Goal: Use online tool/utility: Utilize a website feature to perform a specific function

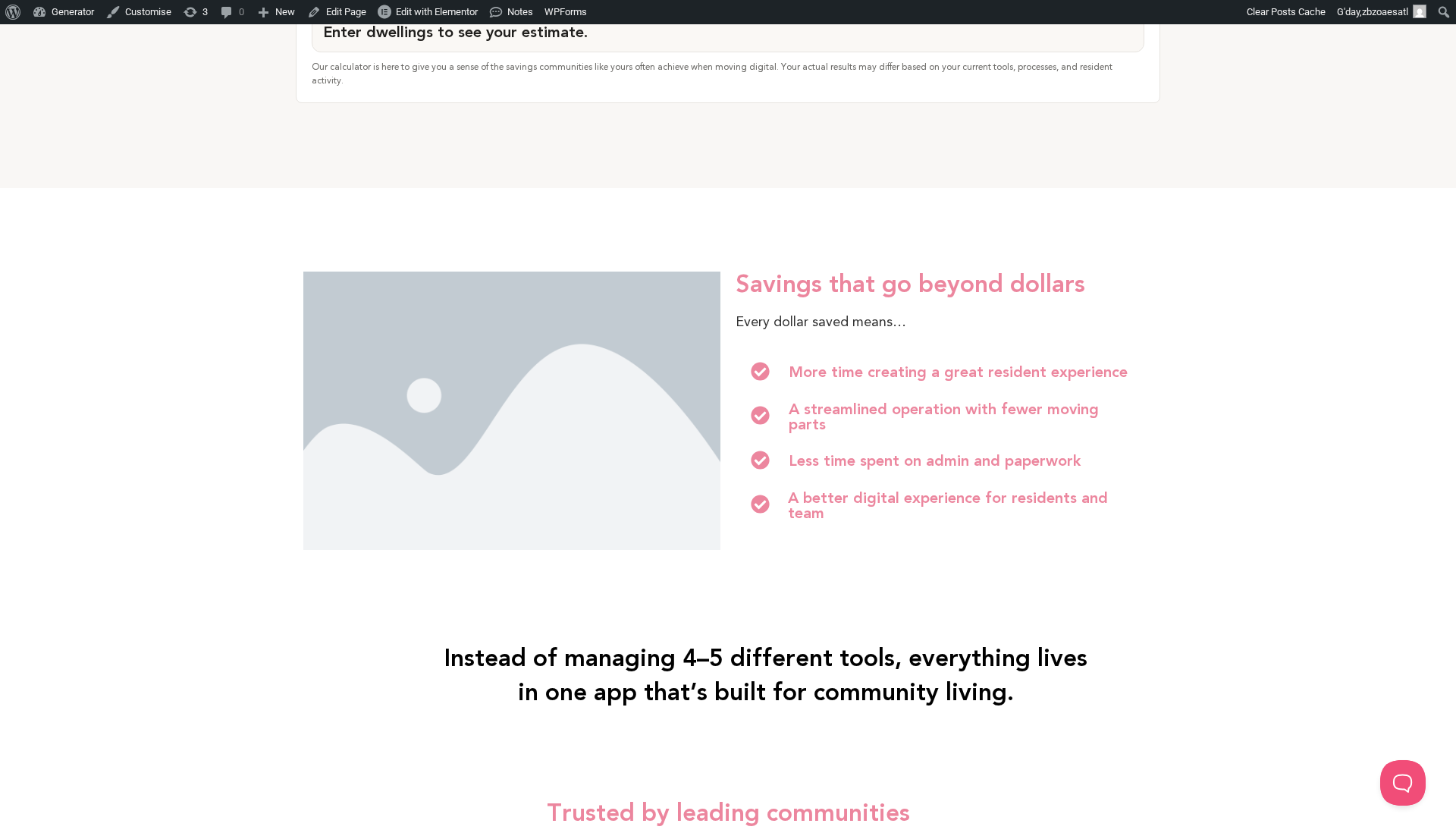
scroll to position [1644, 1]
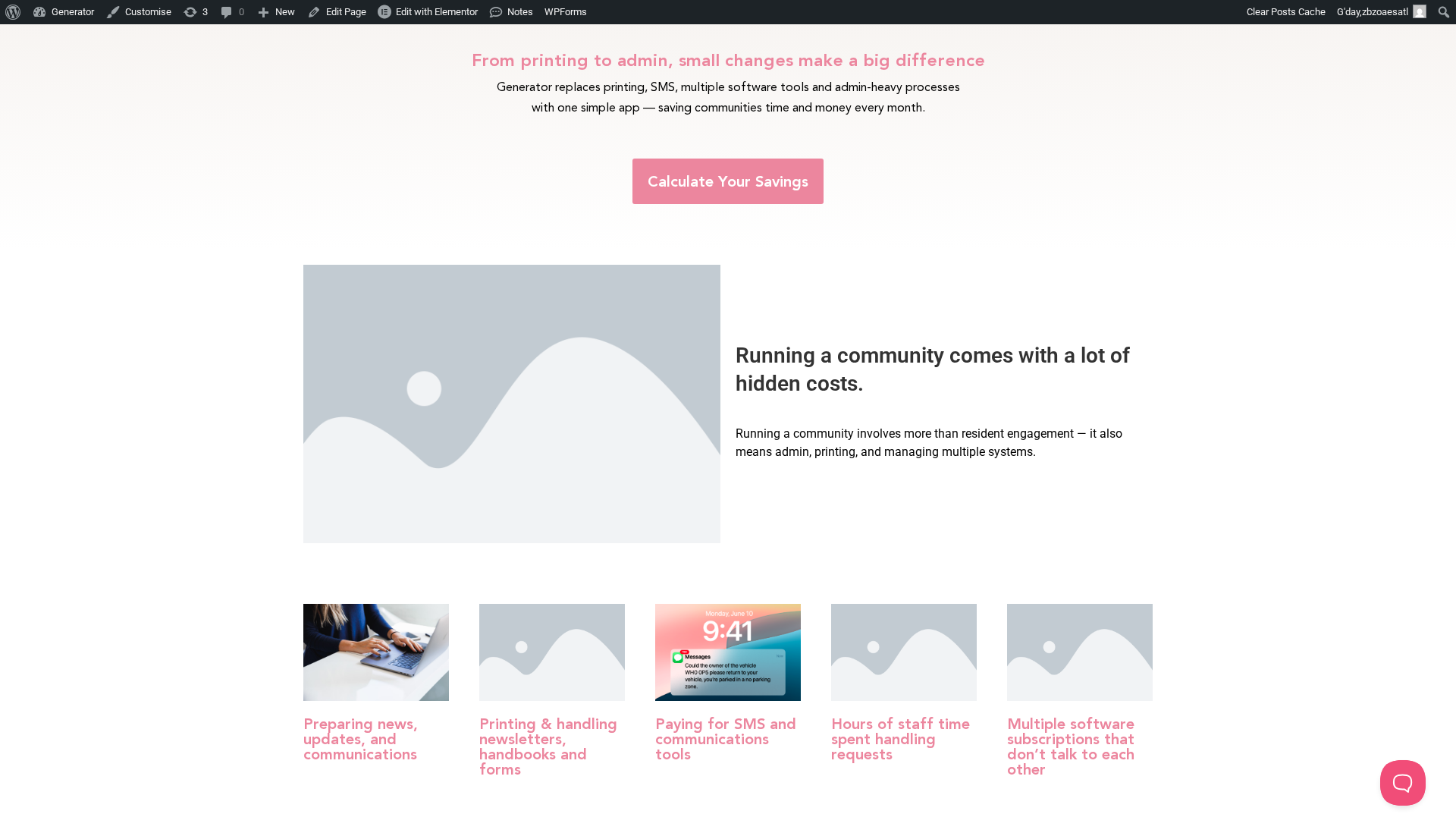
scroll to position [399, 0]
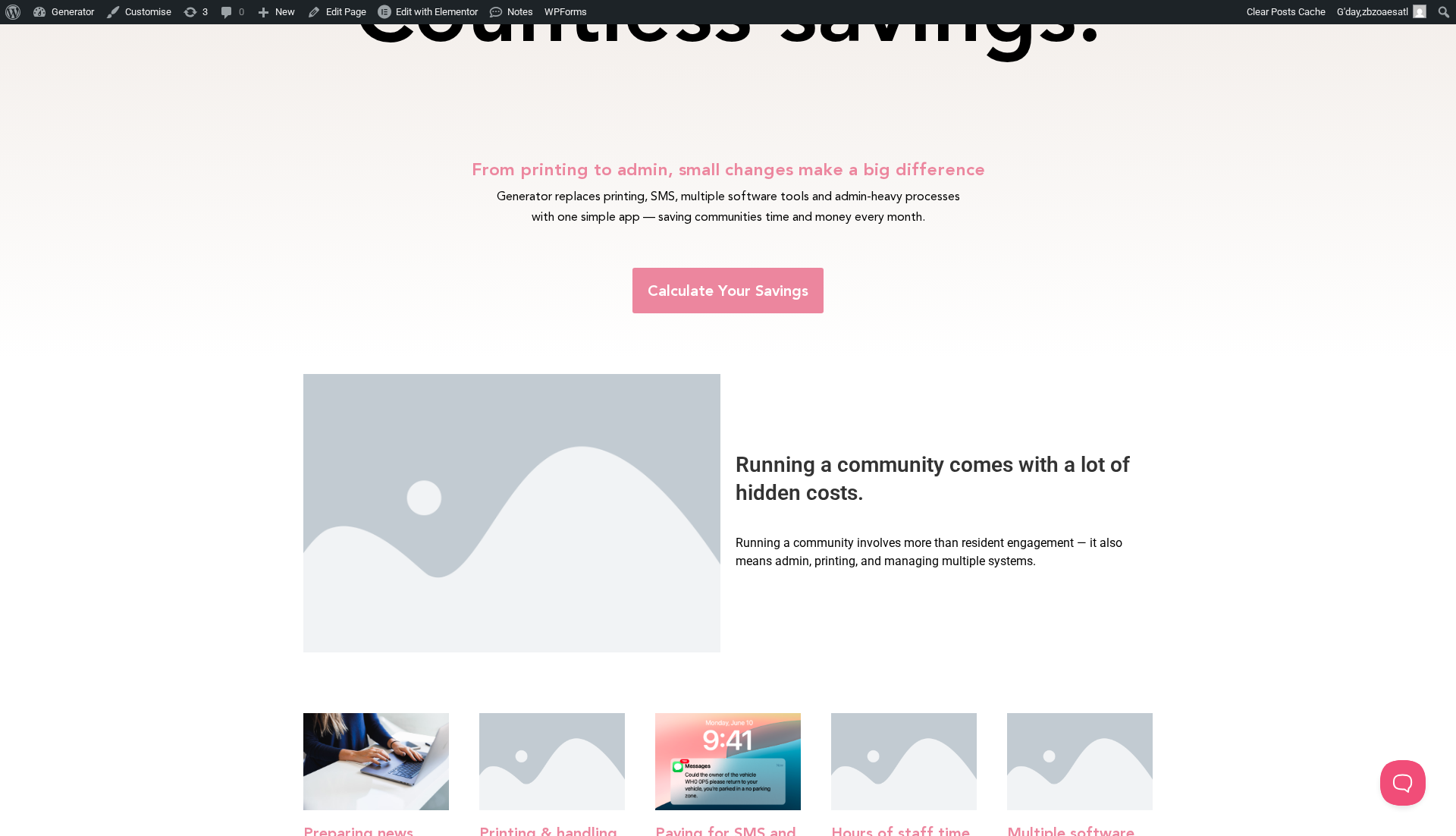
click at [518, 322] on div "Calculate Your Savings" at bounding box center [728, 290] width 849 height 106
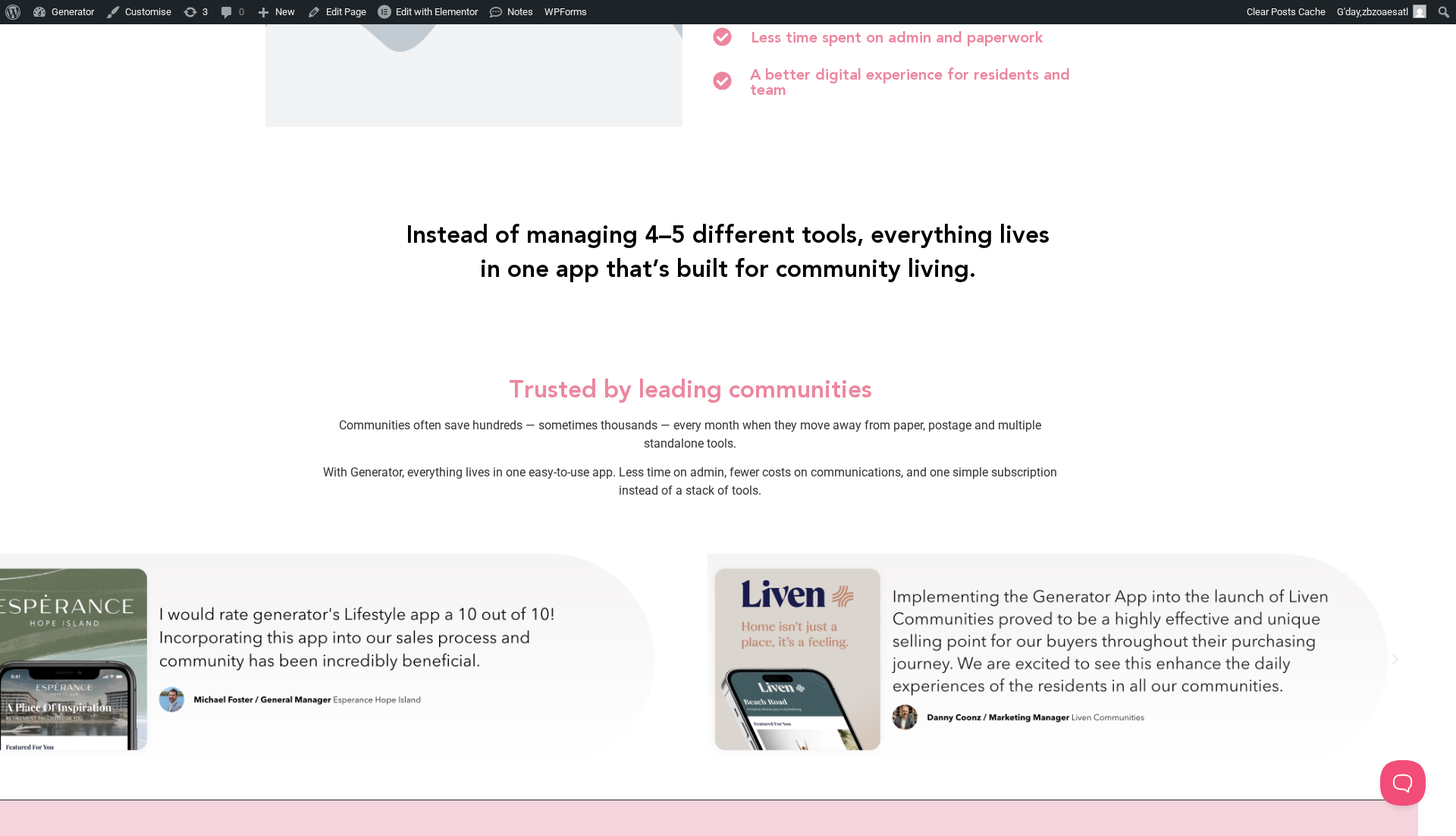
scroll to position [2072, 38]
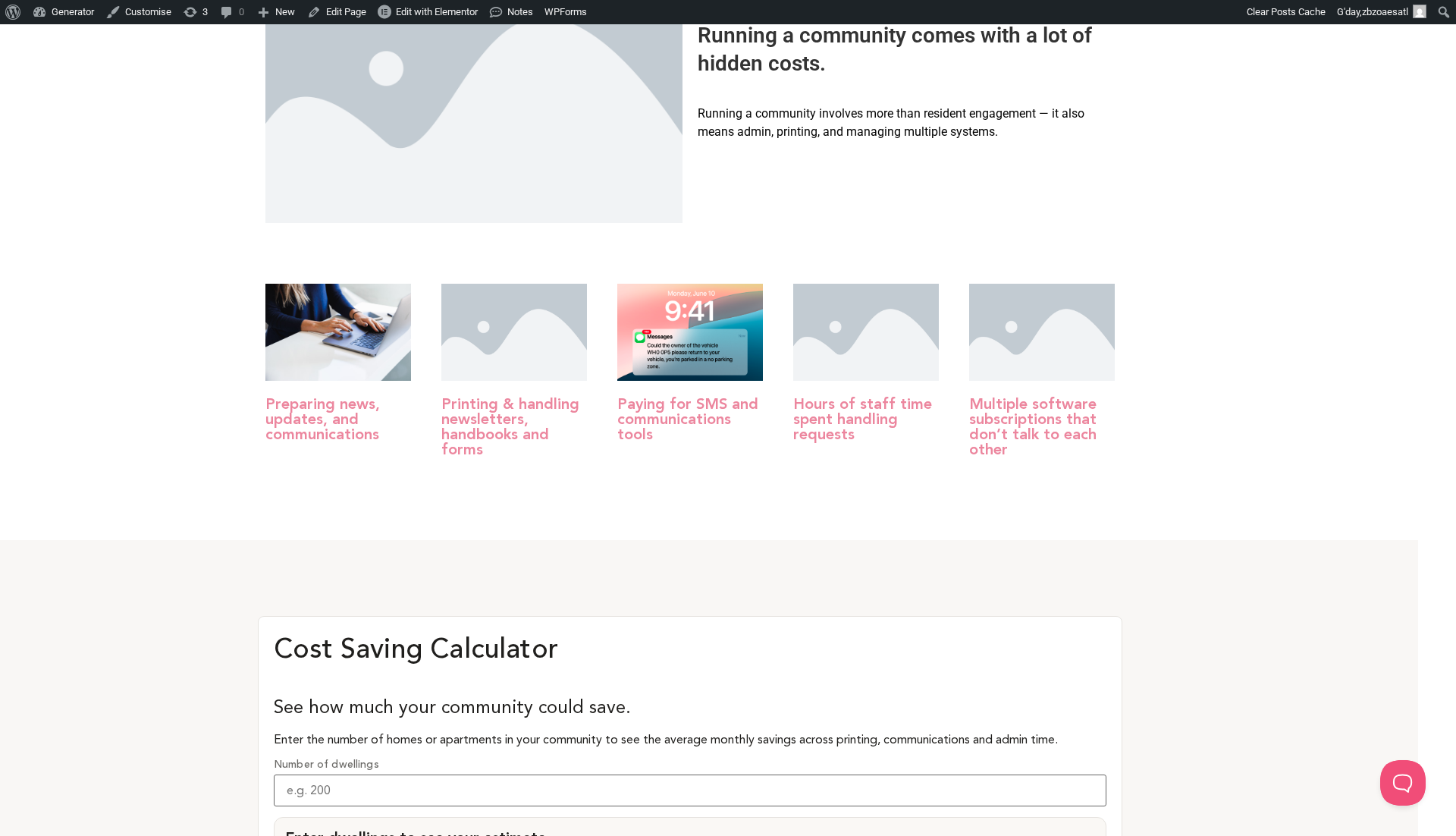
scroll to position [836, 38]
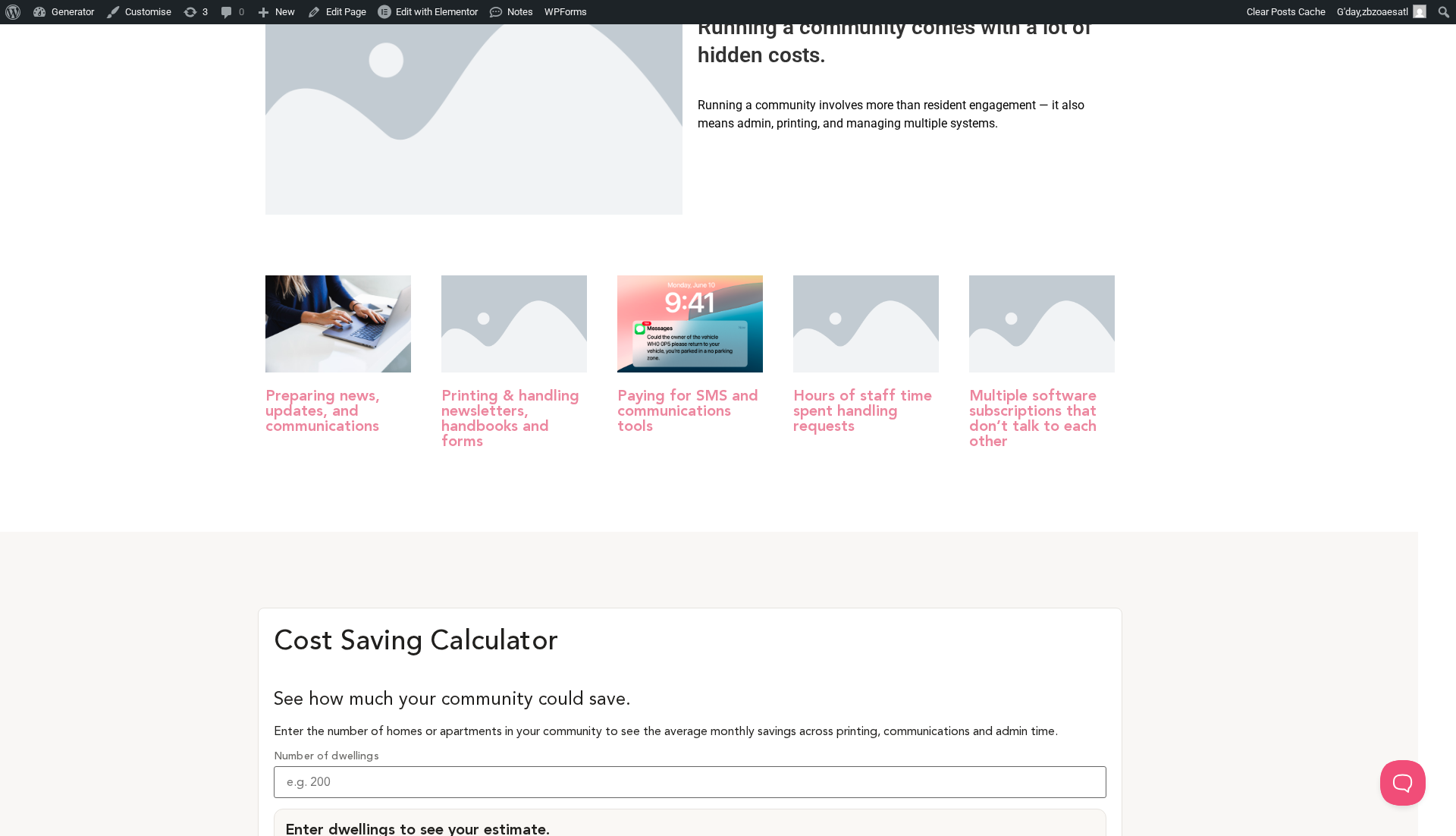
click at [1171, 339] on div "Preparing news, updates, and communications Printing & handling newsletters, ha…" at bounding box center [690, 380] width 1456 height 301
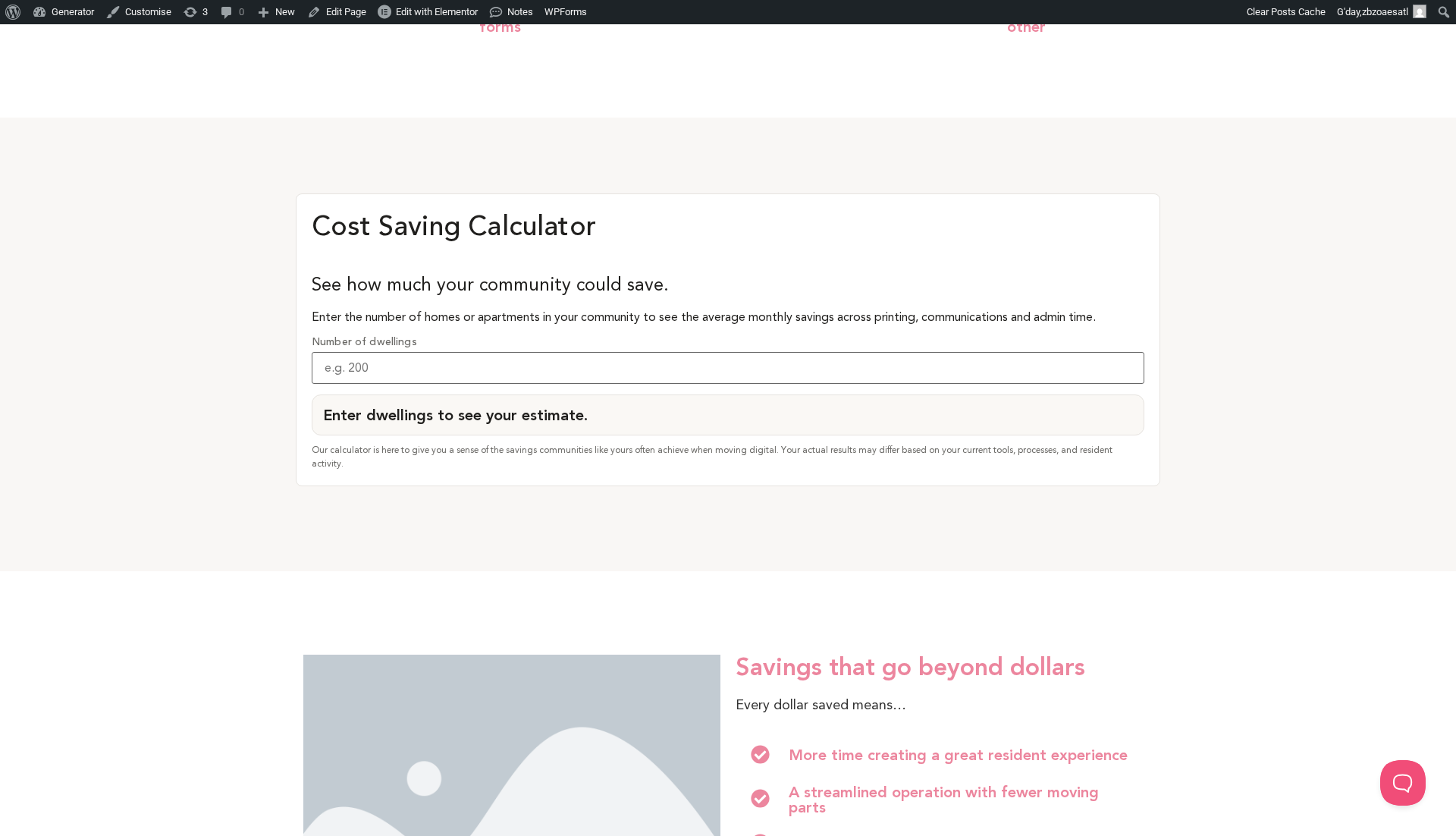
scroll to position [1260, 0]
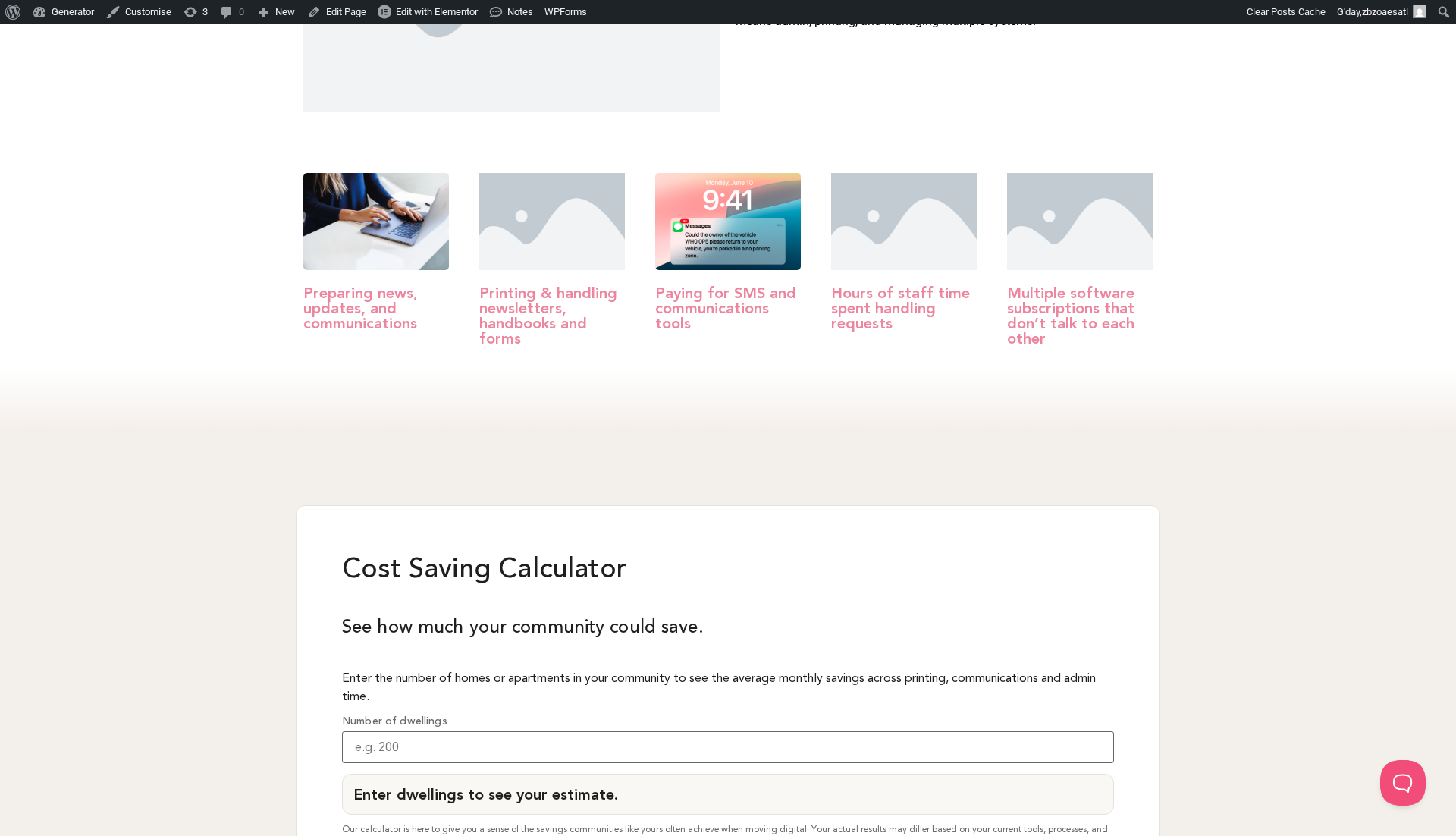
scroll to position [940, 0]
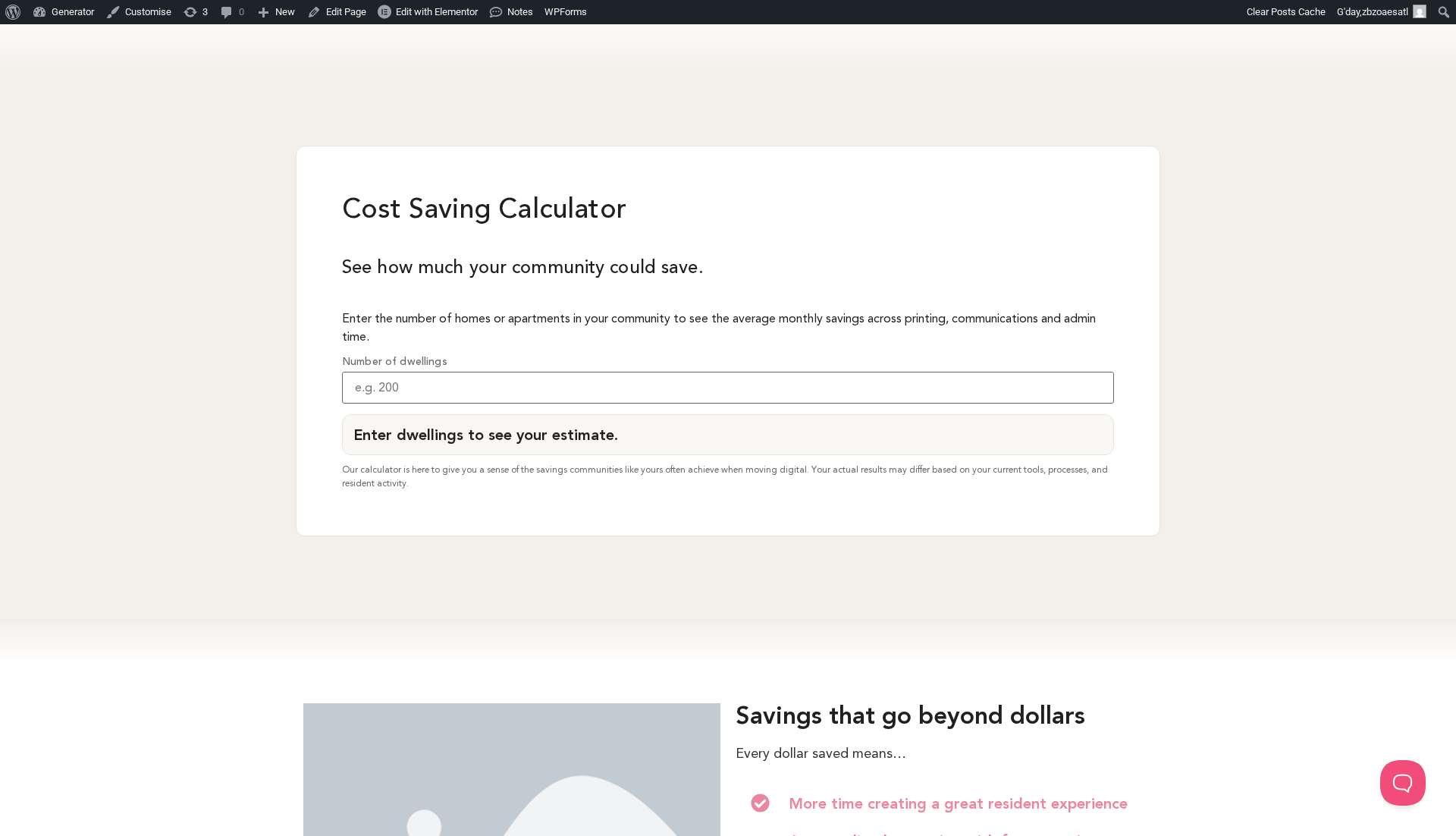
scroll to position [1254, 38]
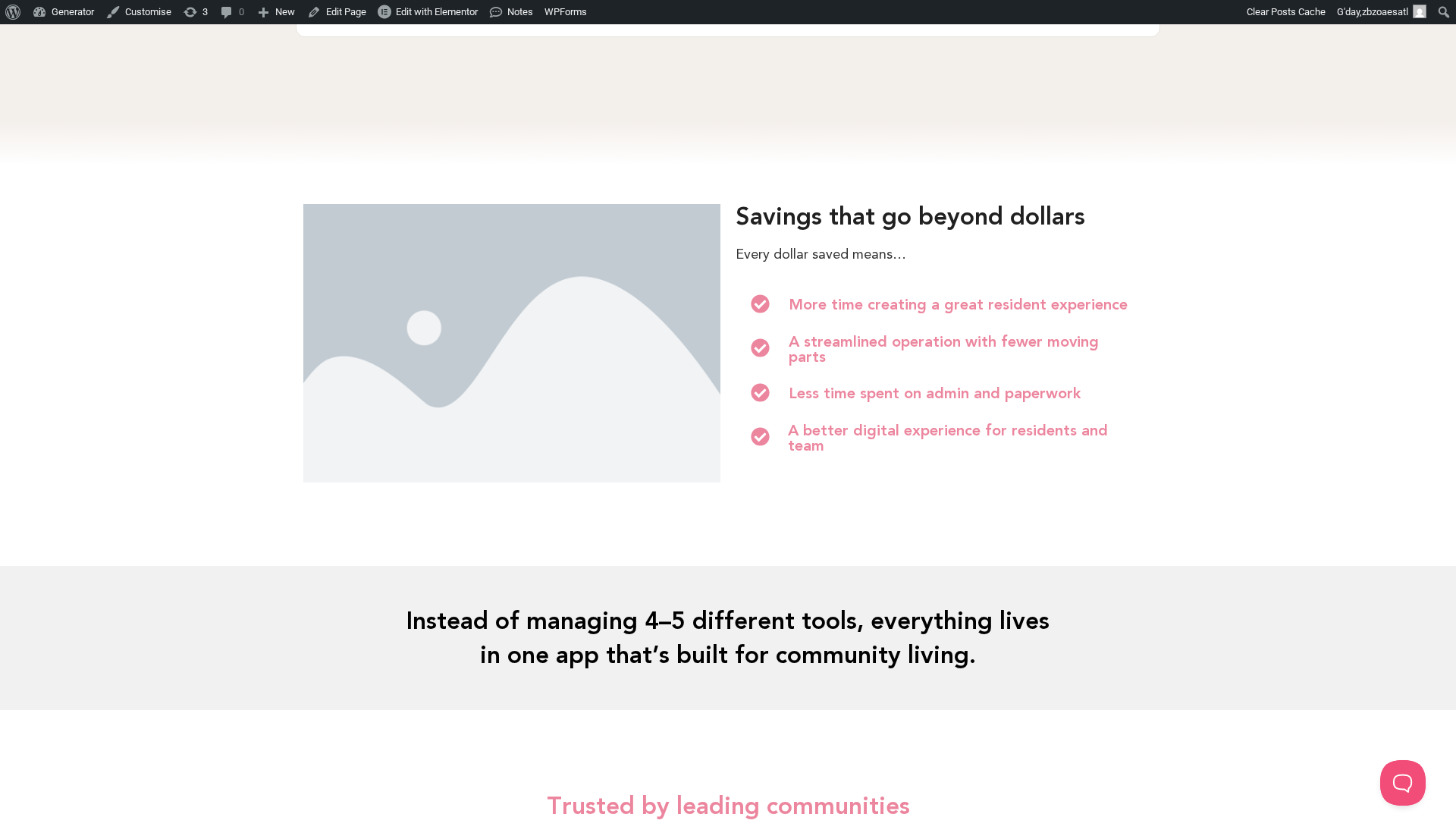
scroll to position [1800, 38]
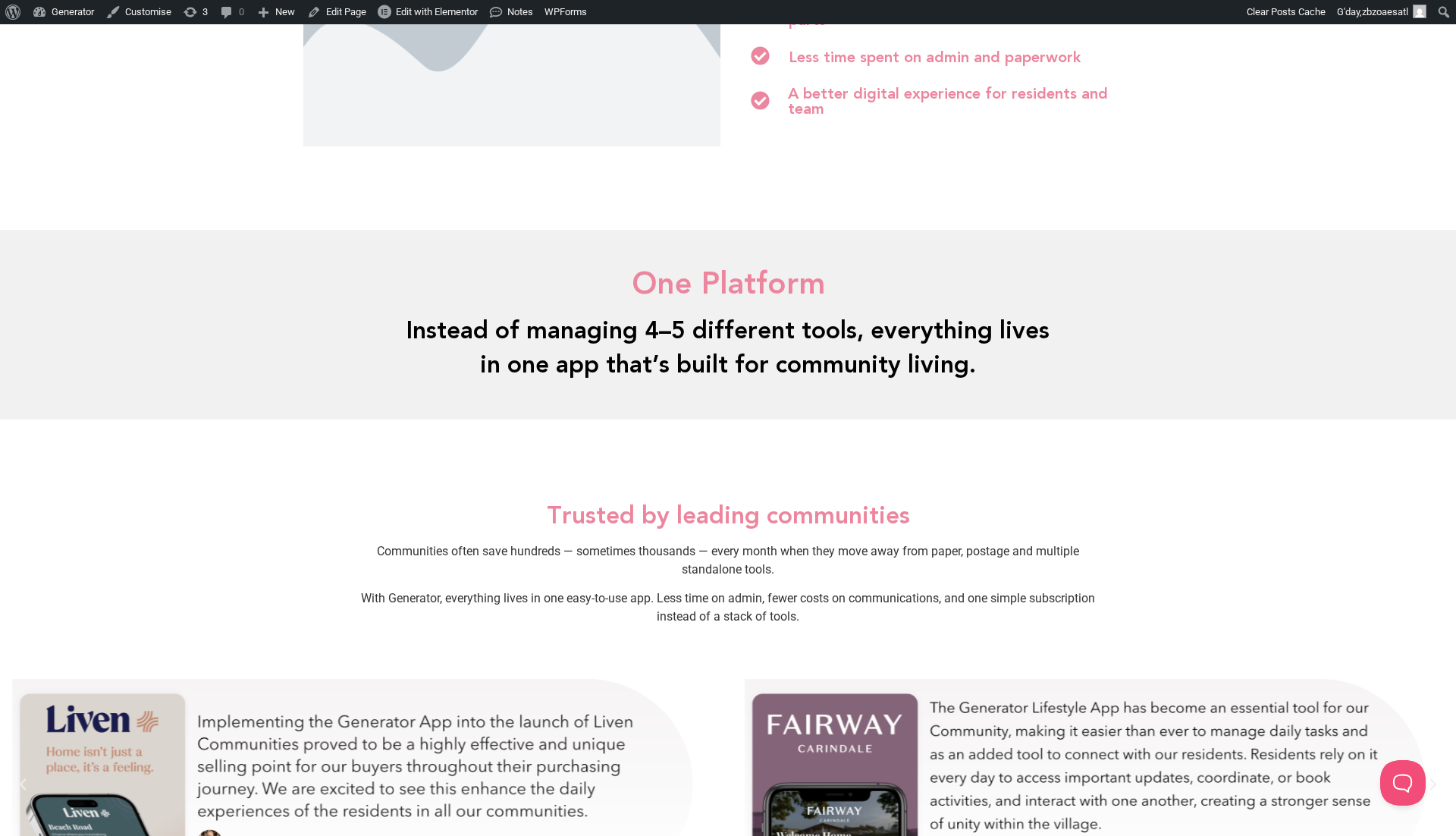
scroll to position [2179, 0]
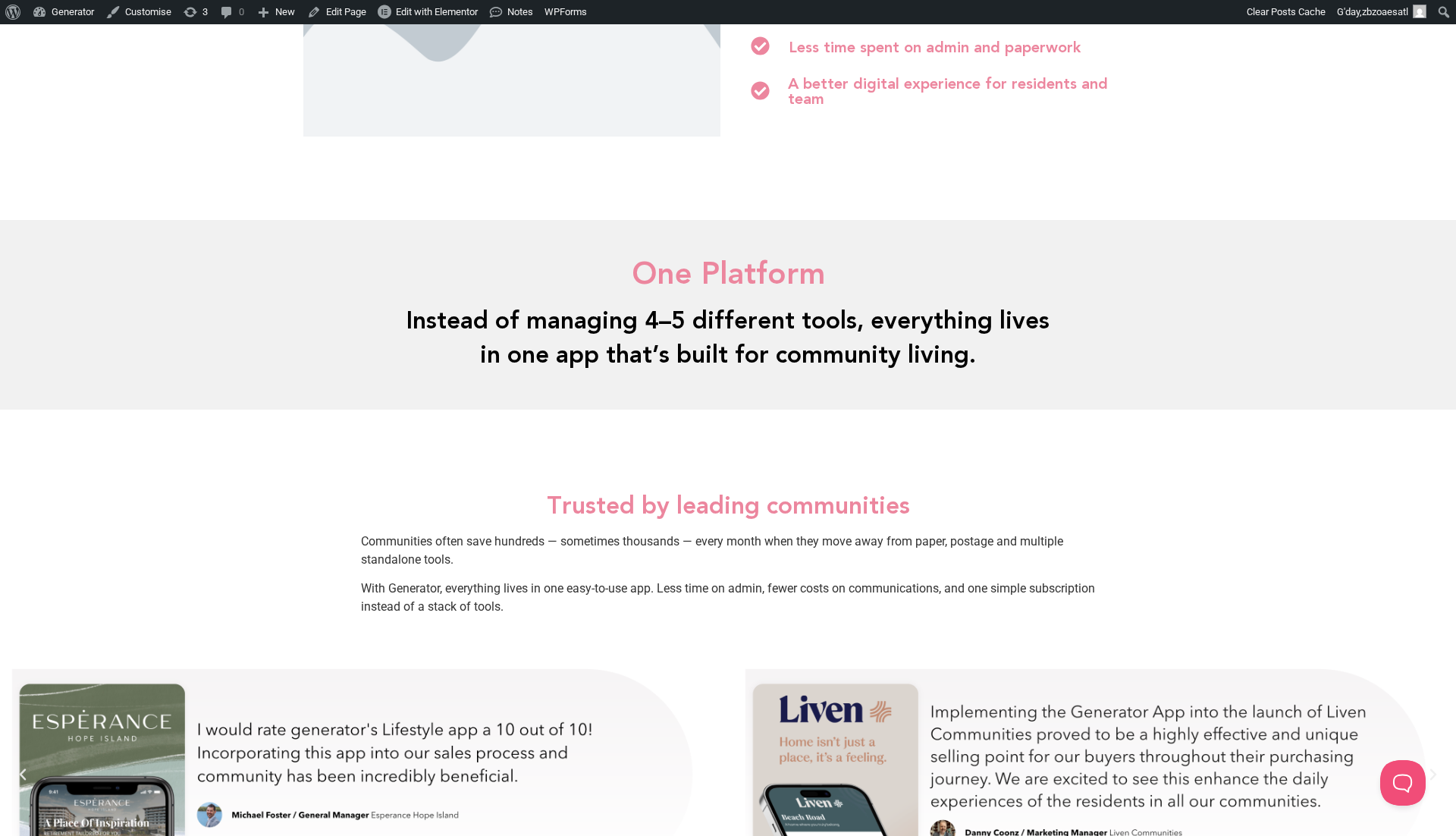
scroll to position [2179, 0]
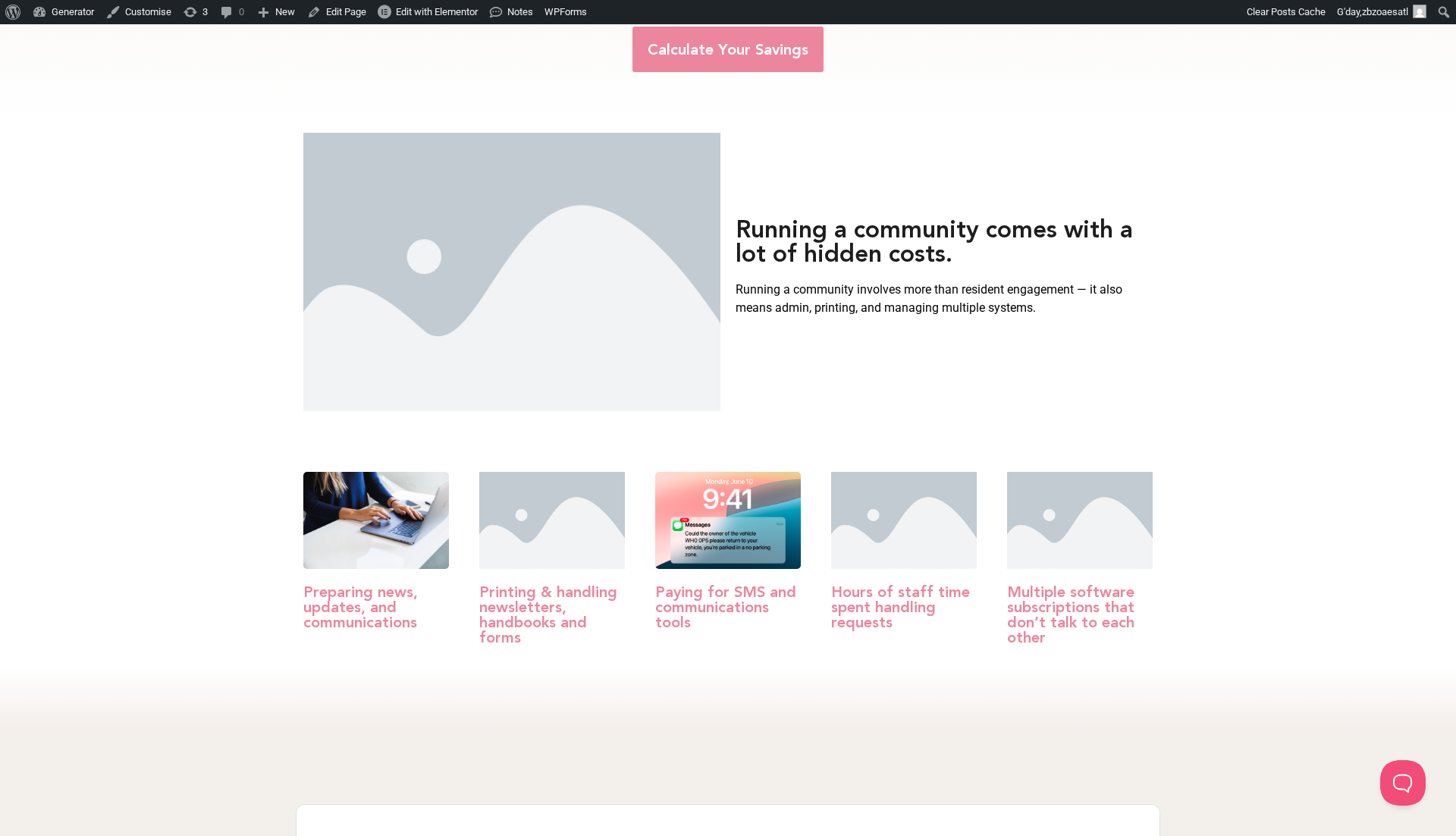
scroll to position [648, 0]
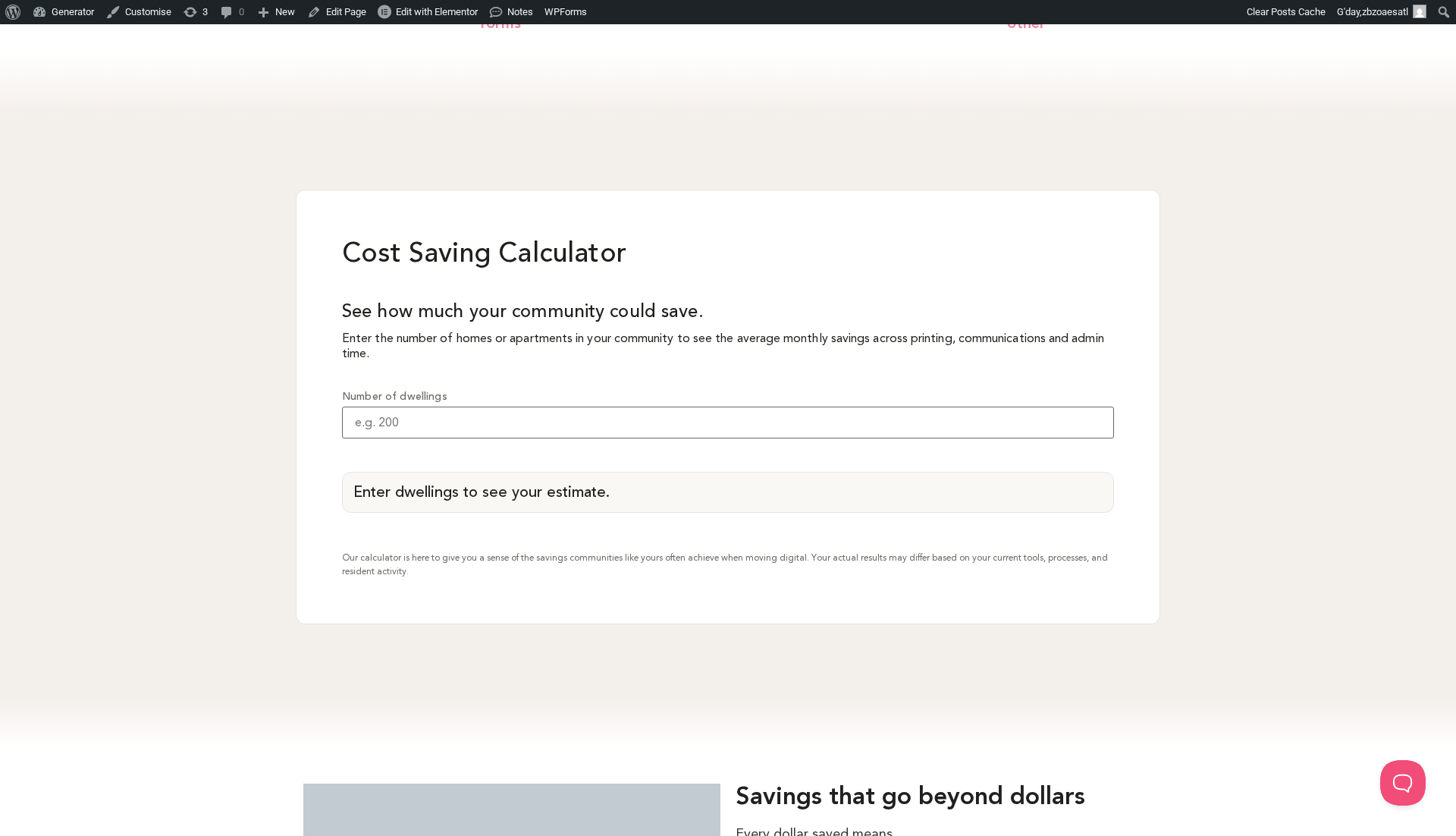
scroll to position [1255, 0]
click at [934, 405] on input "Number of dwellings" at bounding box center [728, 421] width 772 height 32
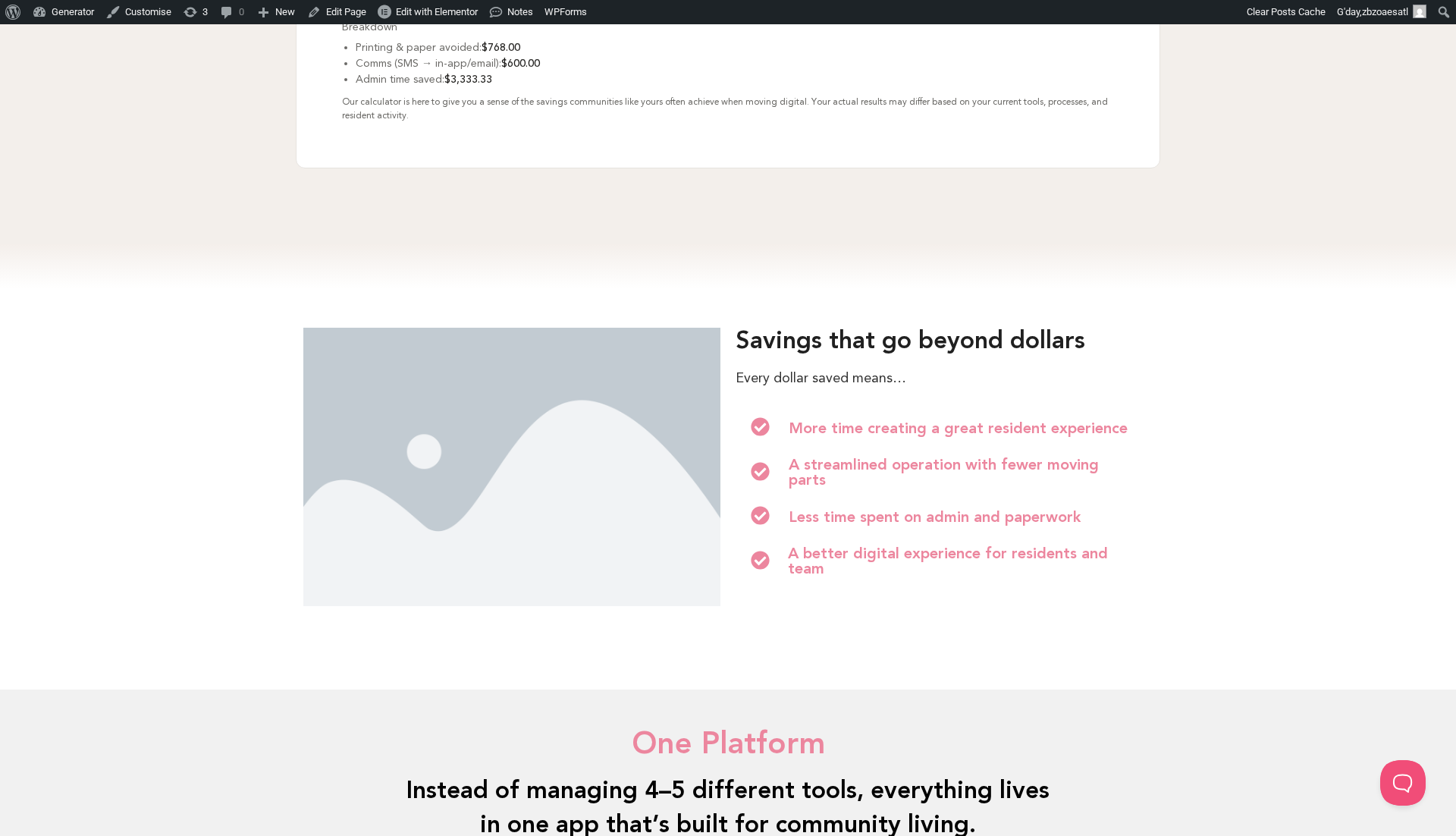
scroll to position [1785, 0]
type input "800"
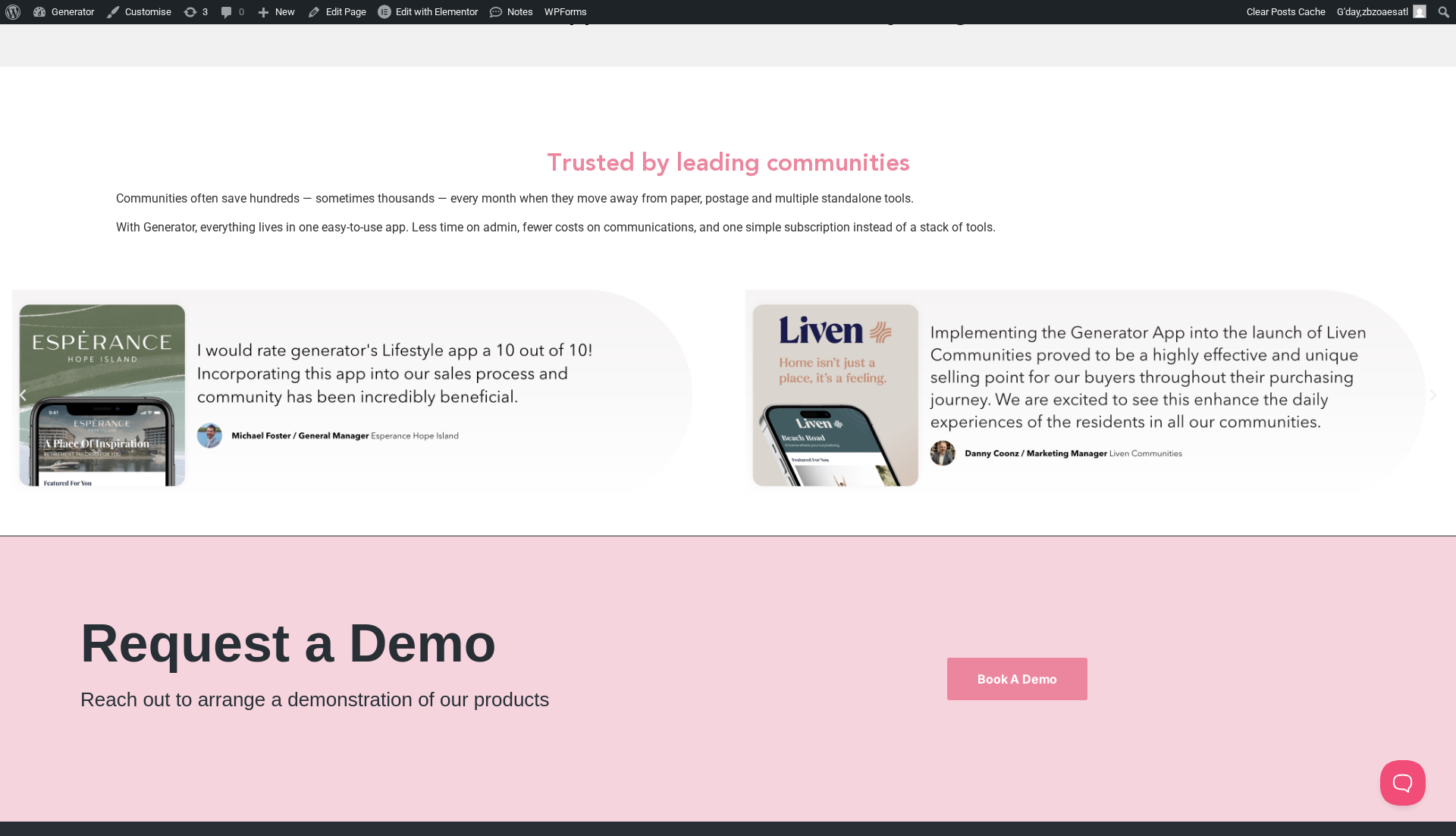
scroll to position [2392, 0]
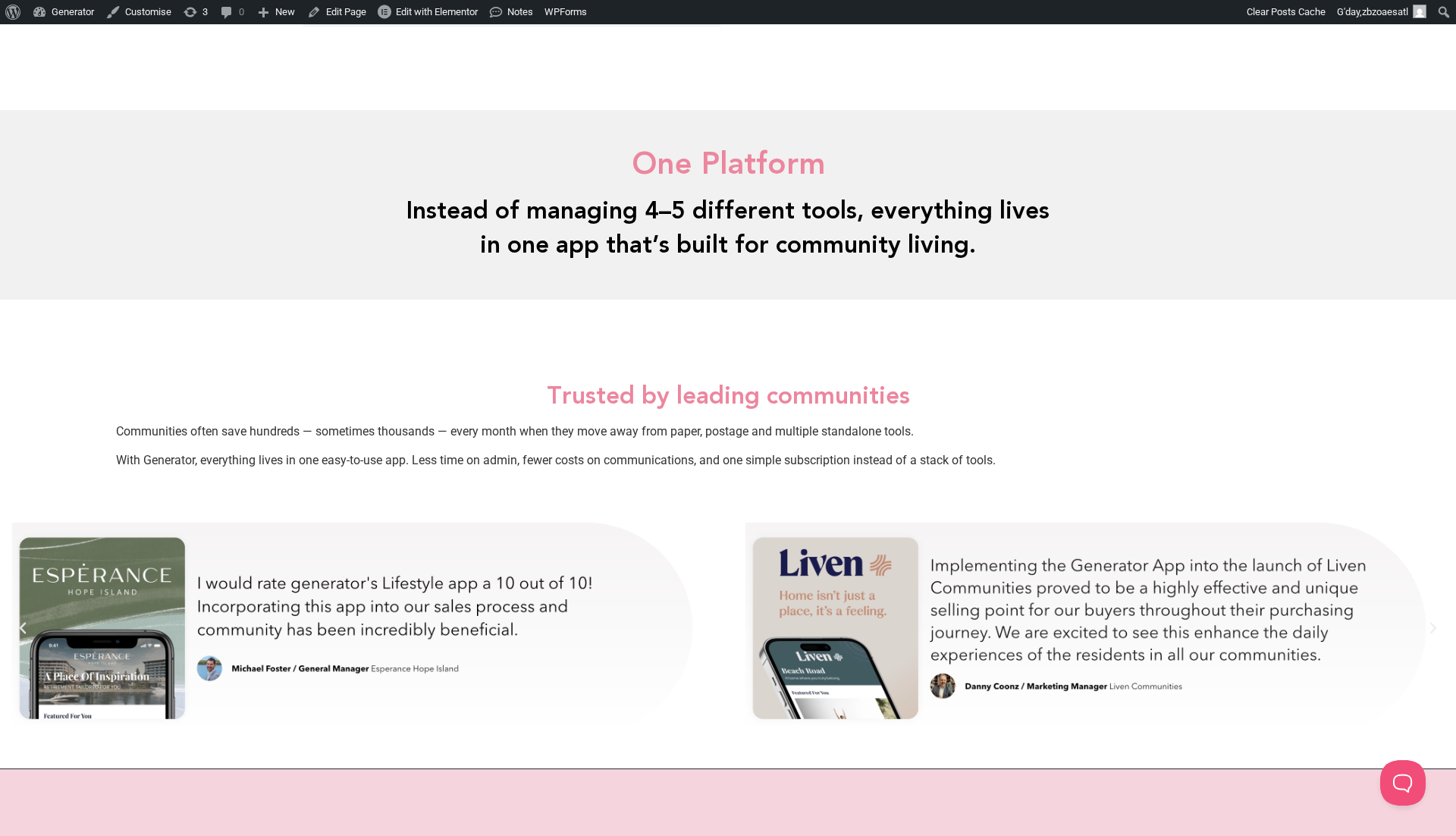
scroll to position [2424, 0]
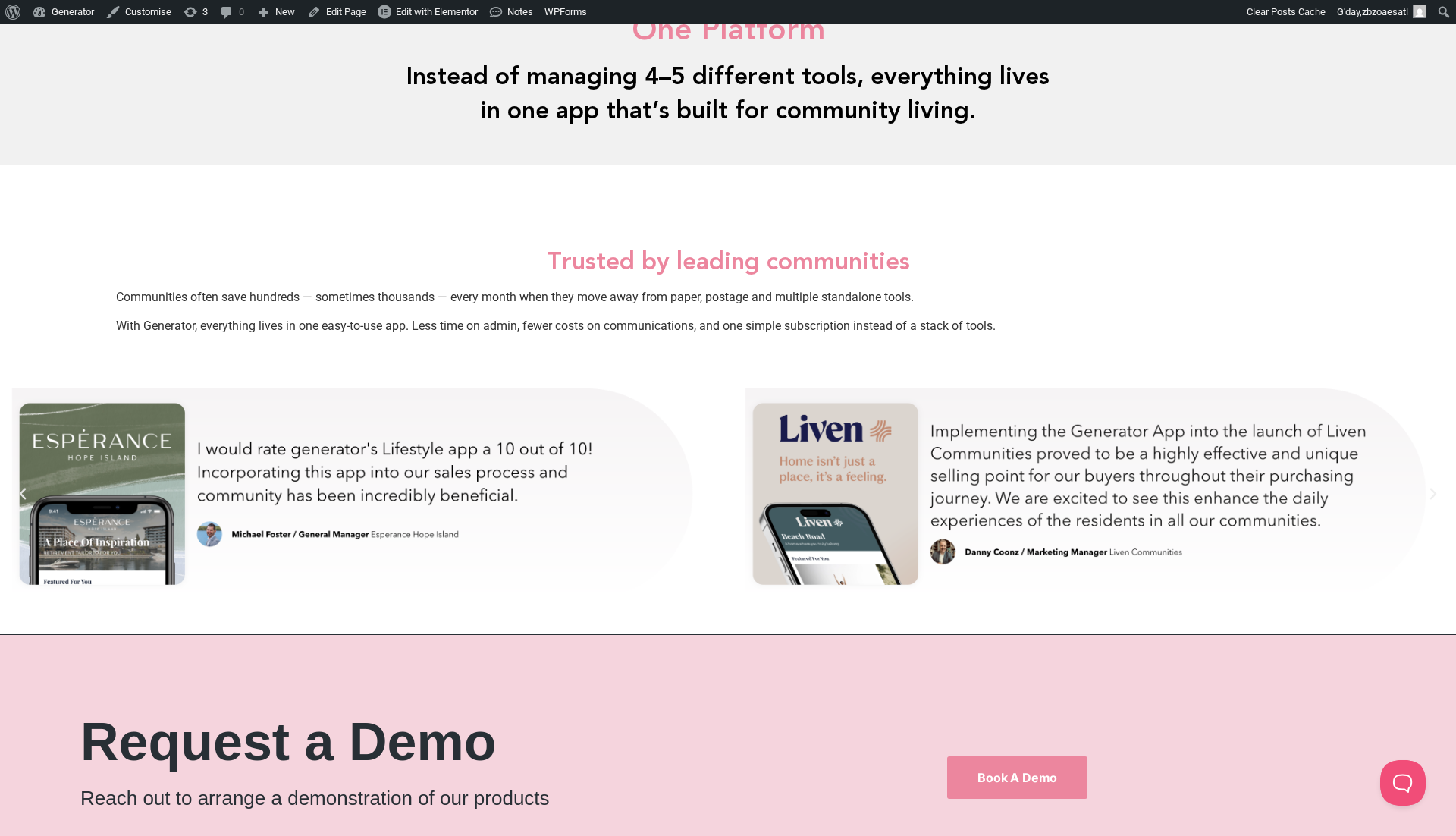
click at [704, 241] on div "Trusted by leading communities Communities often save hundreds — sometimes thou…" at bounding box center [728, 298] width 1456 height 113
drag, startPoint x: 704, startPoint y: 235, endPoint x: 630, endPoint y: 235, distance: 74.0
click at [630, 288] on p "Communities often save hundreds — sometimes thousands — every month when they m…" at bounding box center [728, 297] width 1225 height 18
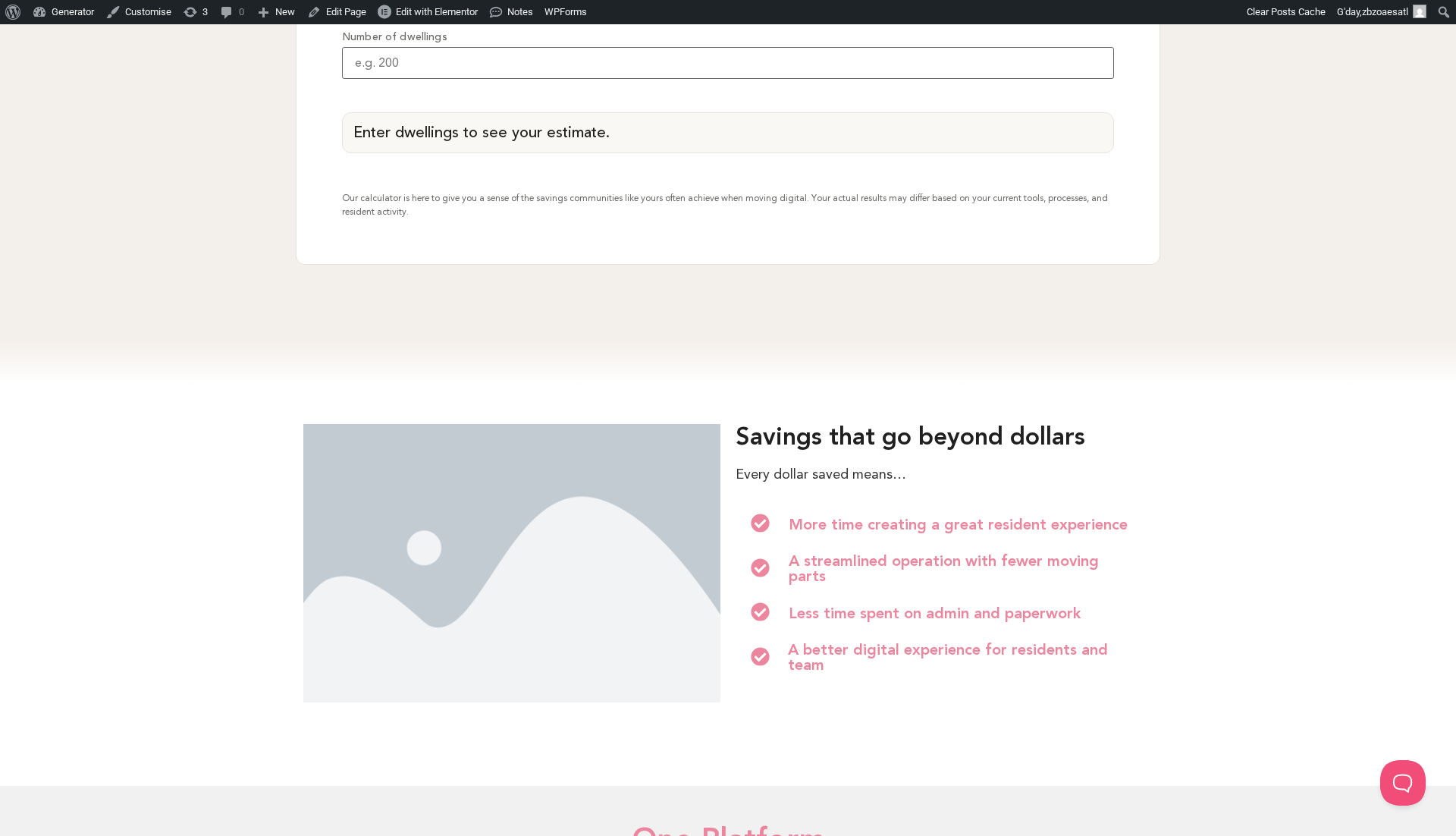
scroll to position [1291, 0]
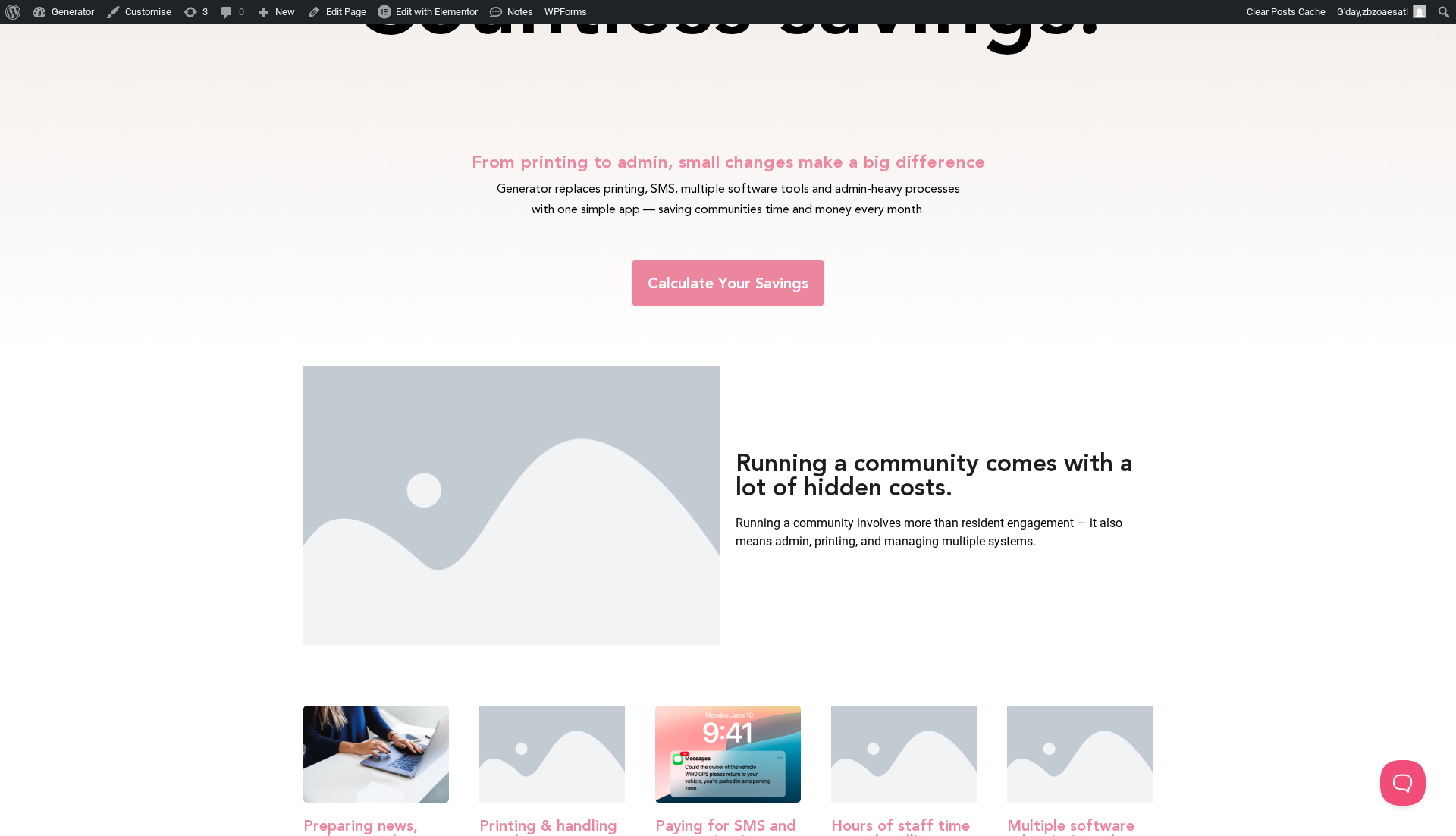
click at [712, 275] on span "Calculate Your Savings" at bounding box center [728, 282] width 161 height 15
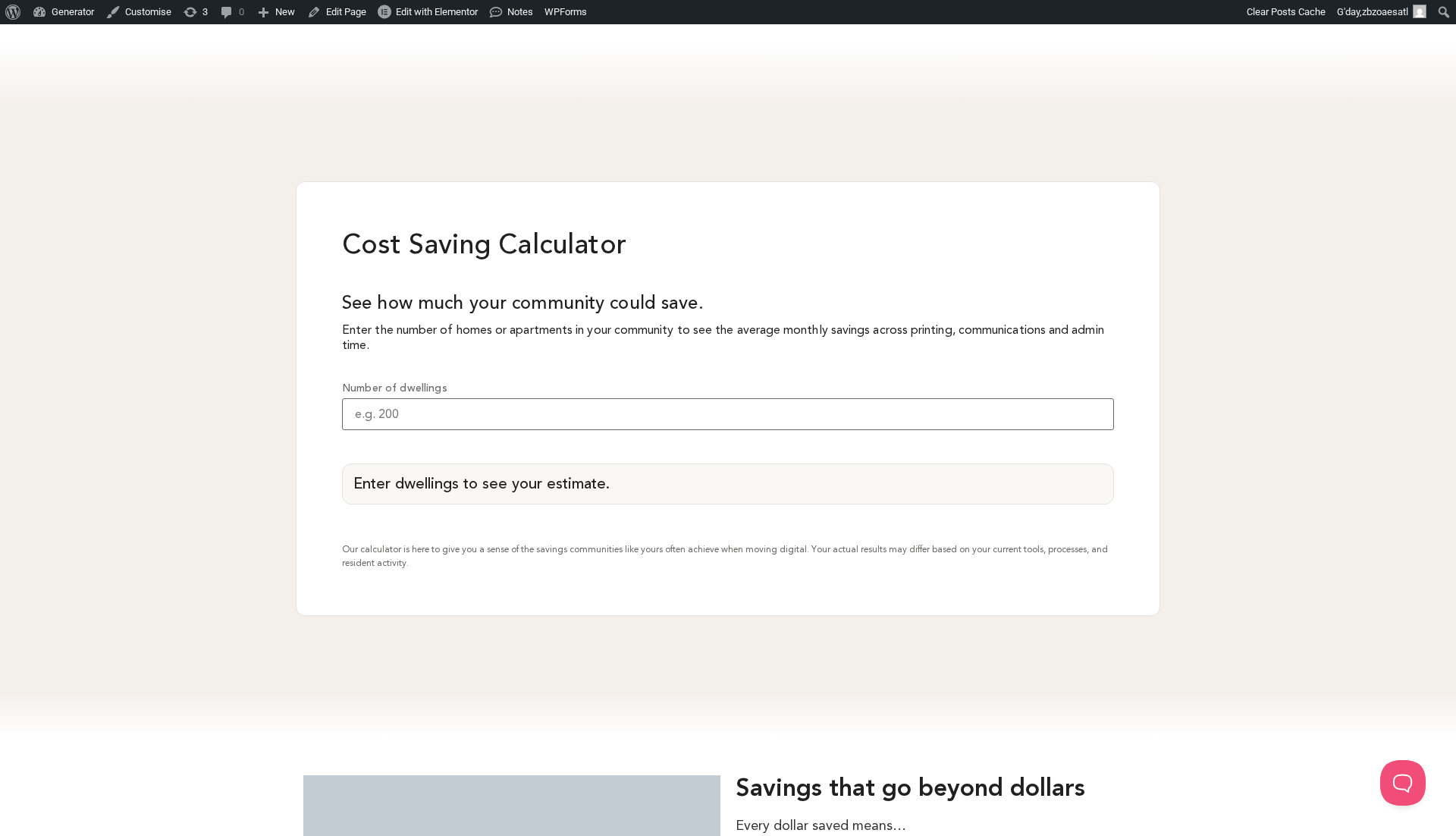
scroll to position [1268, 0]
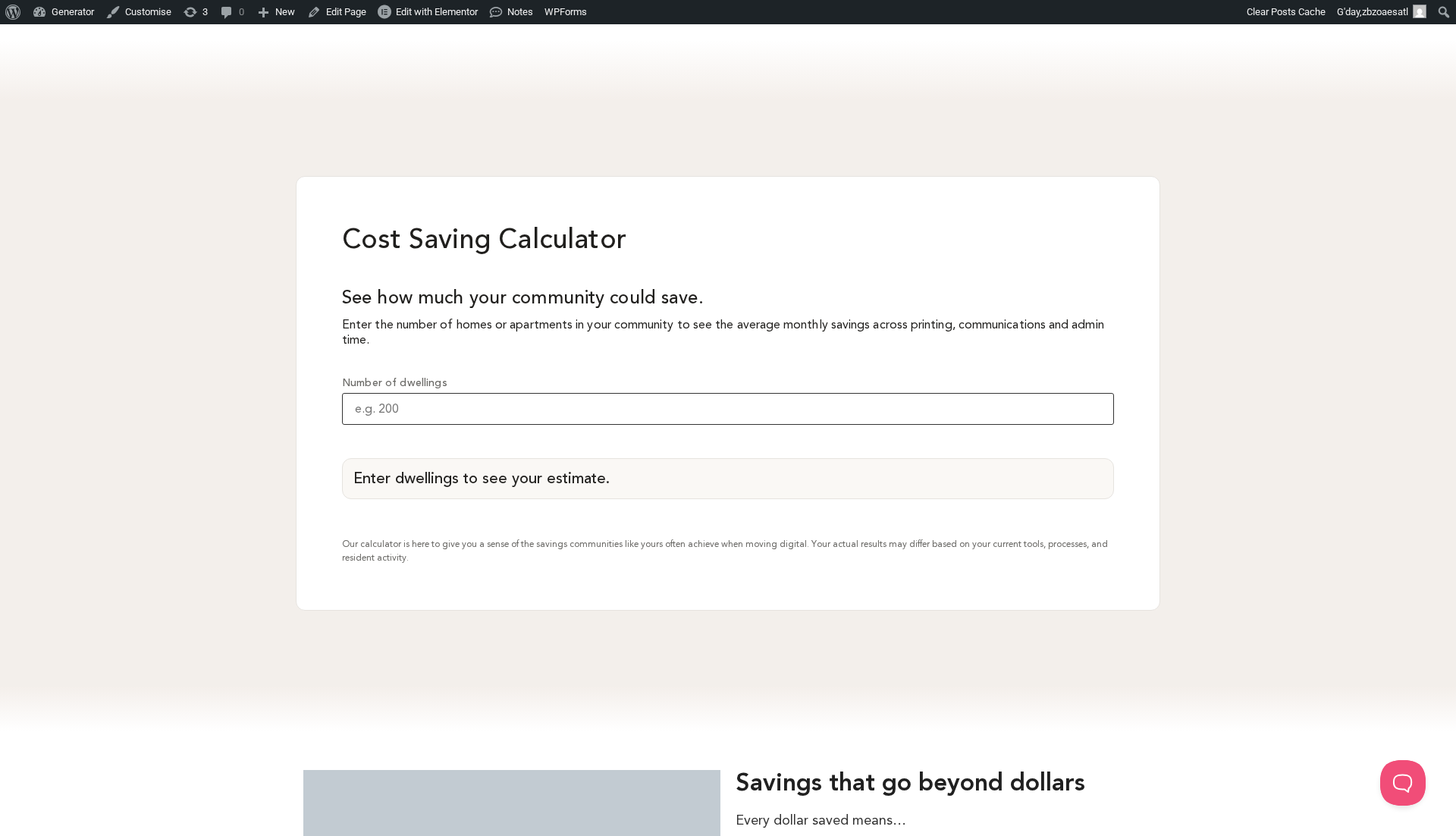
click at [456, 393] on input "Number of dwellings" at bounding box center [728, 409] width 772 height 32
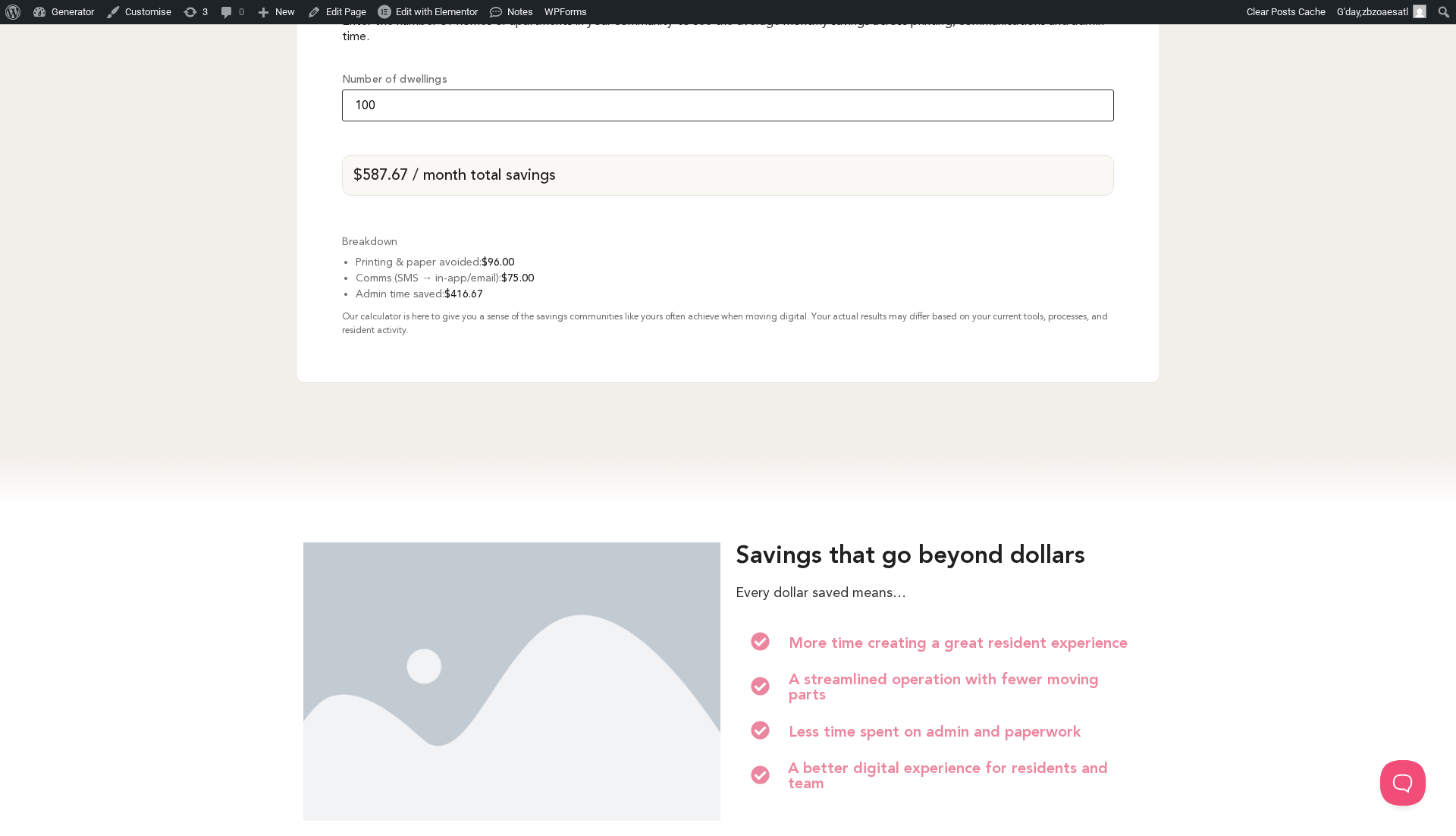
scroll to position [1568, 0]
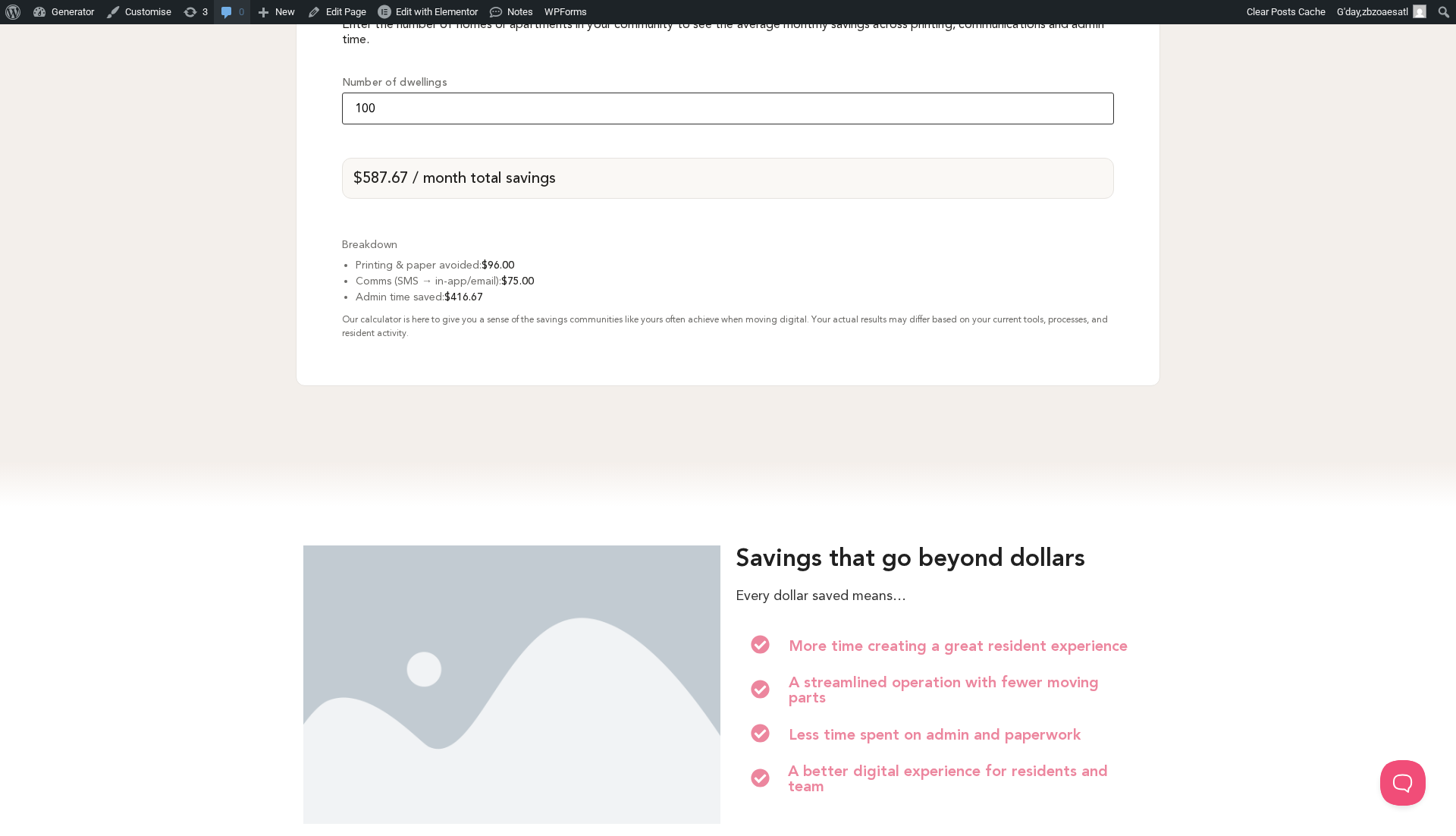
type input "100"
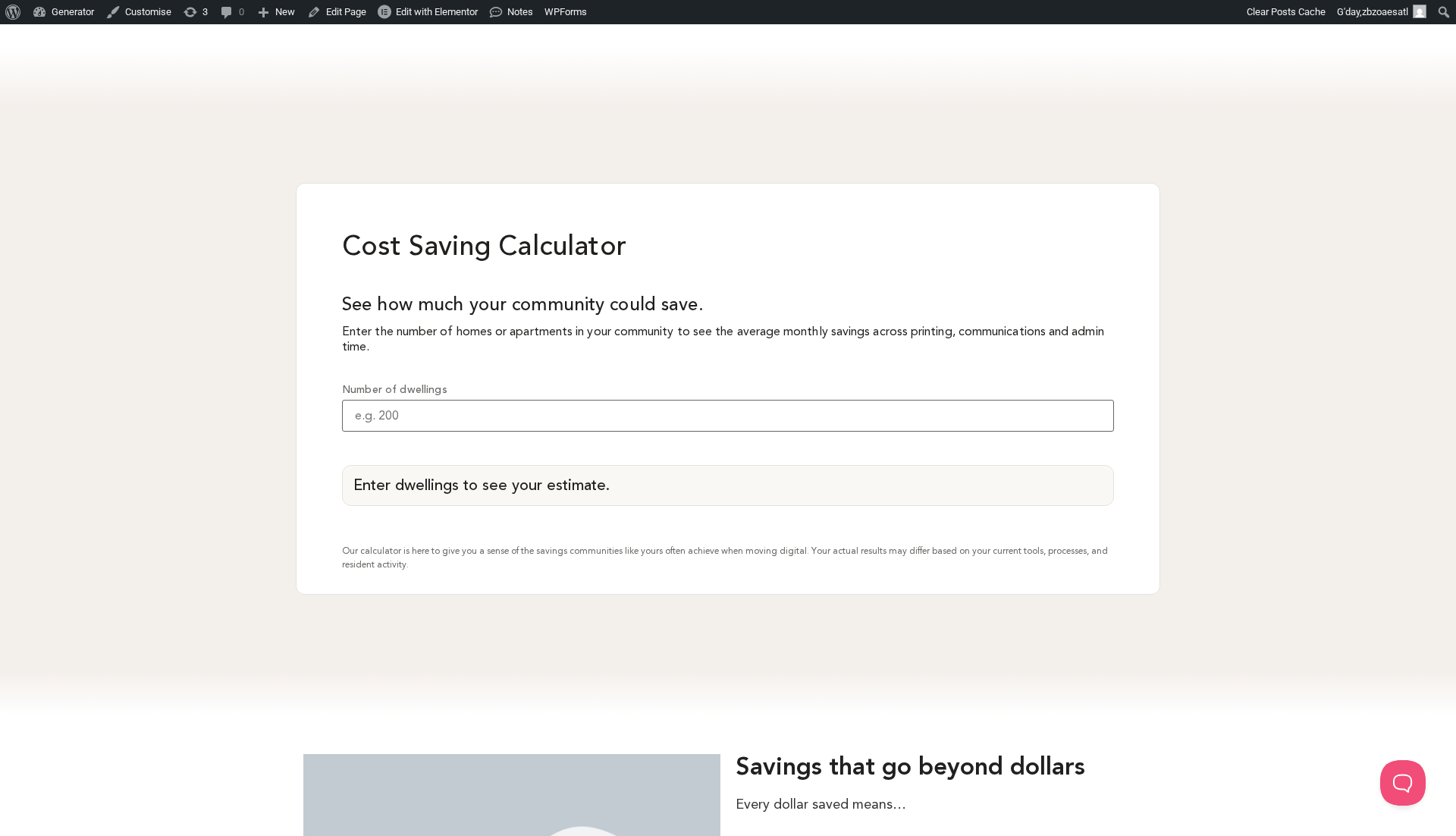
scroll to position [1267, 0]
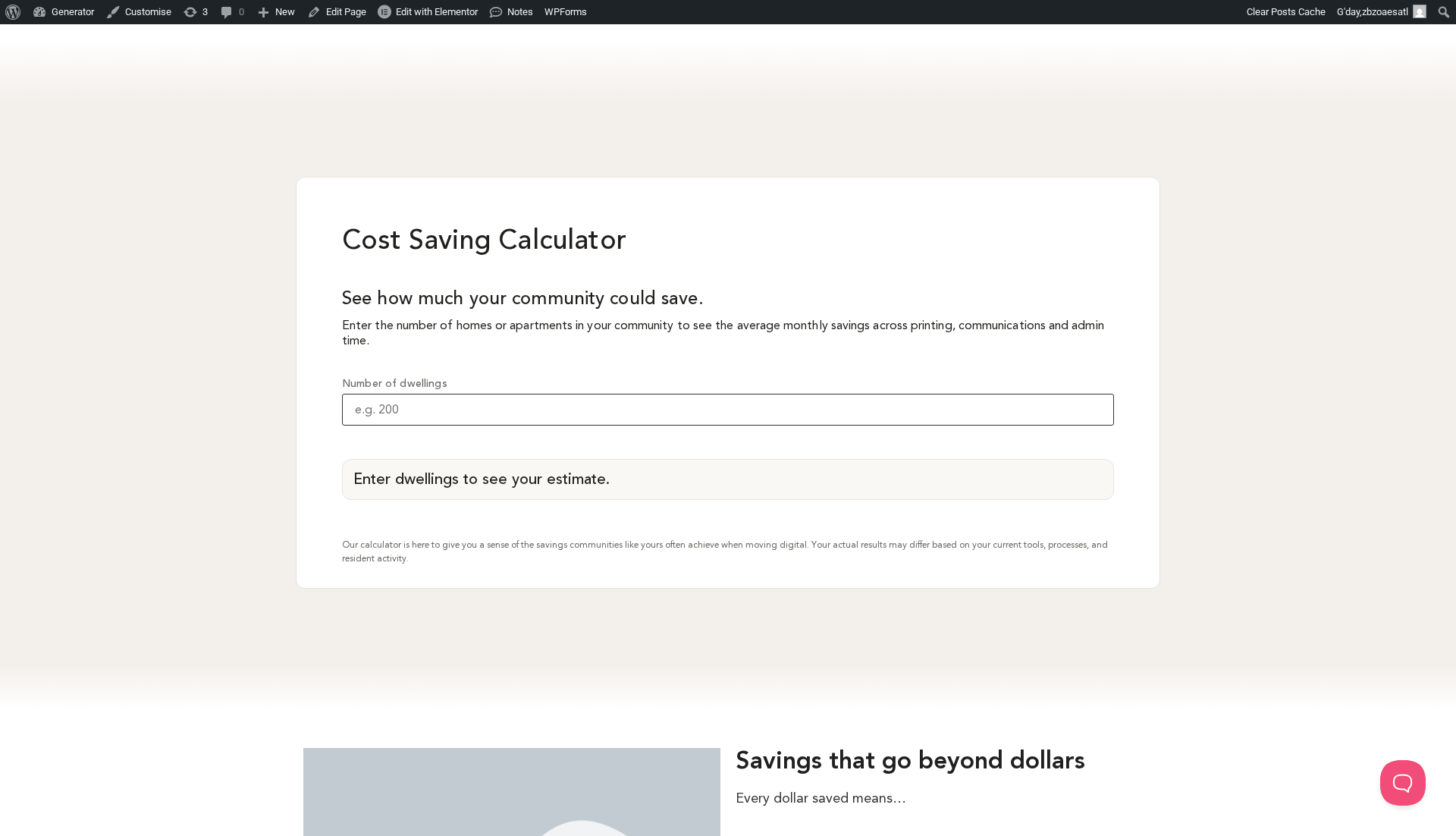
click at [559, 394] on input "Number of dwellings" at bounding box center [728, 410] width 772 height 32
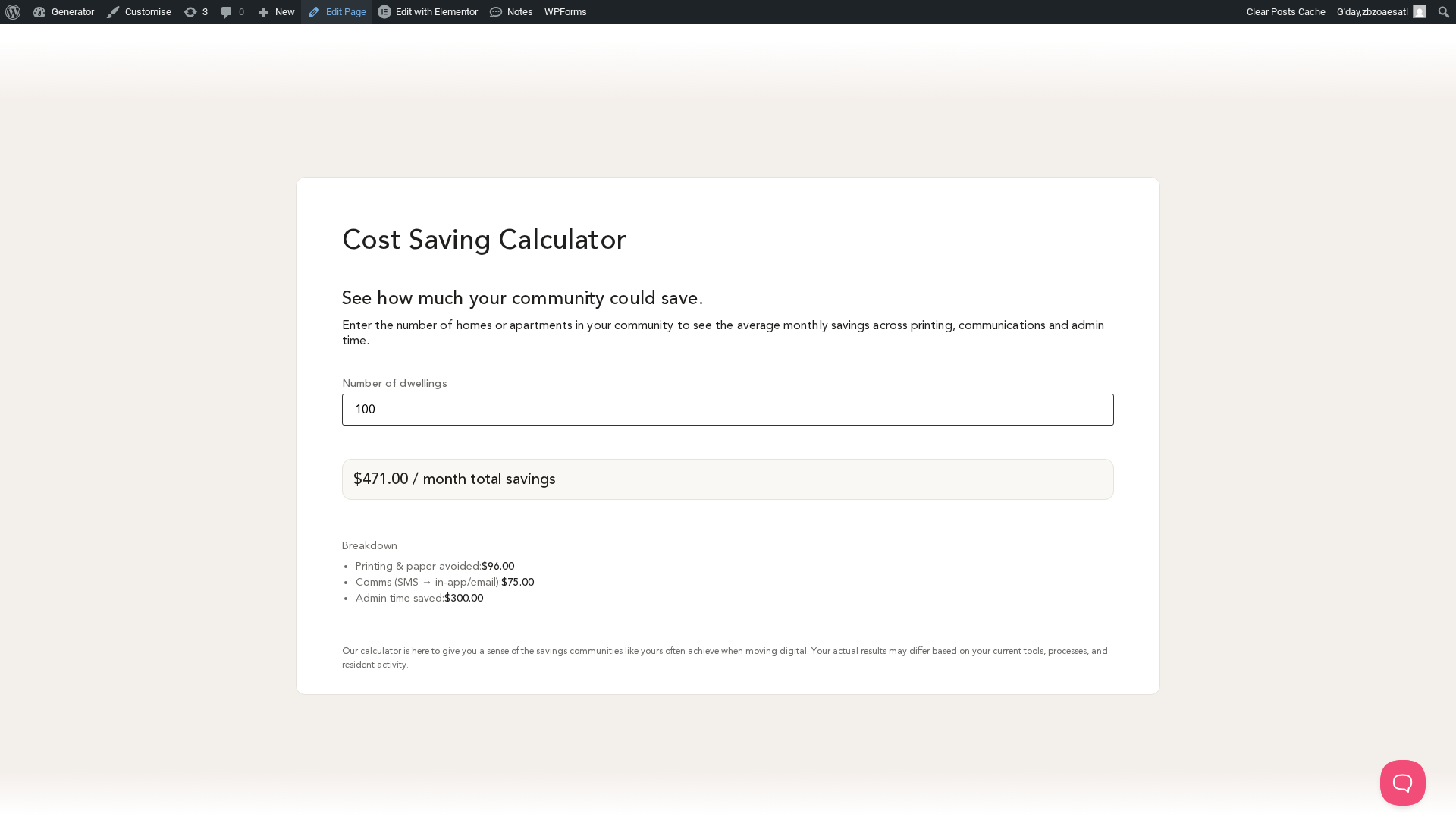
type input "100"
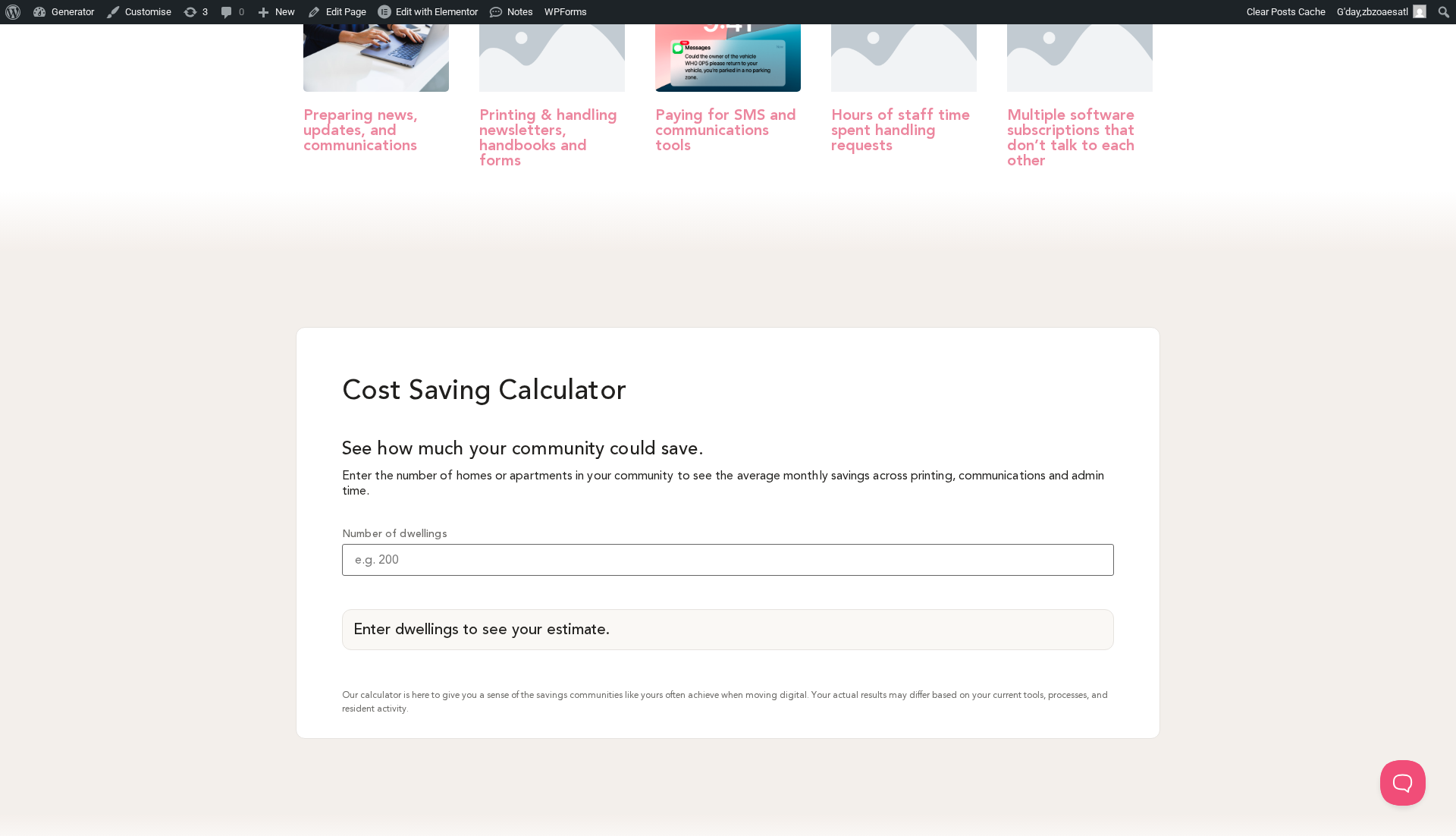
scroll to position [1170, 0]
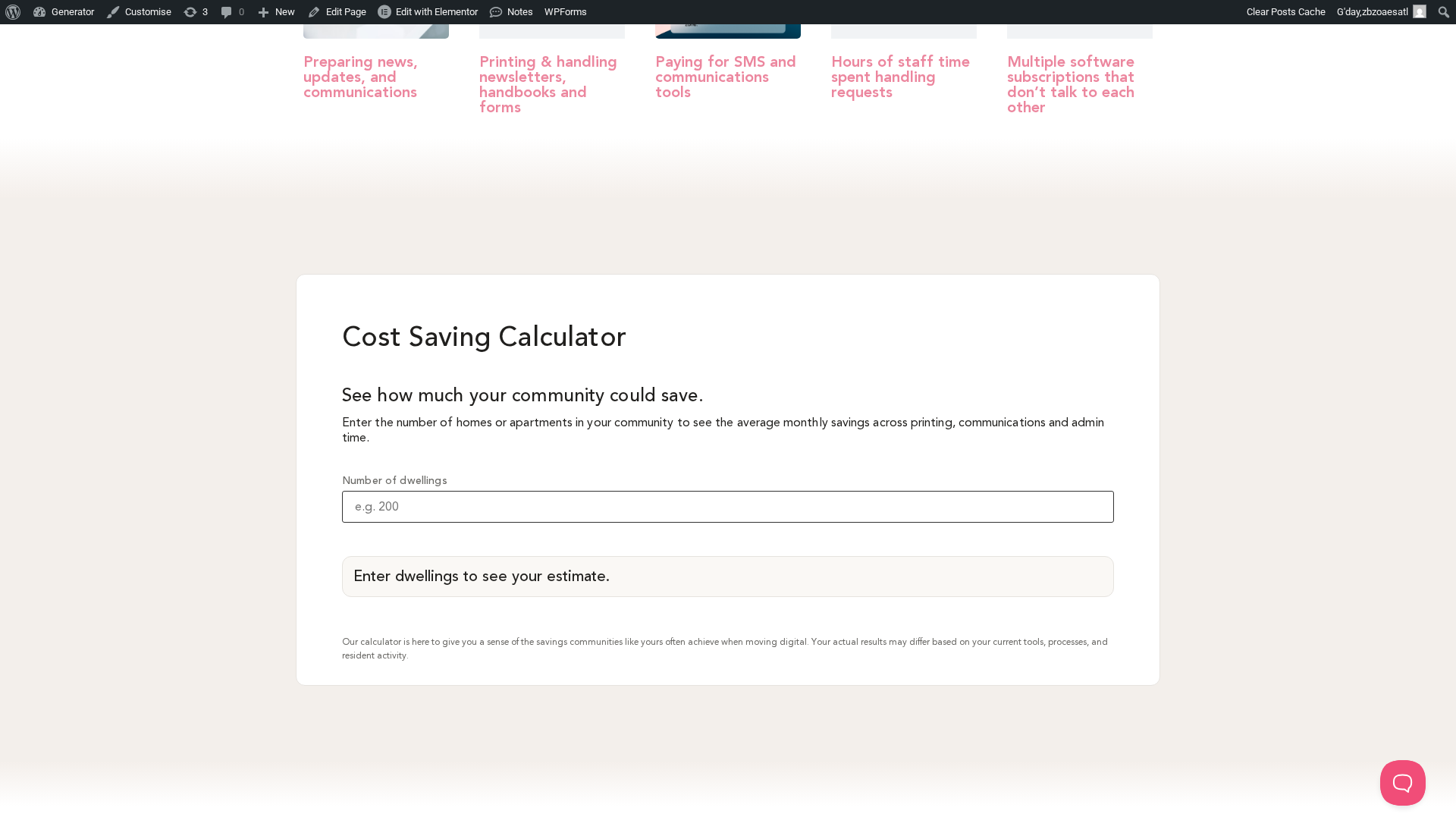
click at [538, 490] on input "Number of dwellings" at bounding box center [728, 506] width 772 height 32
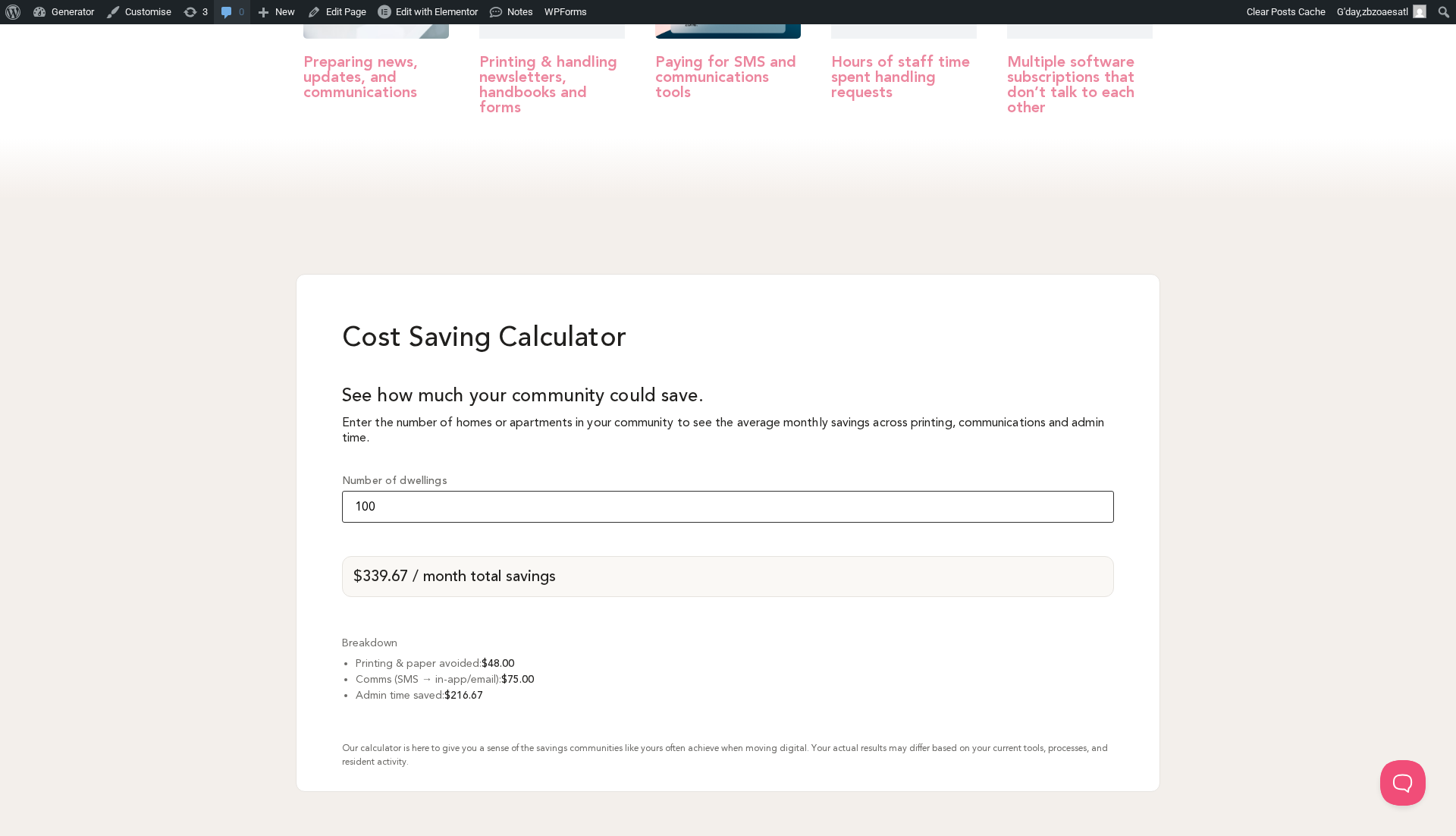
type input "100"
type input "1"
type input "100"
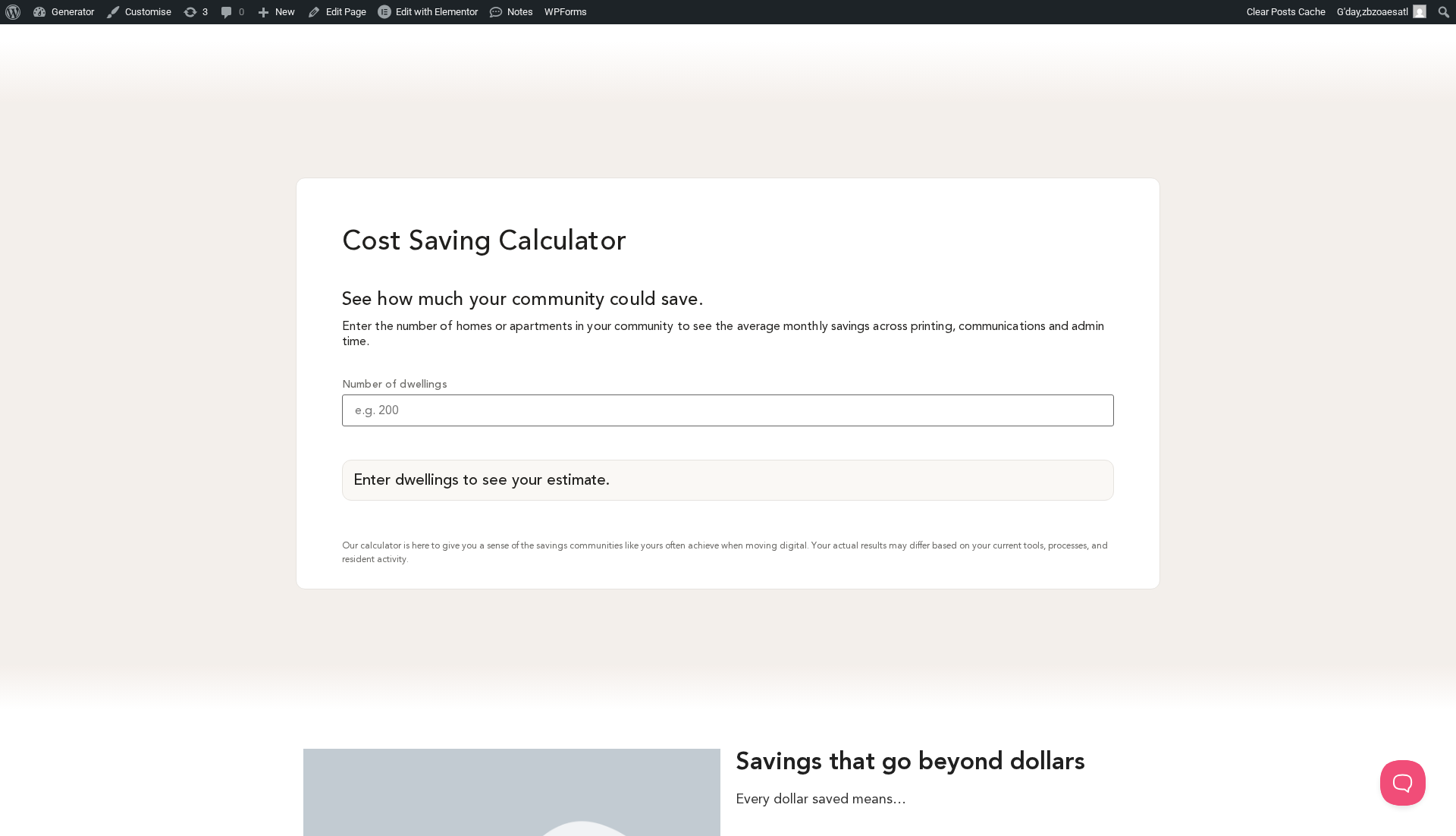
scroll to position [1268, 0]
click at [491, 393] on input "Number of dwellings" at bounding box center [728, 409] width 772 height 32
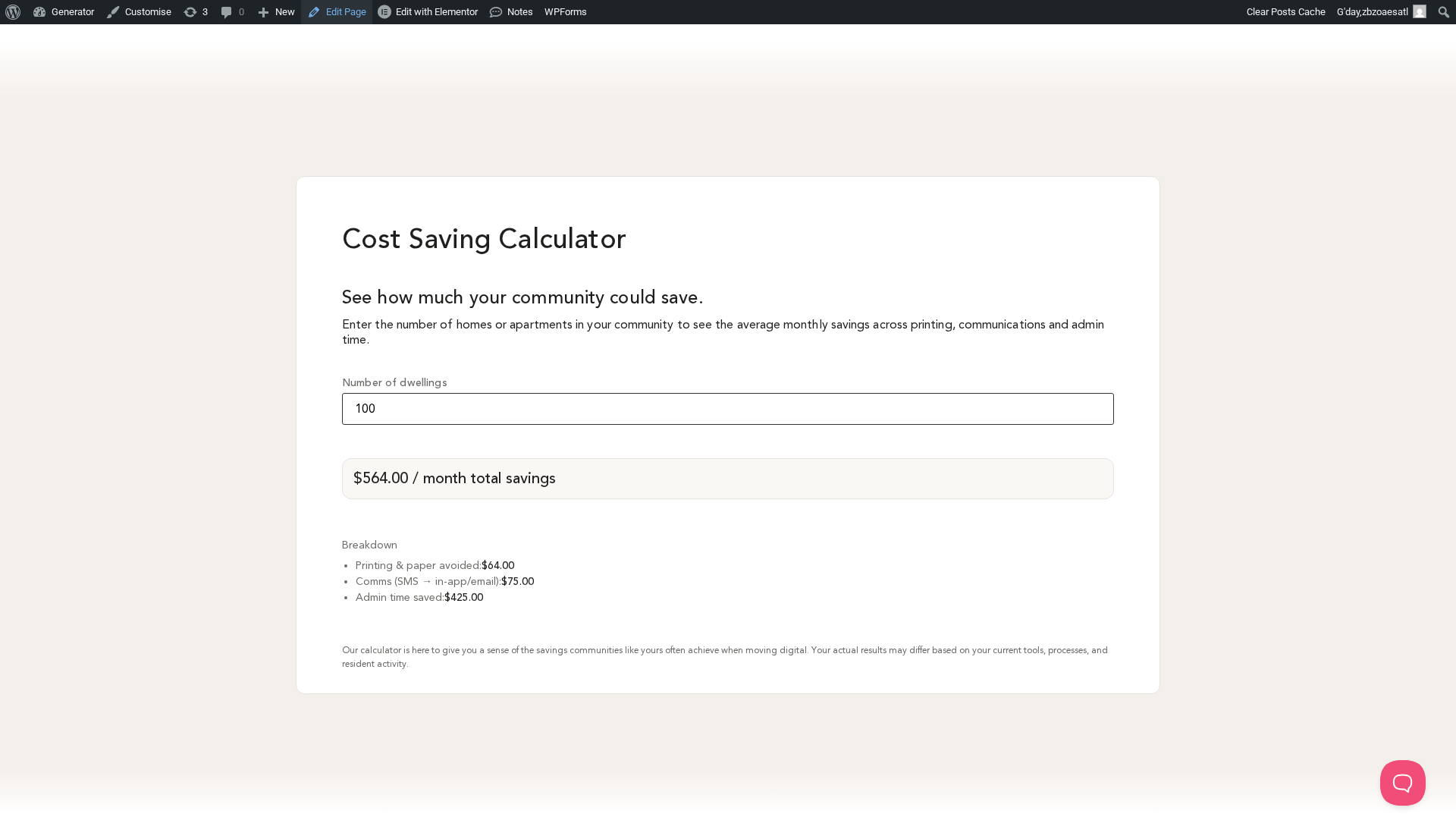
type input "100"
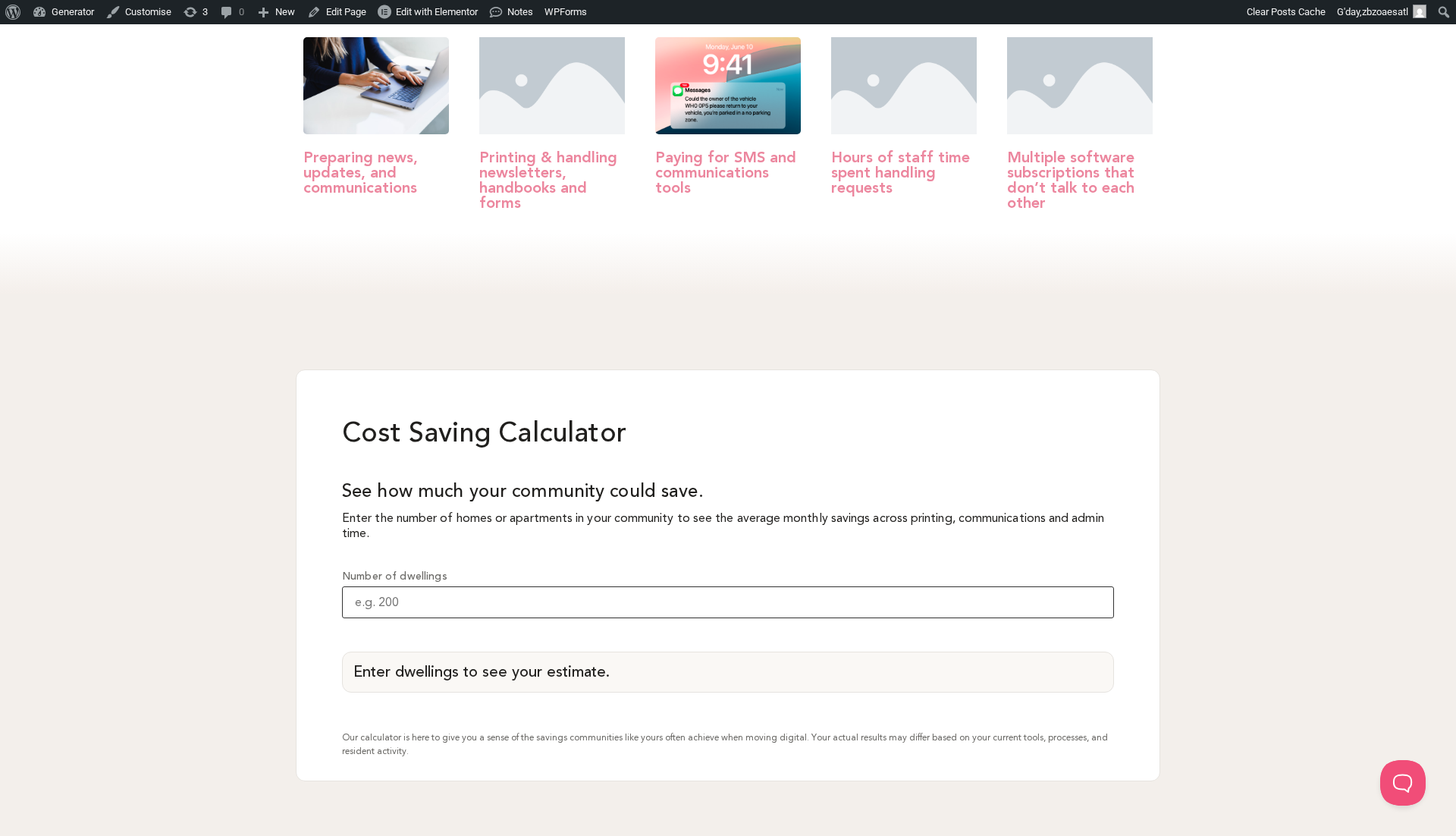
click at [552, 587] on input "Number of dwellings" at bounding box center [728, 603] width 772 height 32
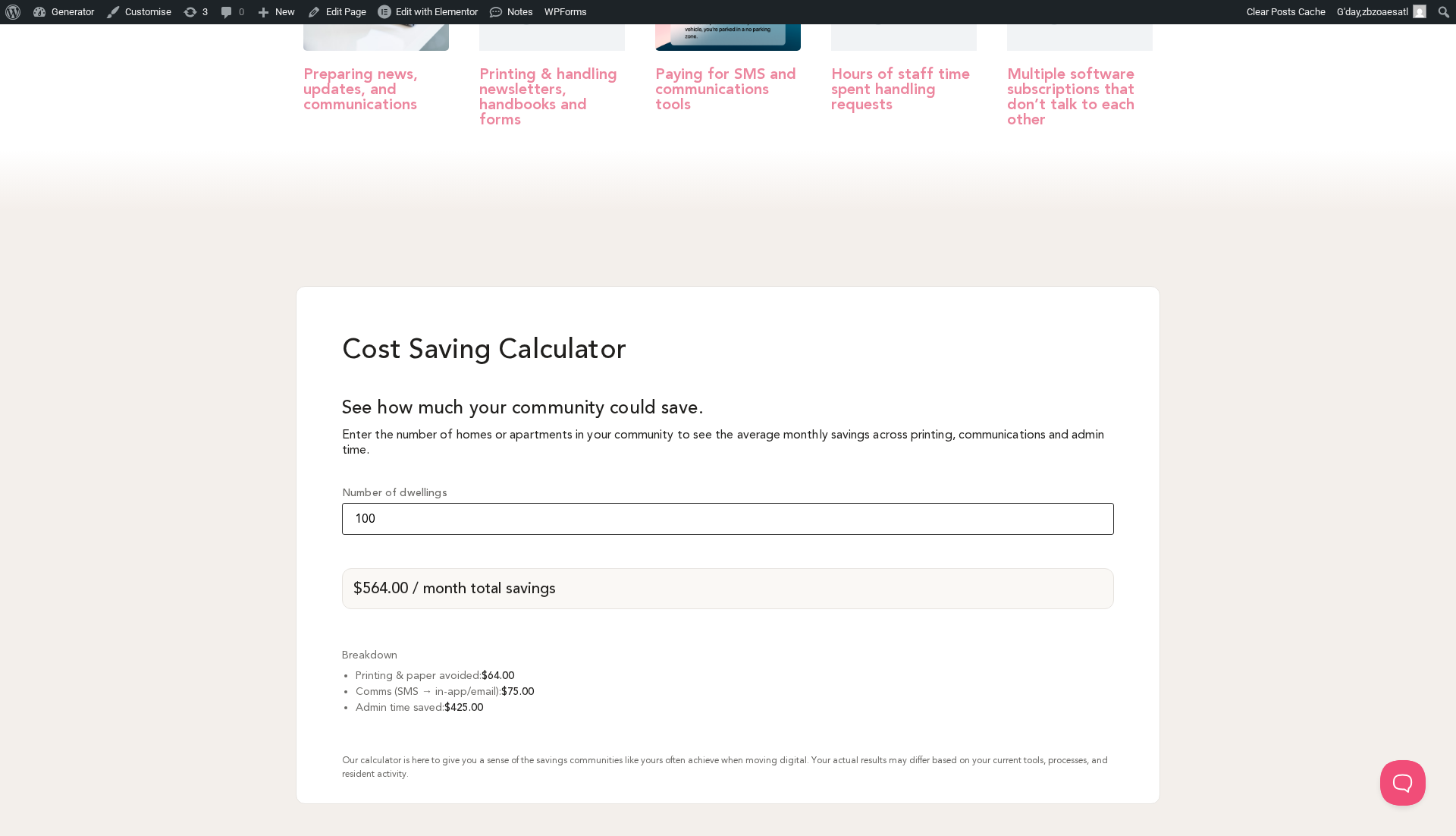
scroll to position [1170, 0]
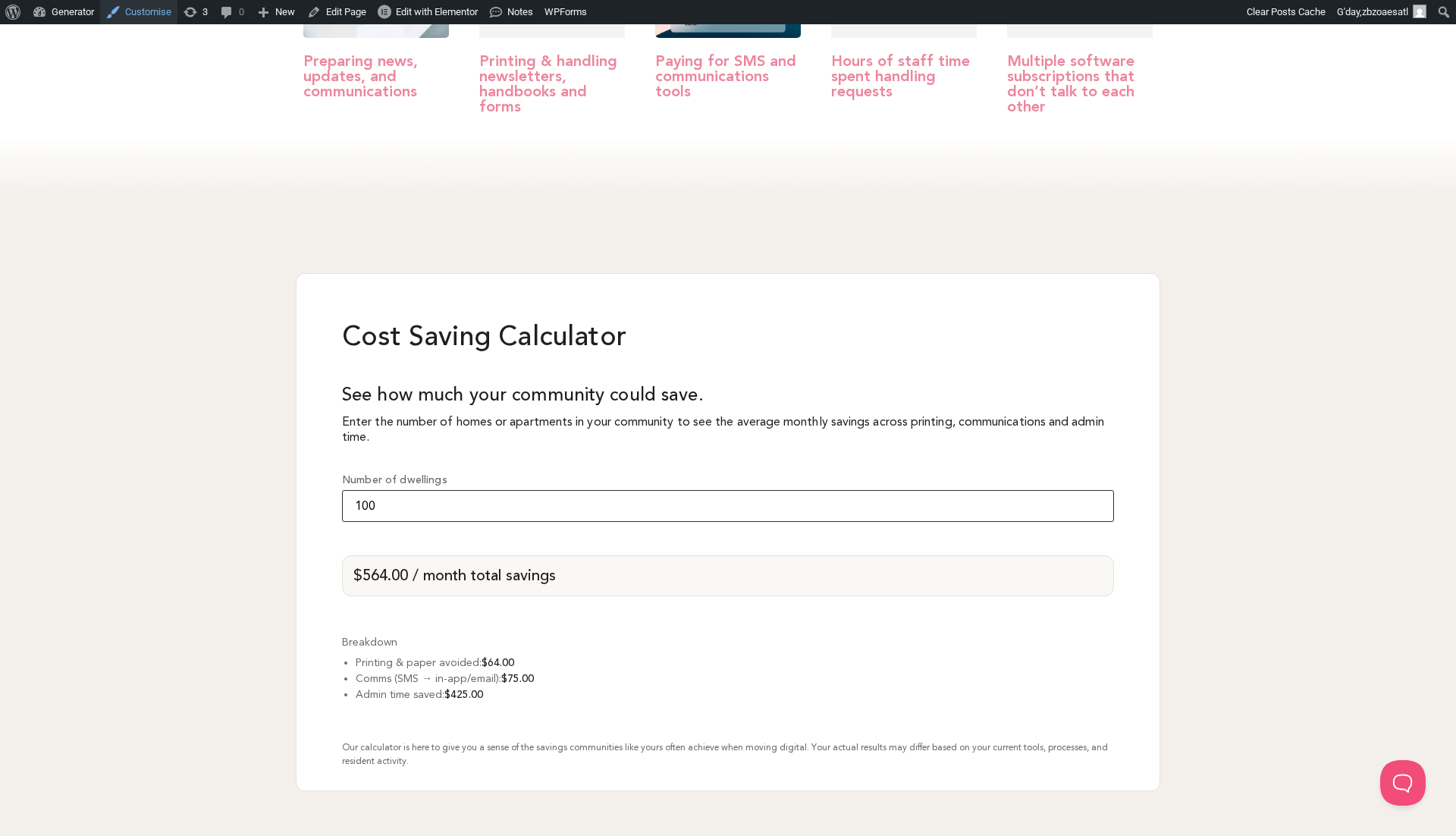
type input "100"
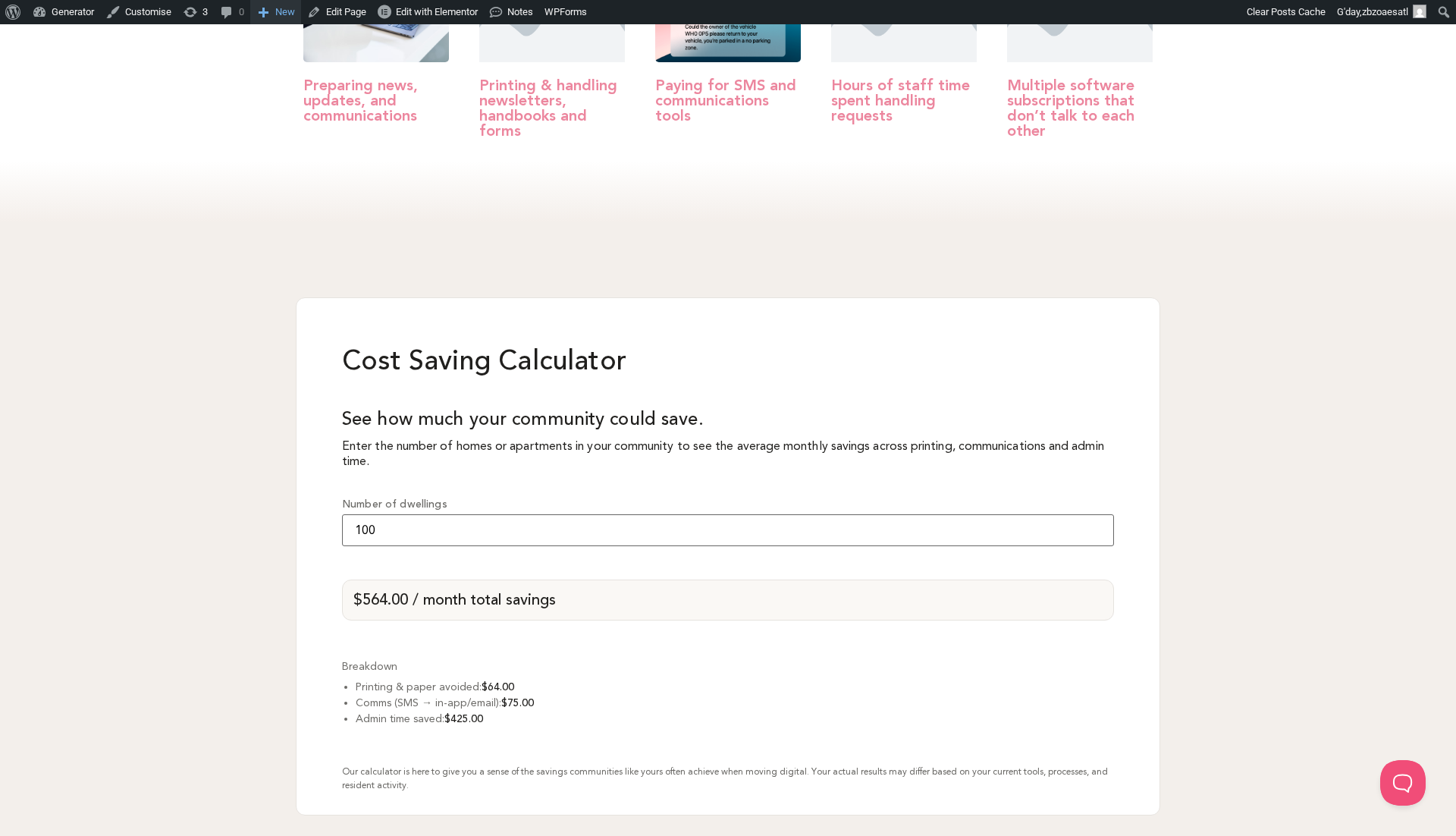
type input "100"
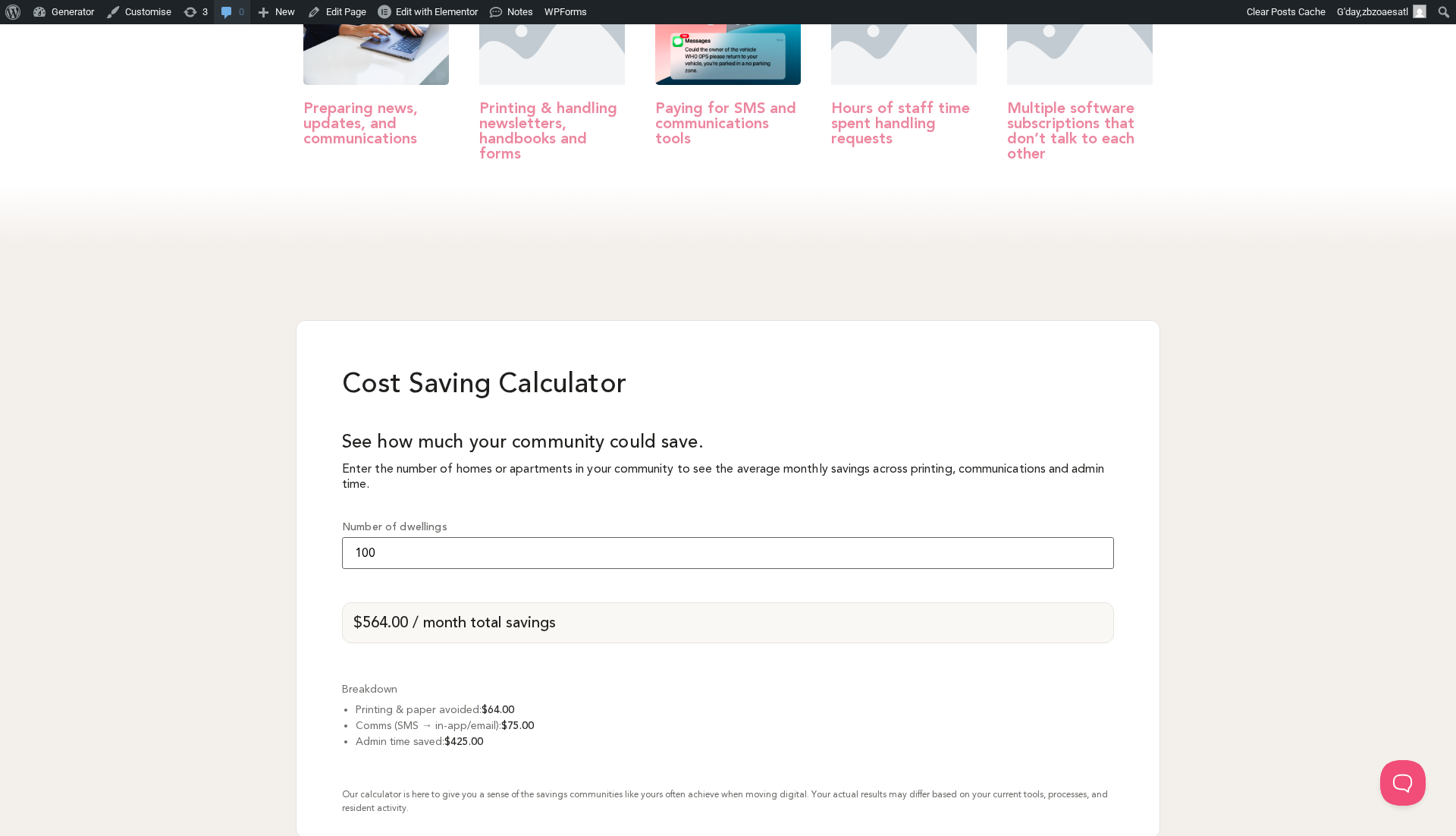
type input "100"
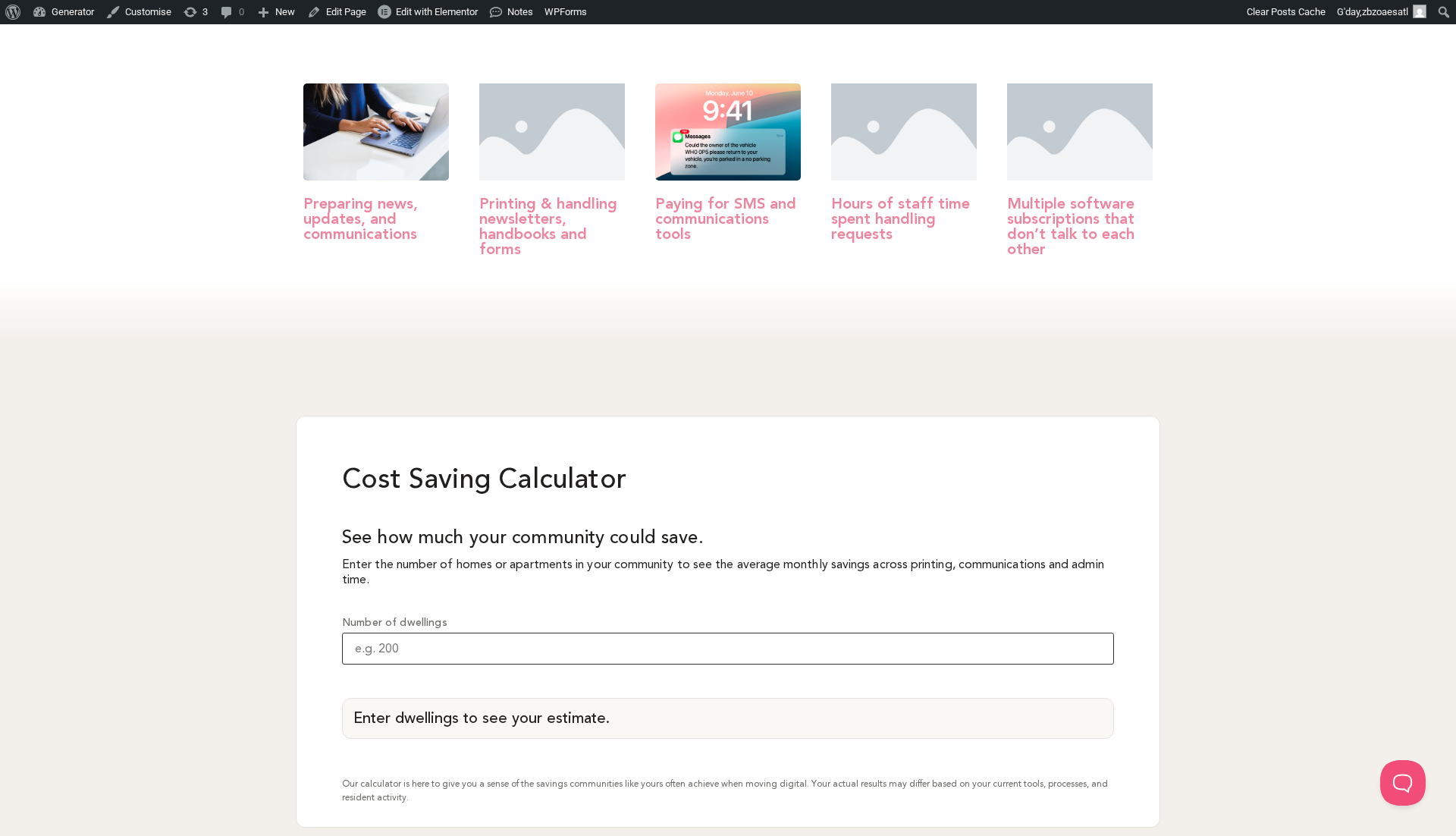
click at [645, 632] on input "Number of dwellings" at bounding box center [728, 648] width 772 height 32
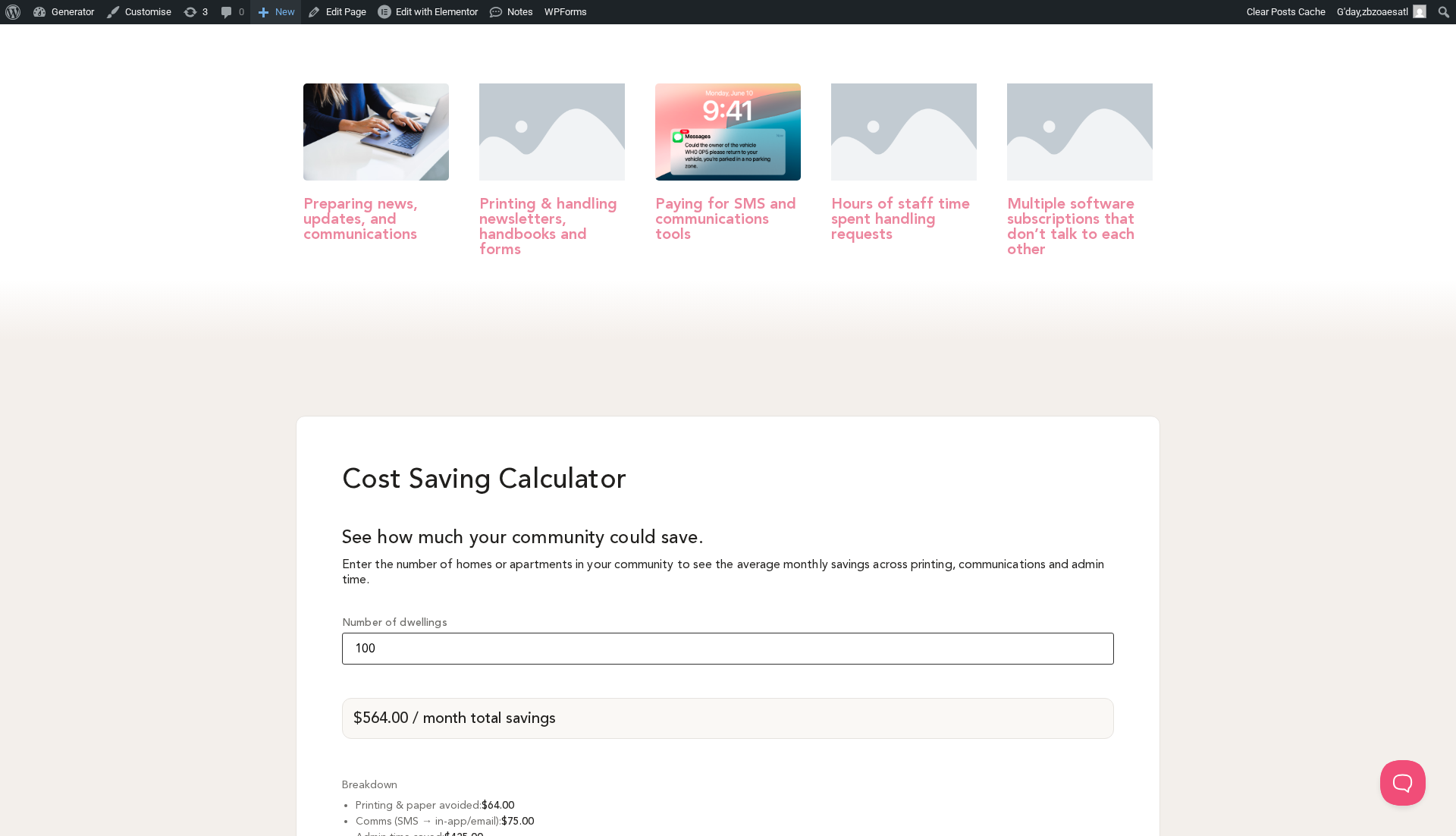
type input "100"
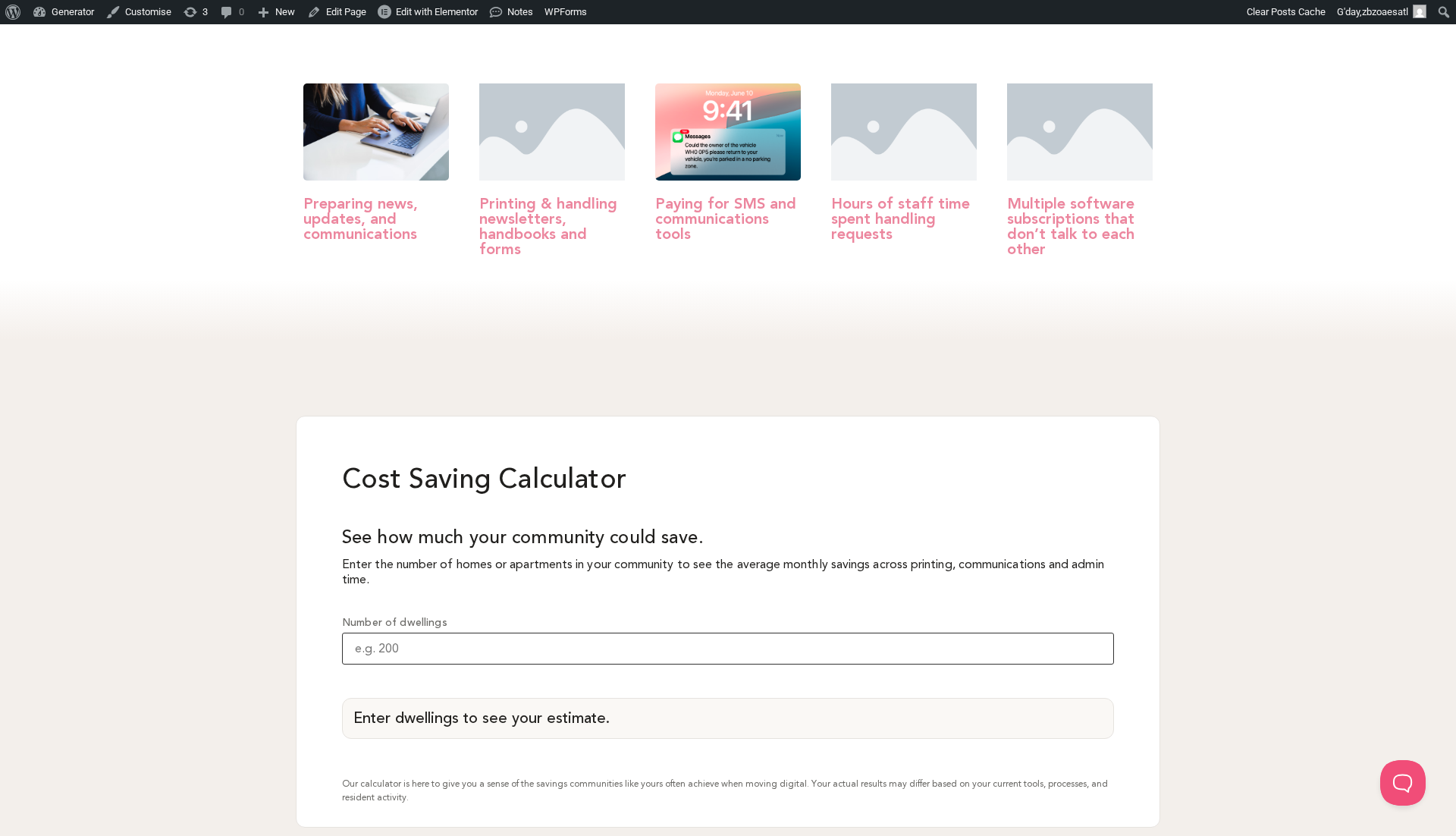
click at [454, 632] on input "Number of dwellings" at bounding box center [728, 648] width 772 height 32
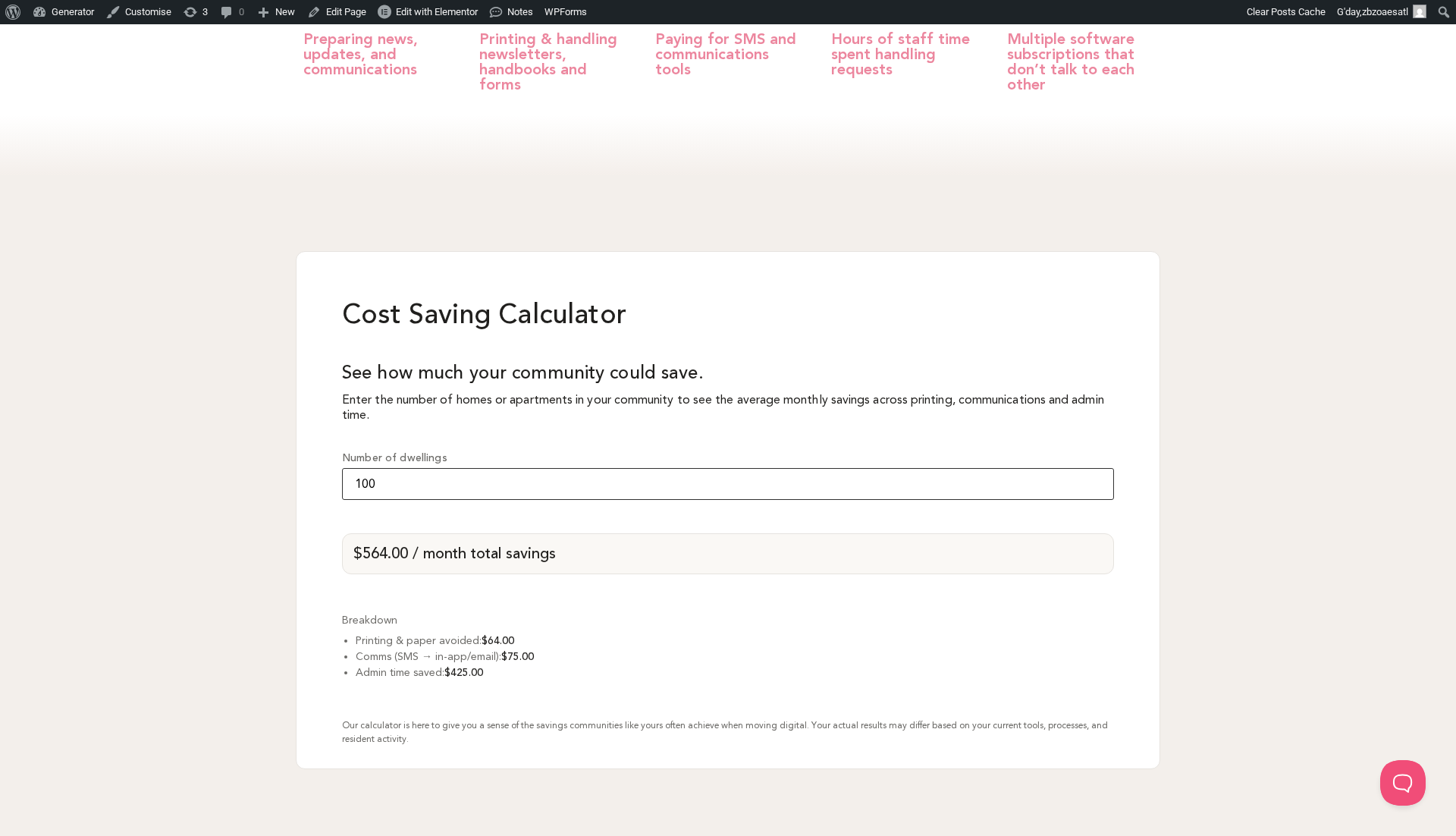
scroll to position [1197, 0]
type input "100"
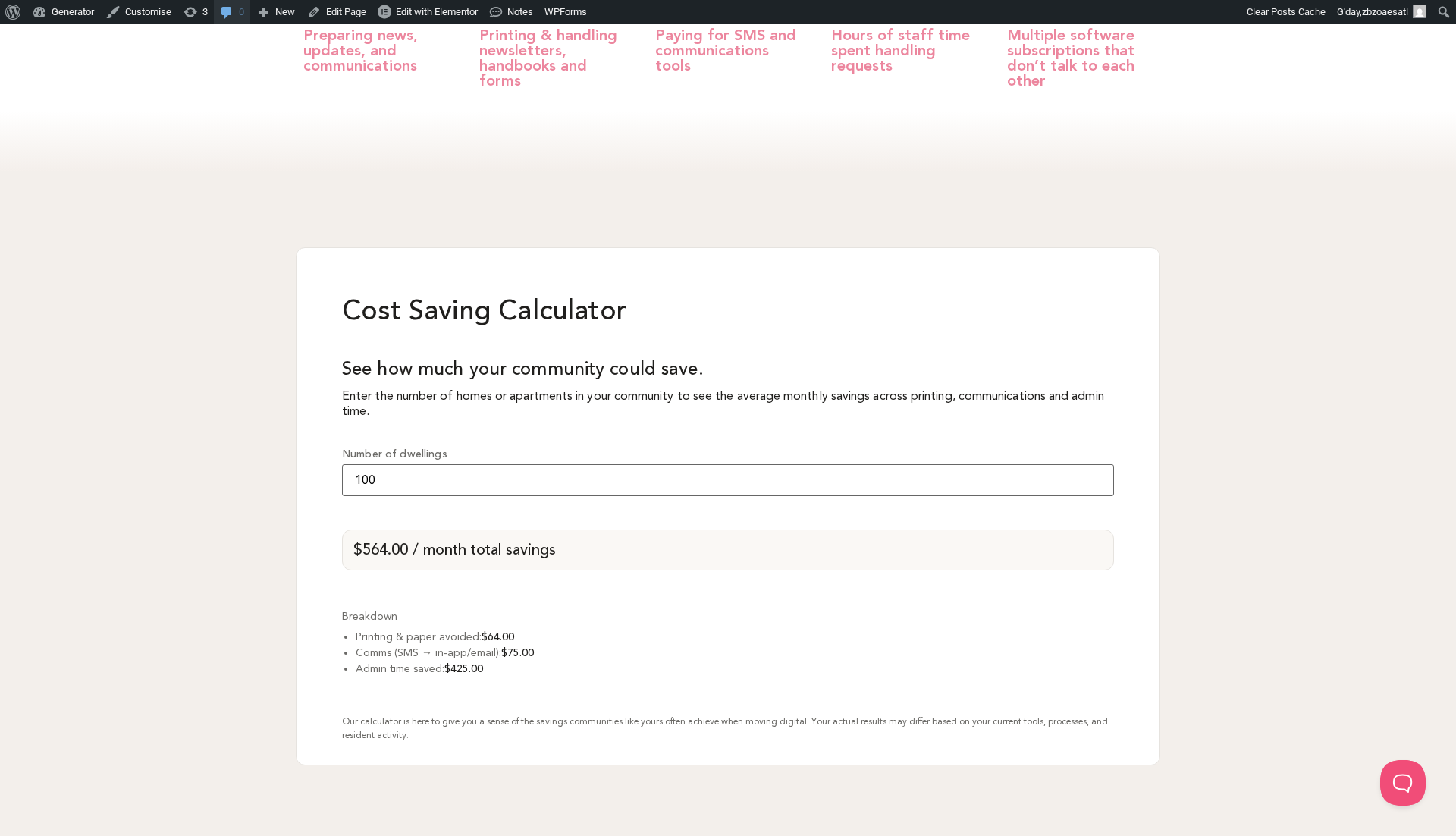
type input "100"
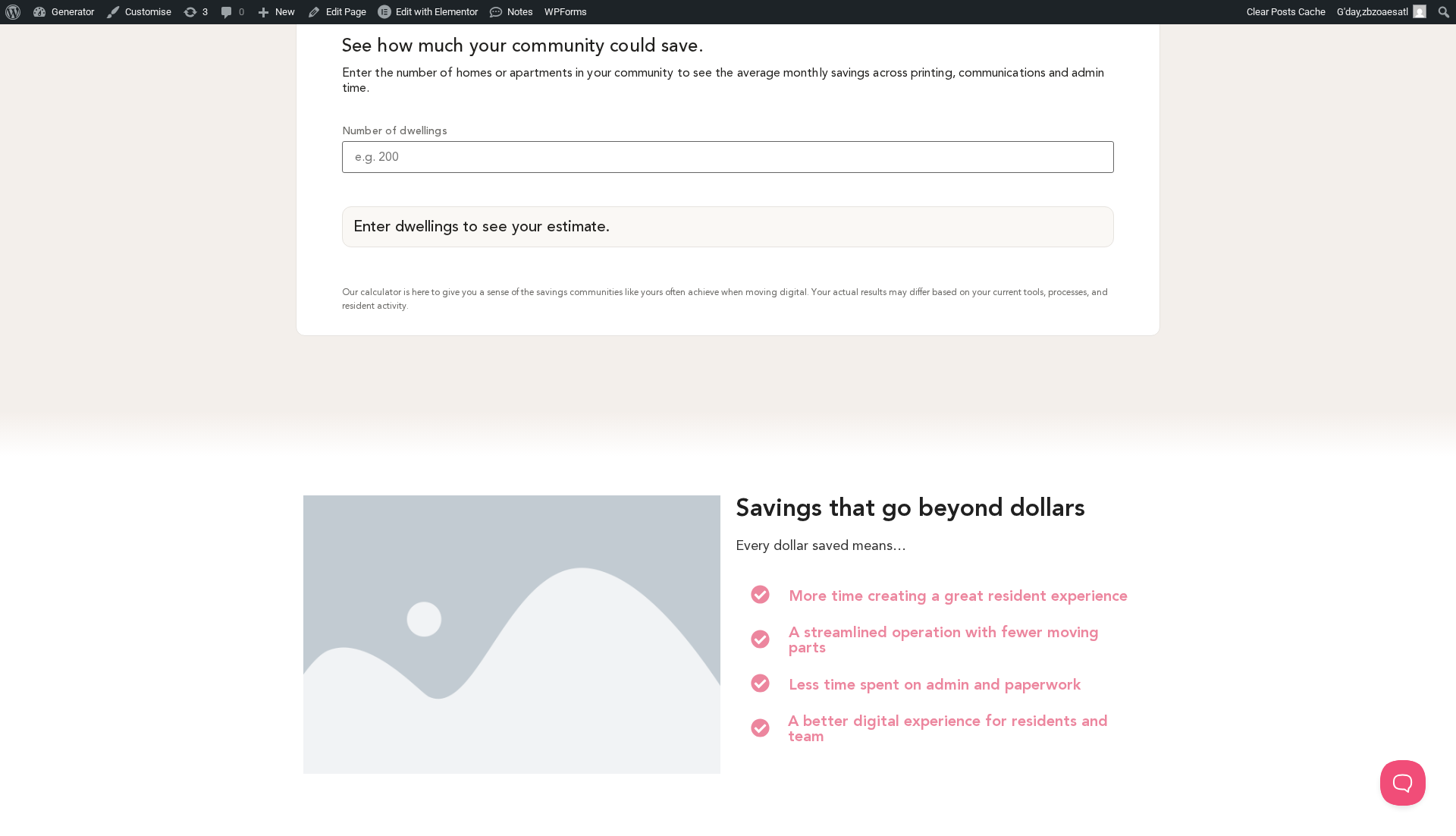
scroll to position [1128, 0]
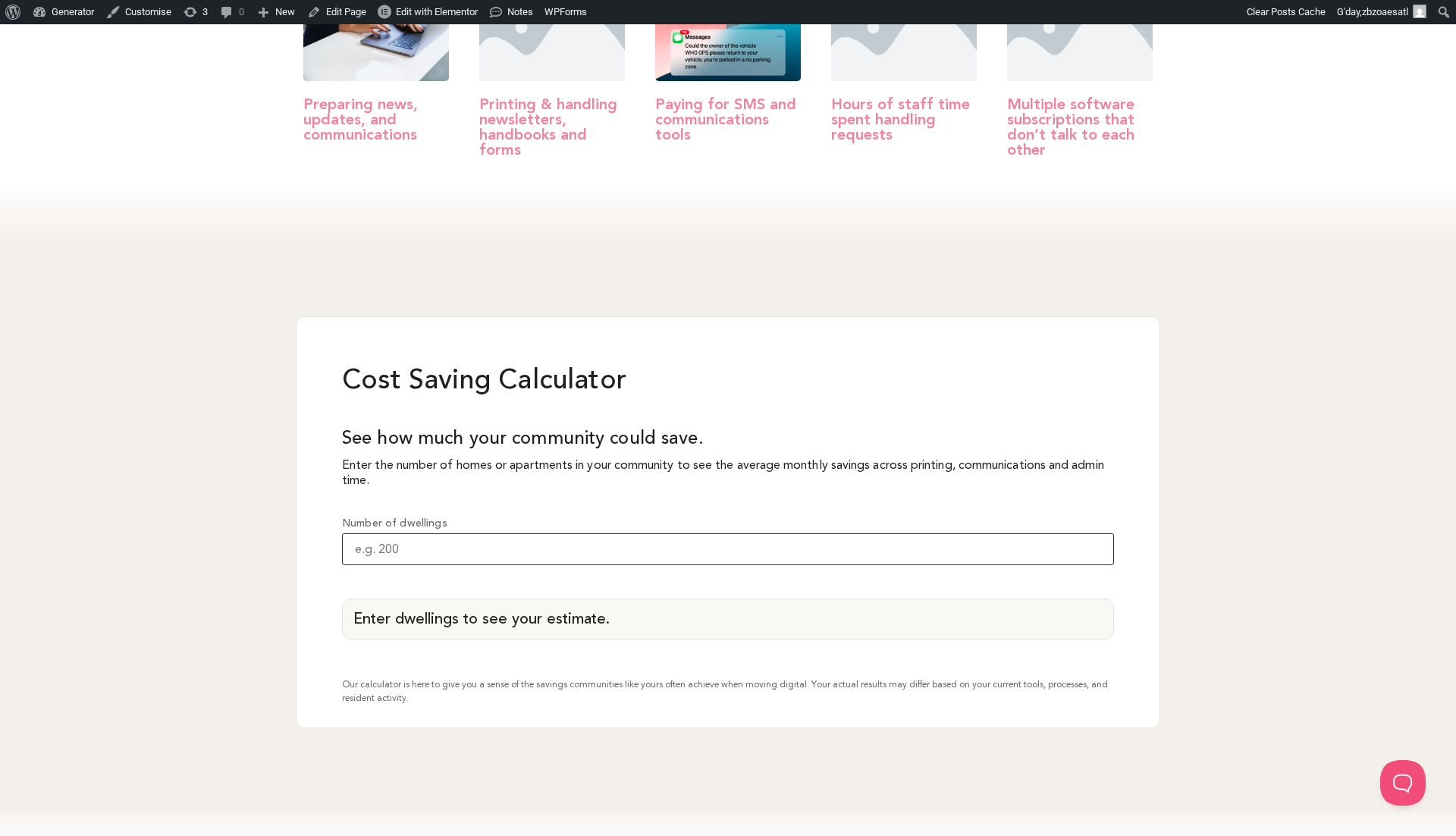
click at [661, 533] on input "Number of dwellings" at bounding box center [728, 549] width 772 height 32
type input "100"
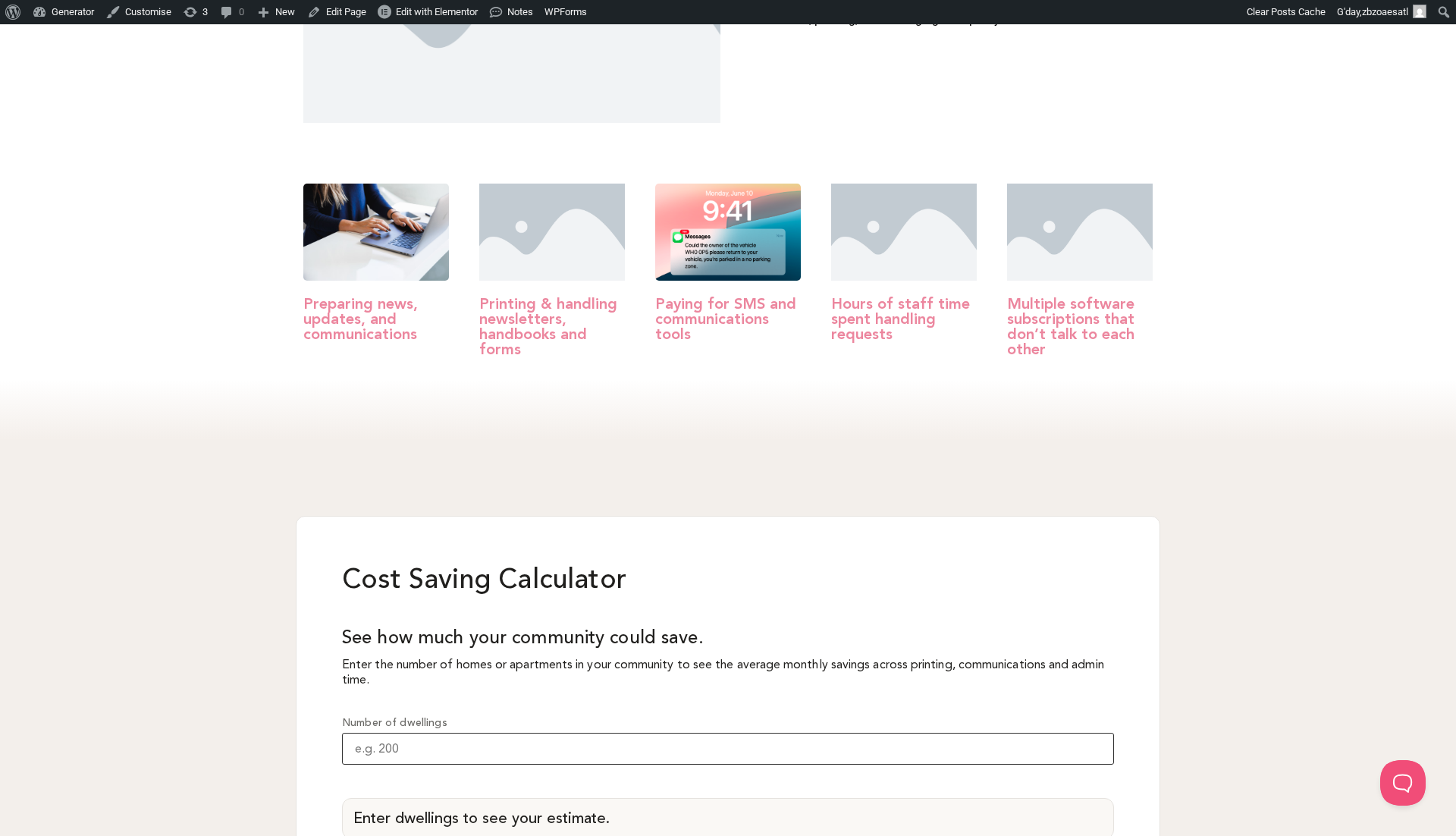
click at [412, 732] on input "Number of dwellings" at bounding box center [728, 748] width 772 height 32
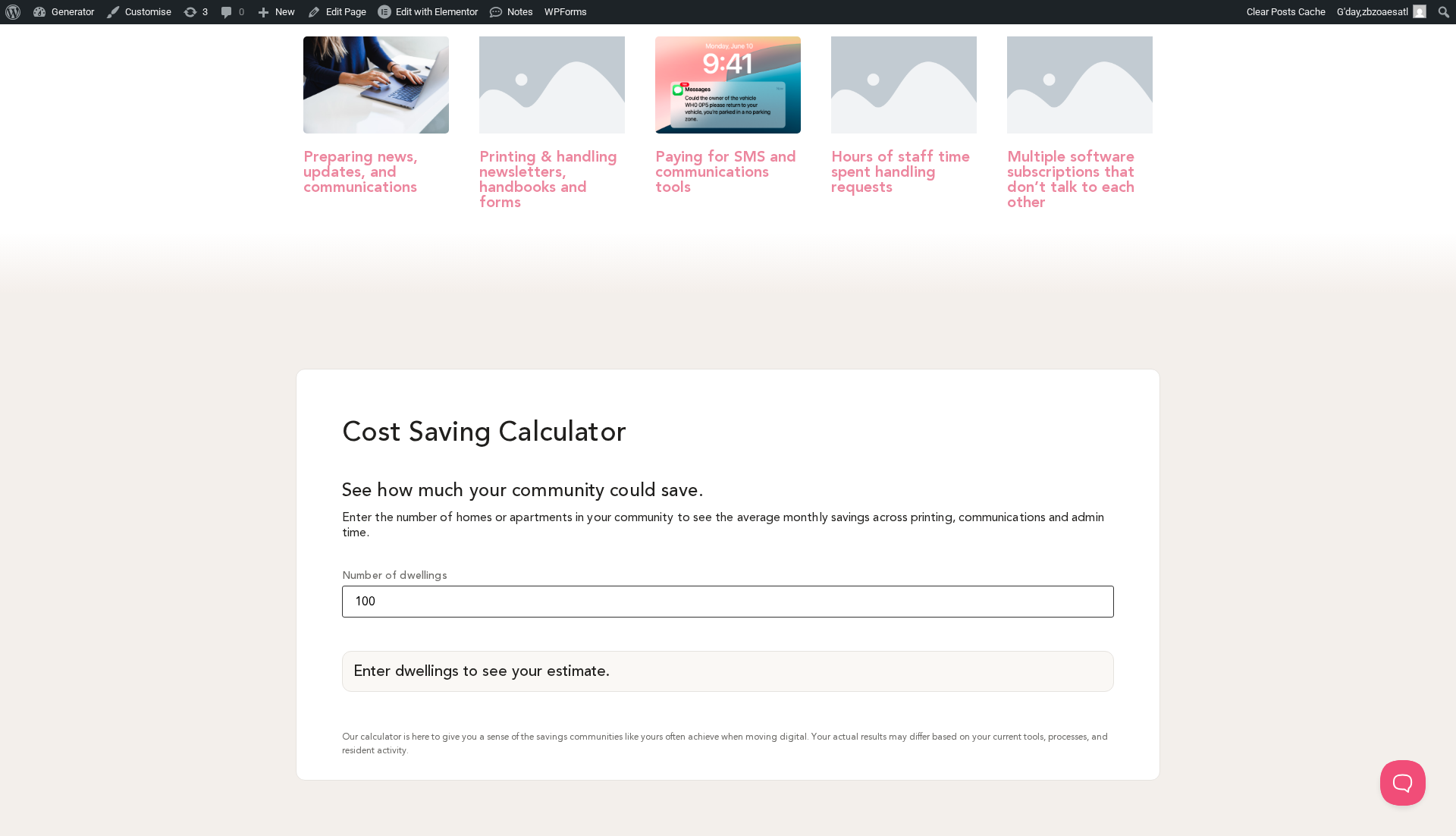
type input "100"
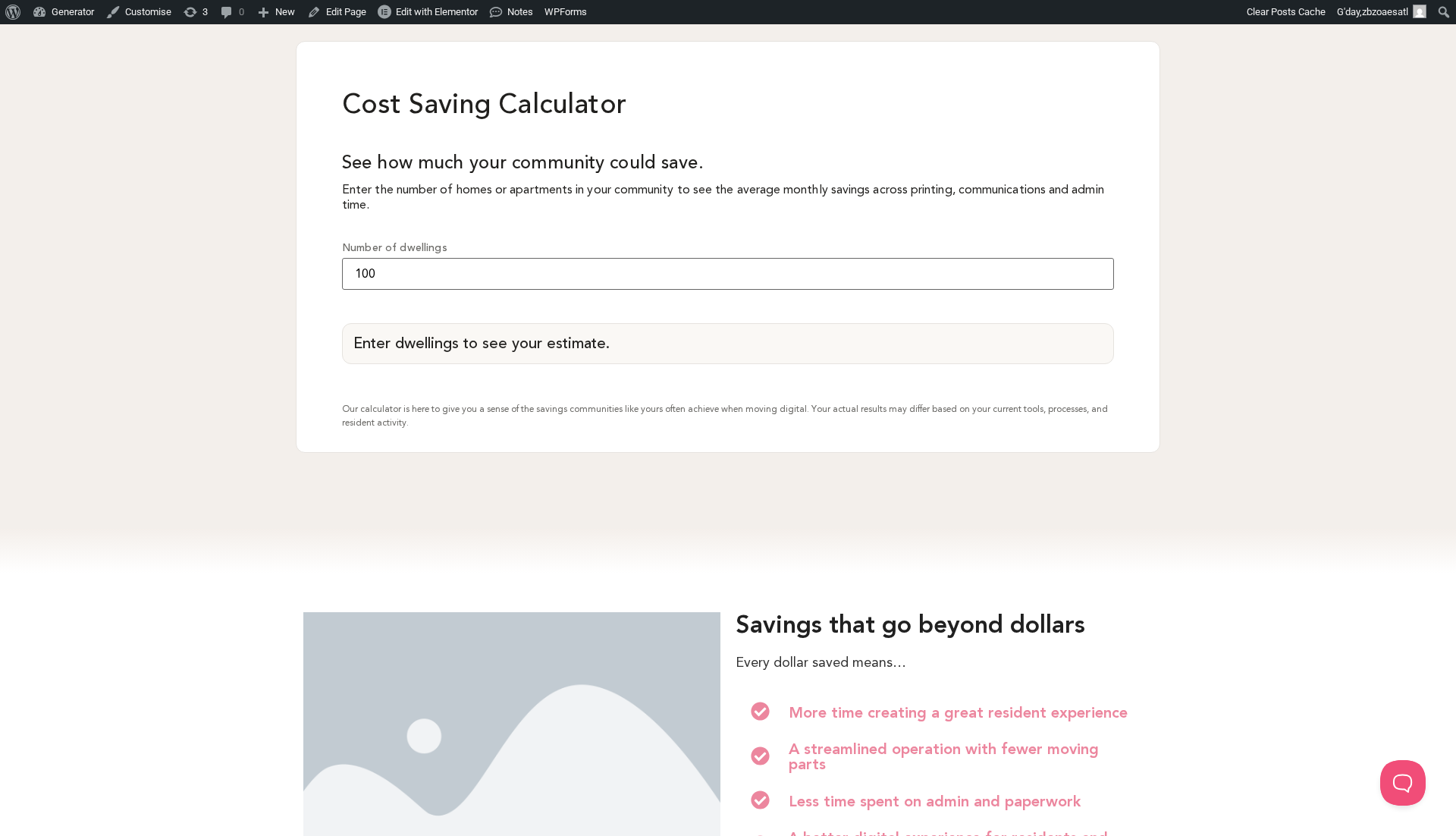
scroll to position [1387, 0]
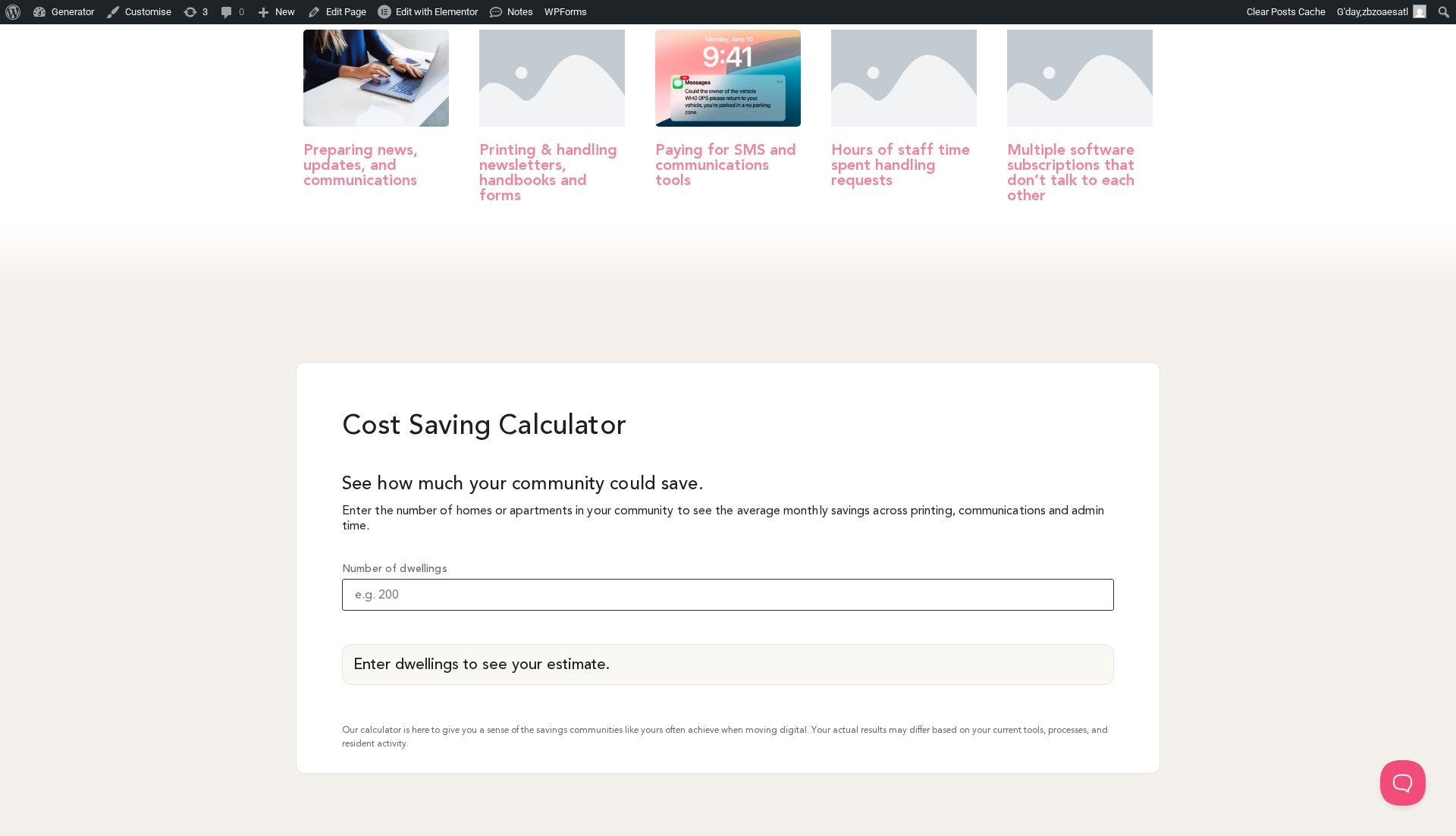
click at [478, 578] on input "Number of dwellings" at bounding box center [728, 594] width 772 height 32
type input "100"
click at [1093, 578] on input "101" at bounding box center [728, 594] width 772 height 32
click at [1013, 578] on input "101" at bounding box center [728, 594] width 772 height 32
type input "1"
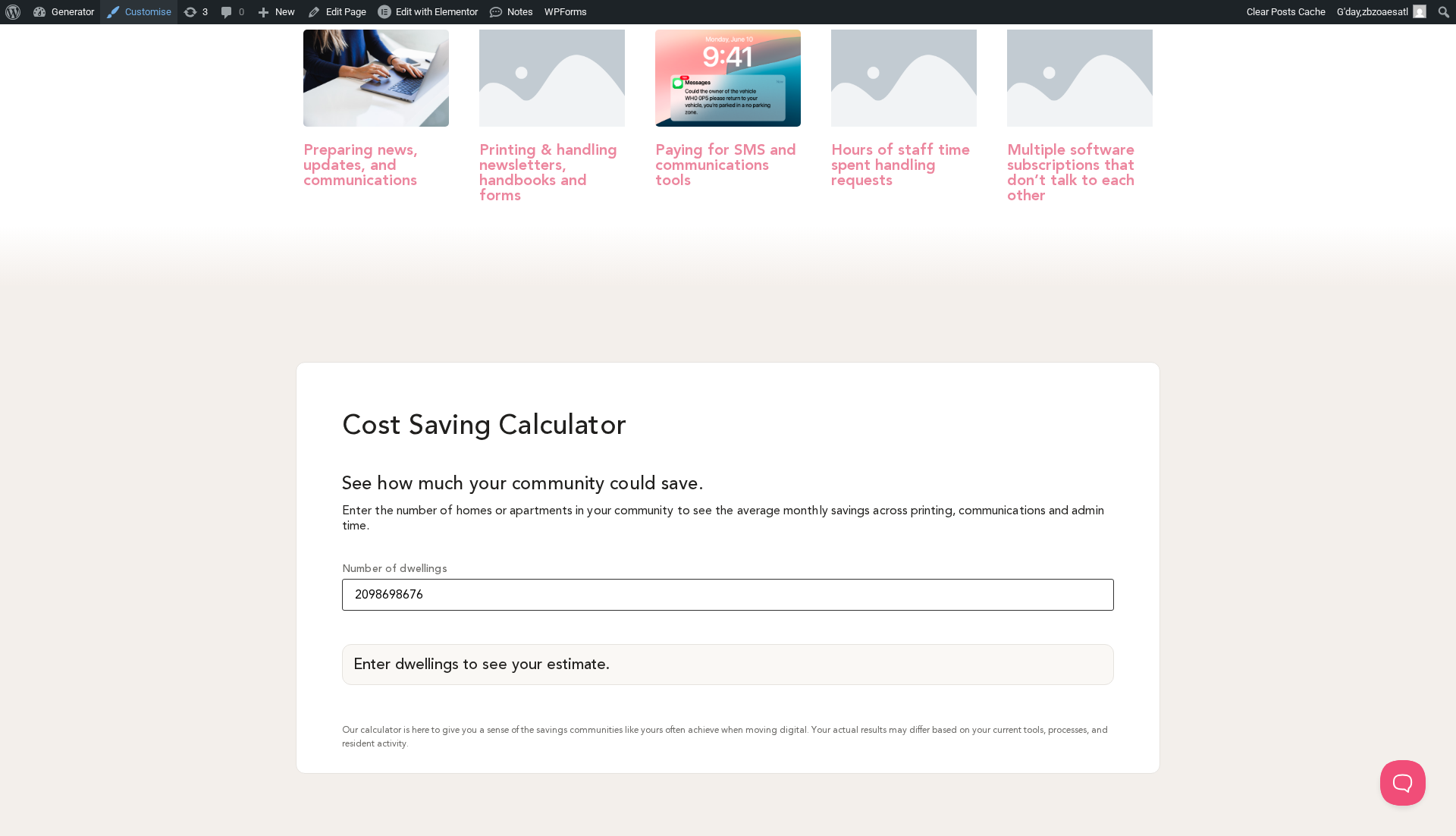
type input "2098698676"
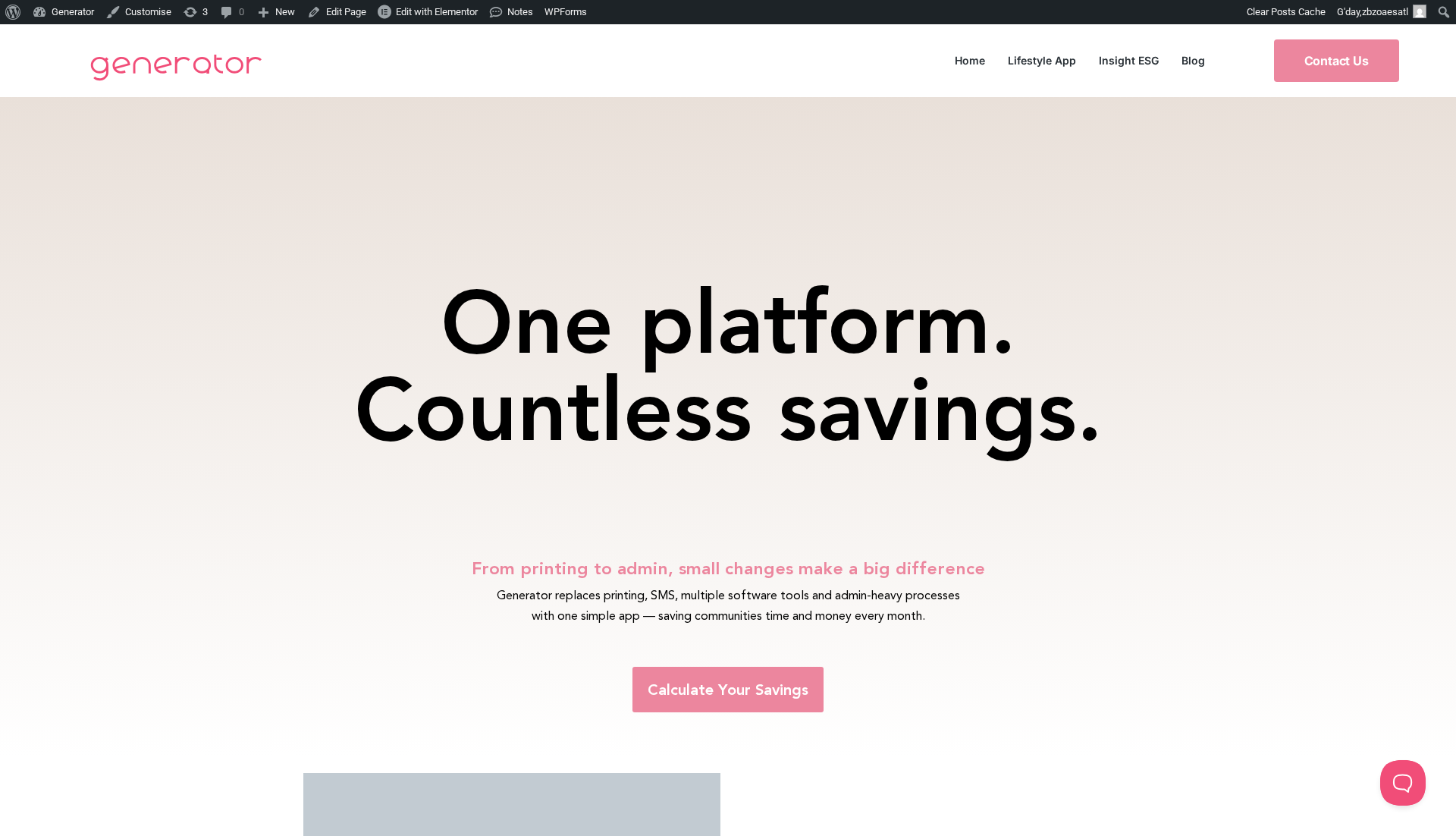
scroll to position [138, 0]
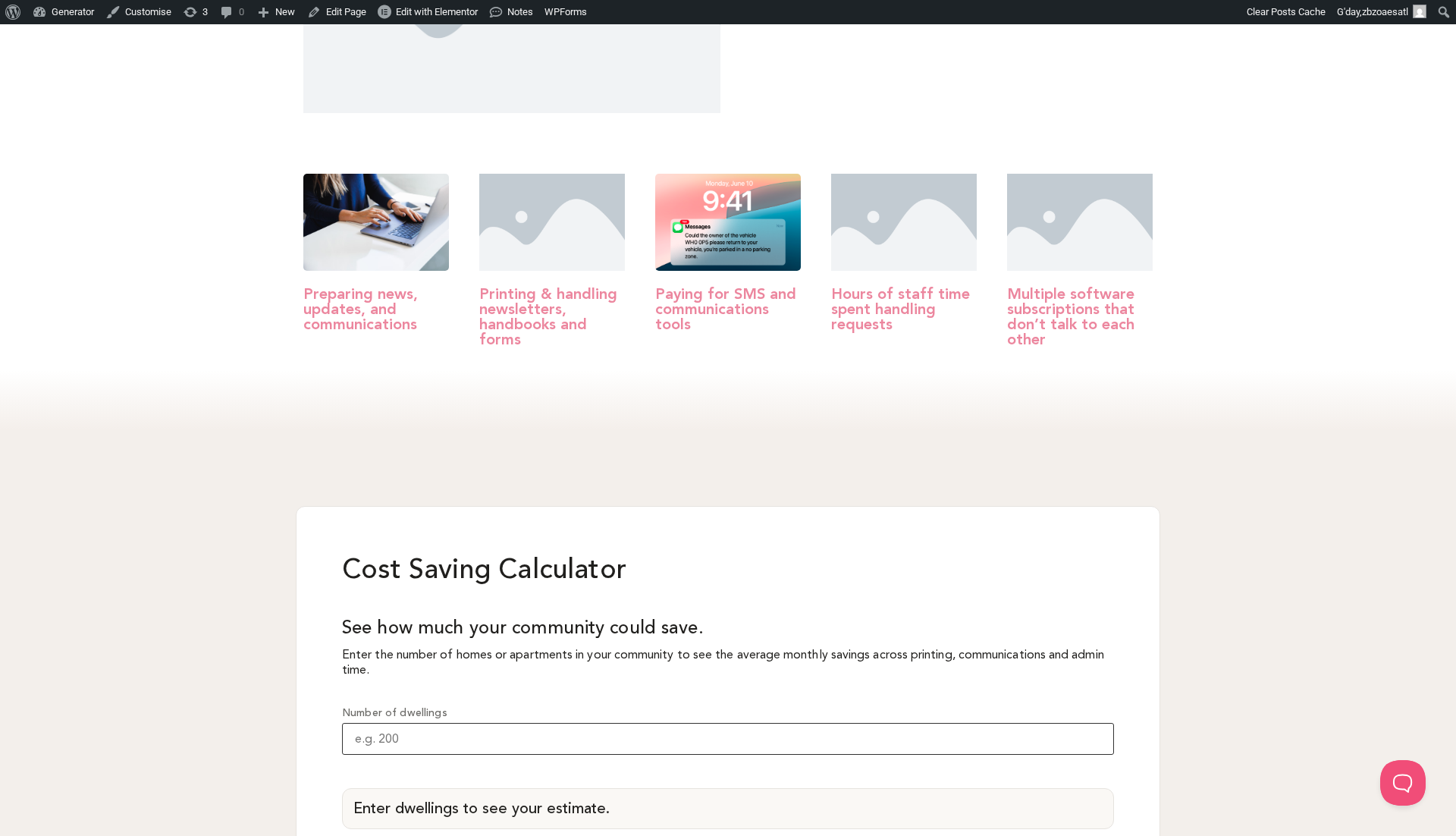
click at [476, 723] on input "Number of dwellings" at bounding box center [728, 739] width 772 height 32
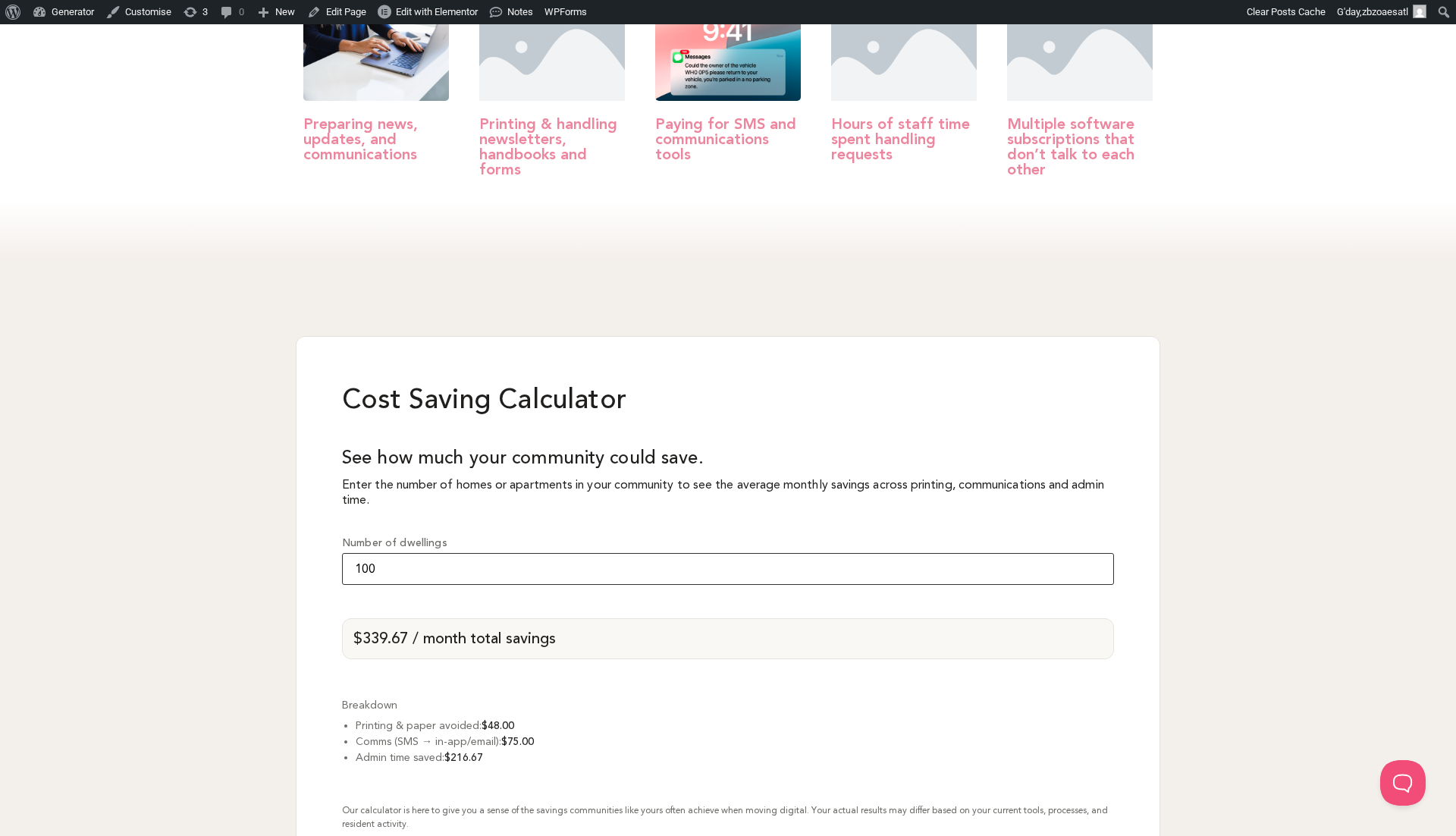
scroll to position [1113, 0]
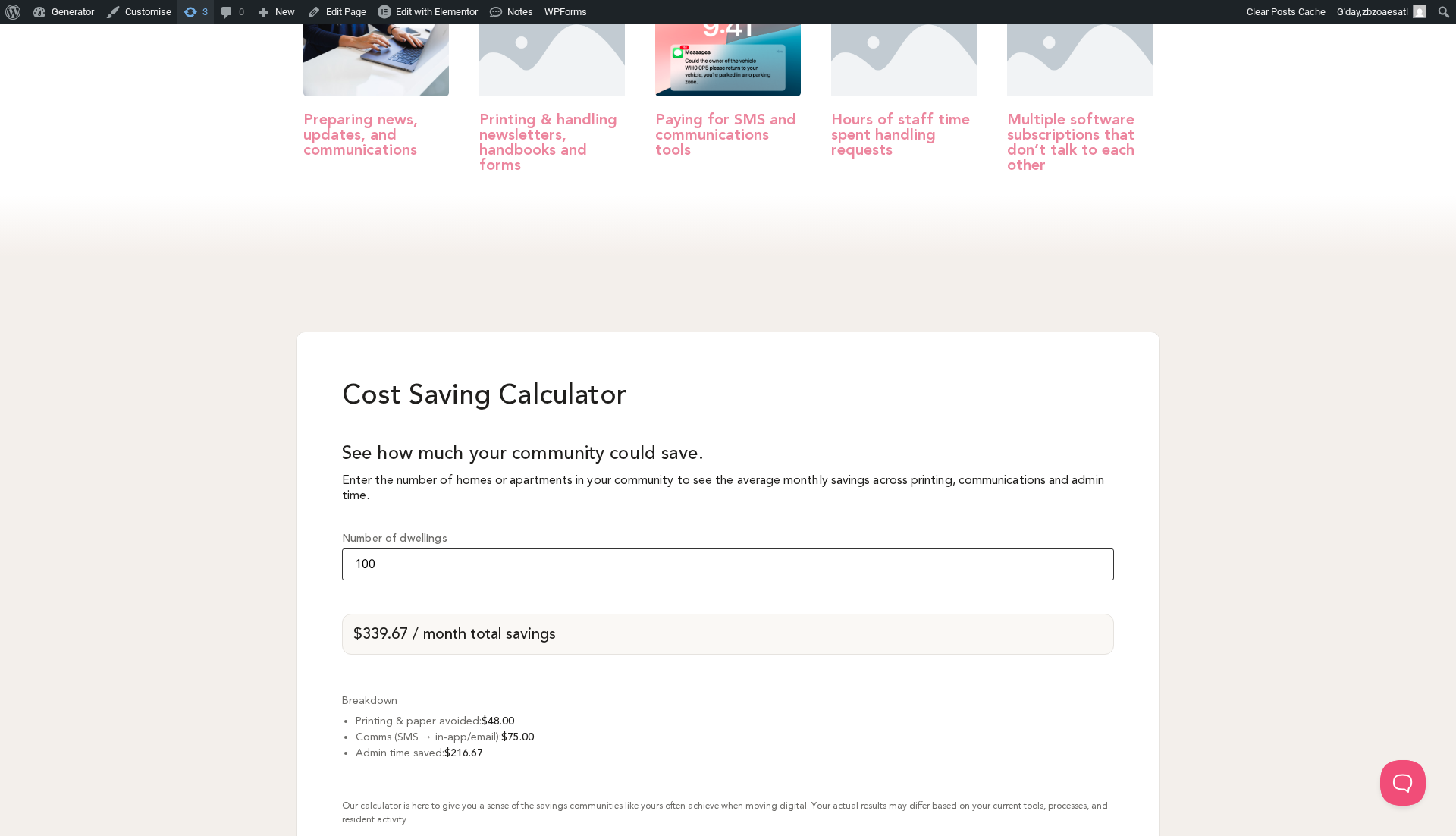
type input "100"
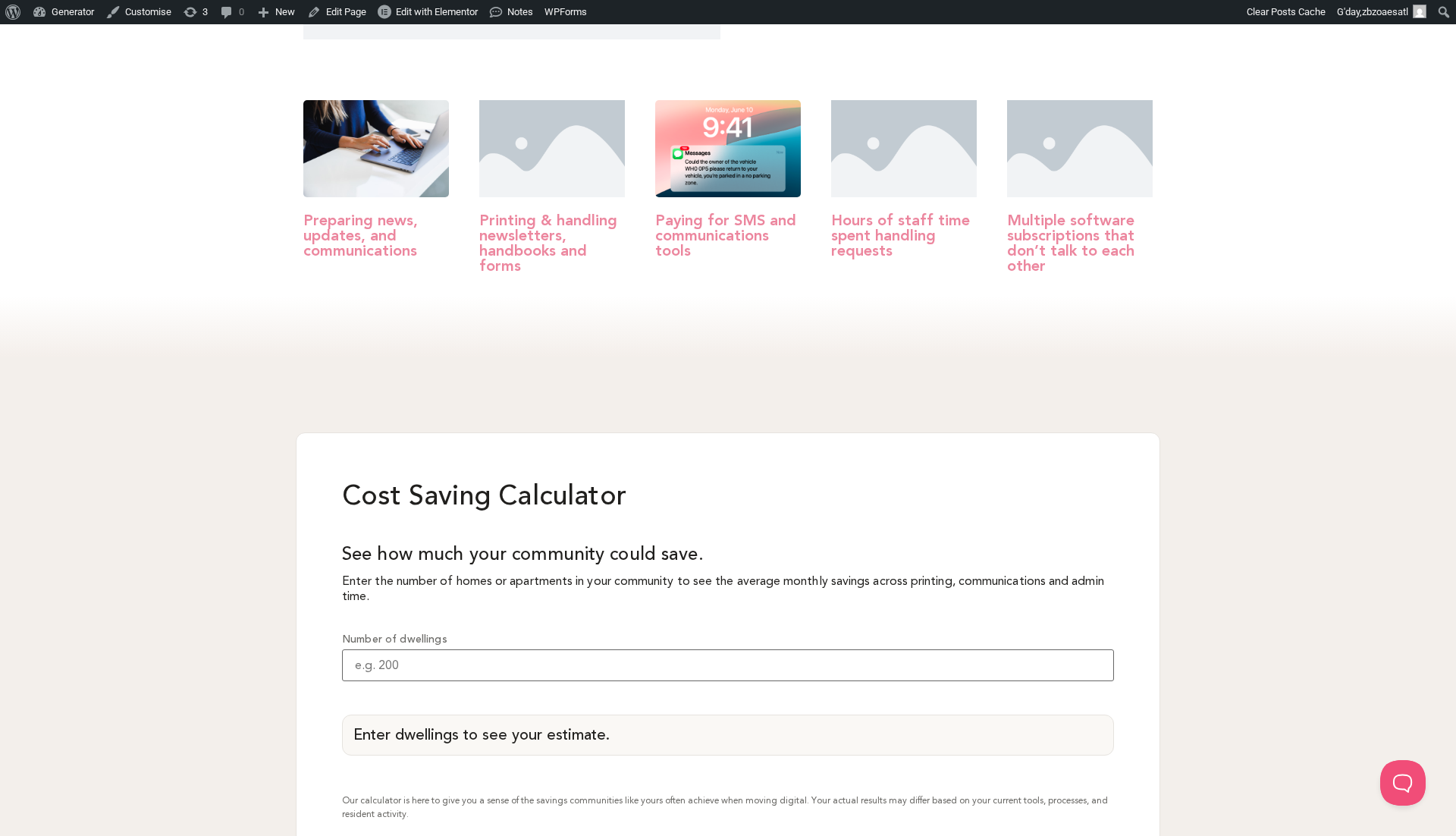
scroll to position [1039, 0]
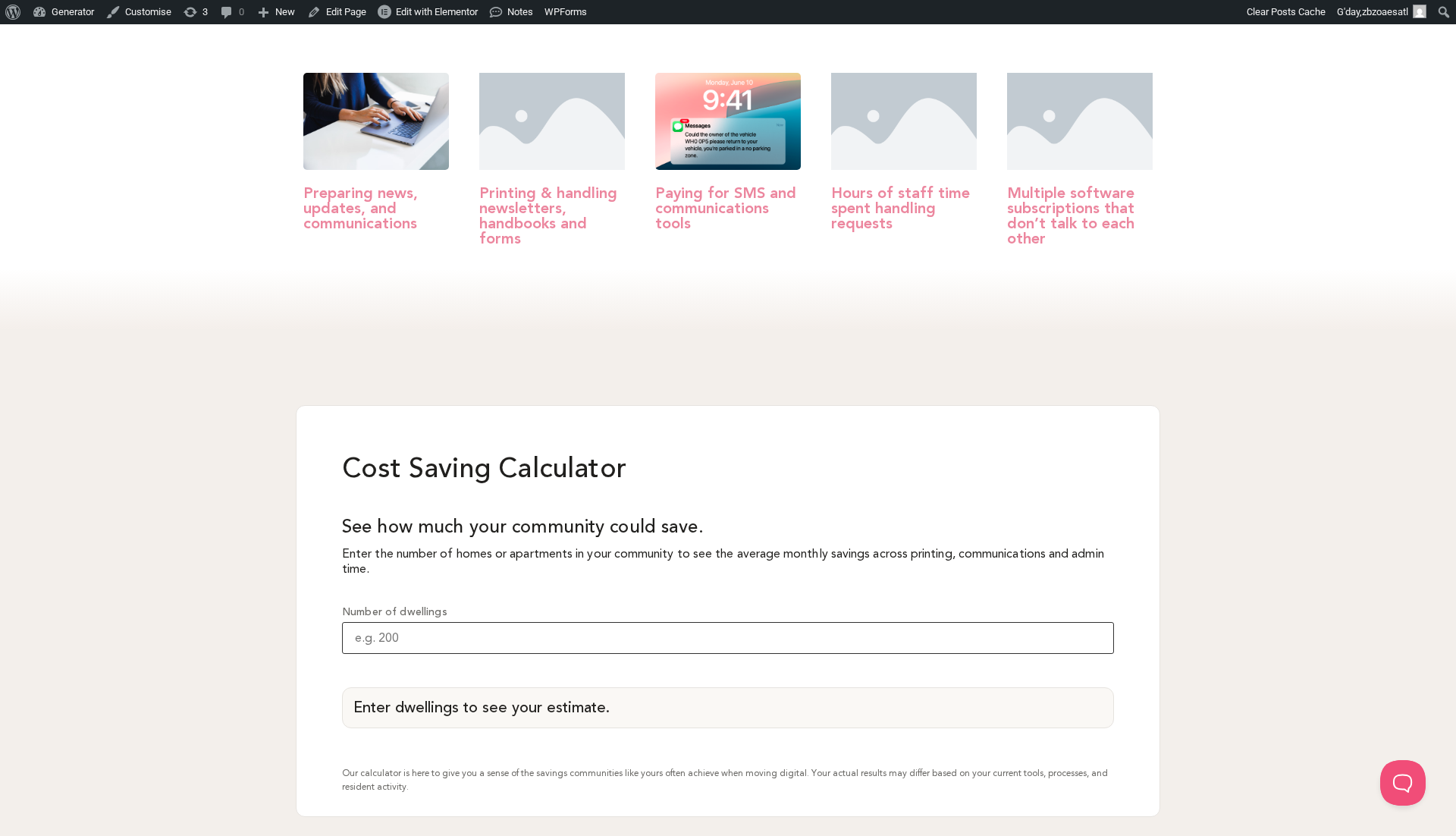
click at [450, 622] on input "Number of dwellings" at bounding box center [728, 638] width 772 height 32
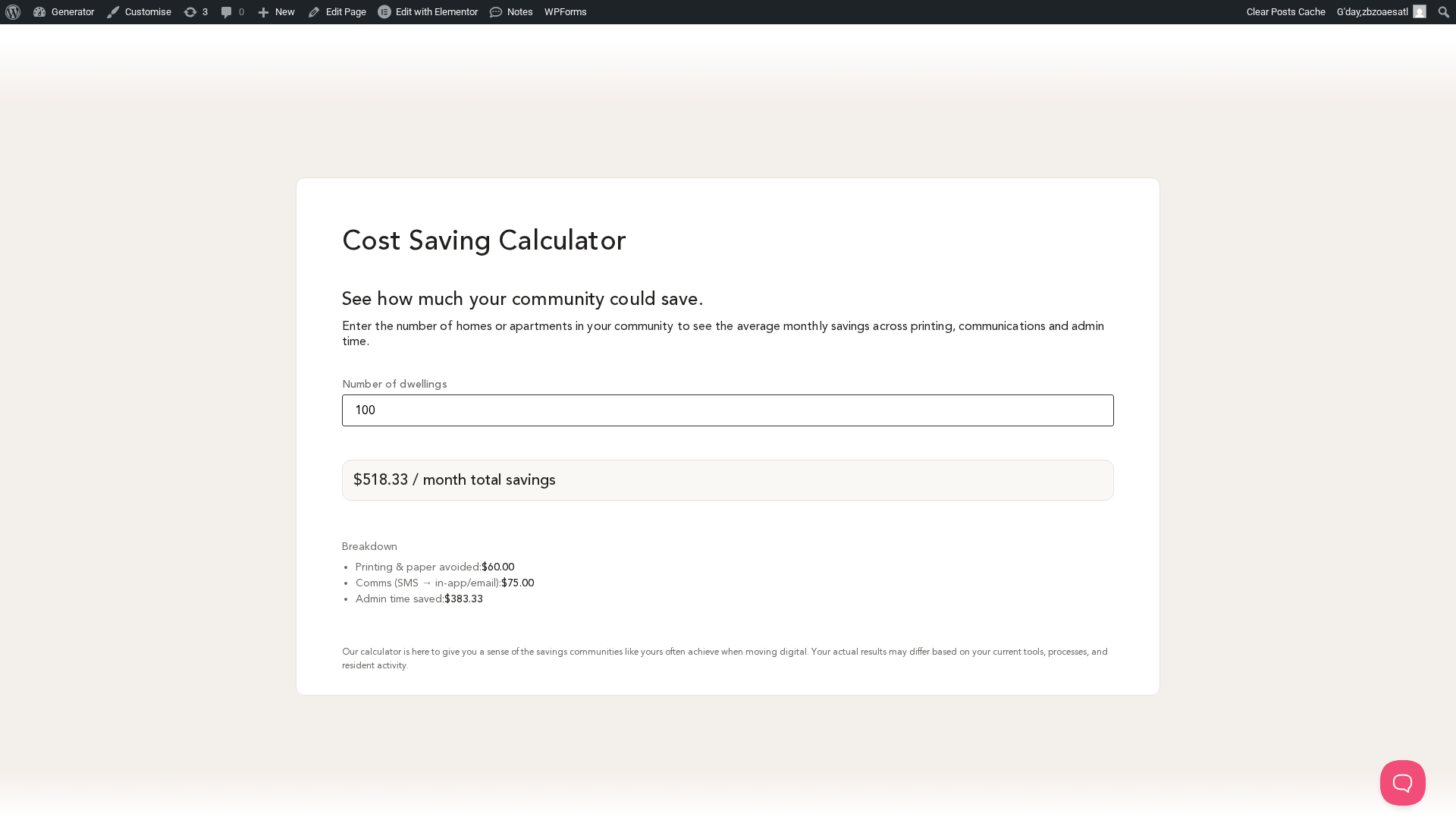
scroll to position [1282, 0]
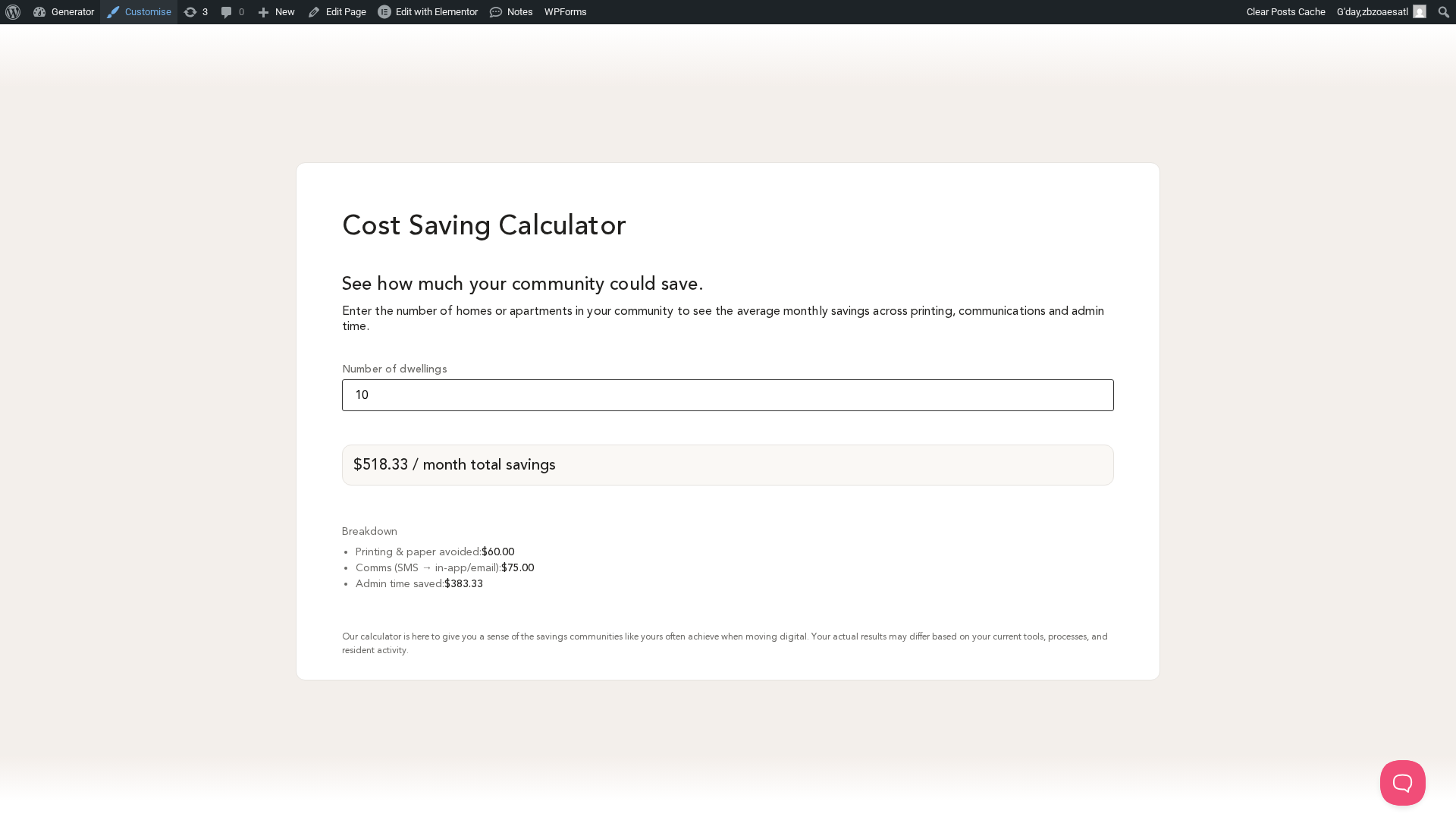
type input "1"
type input "200"
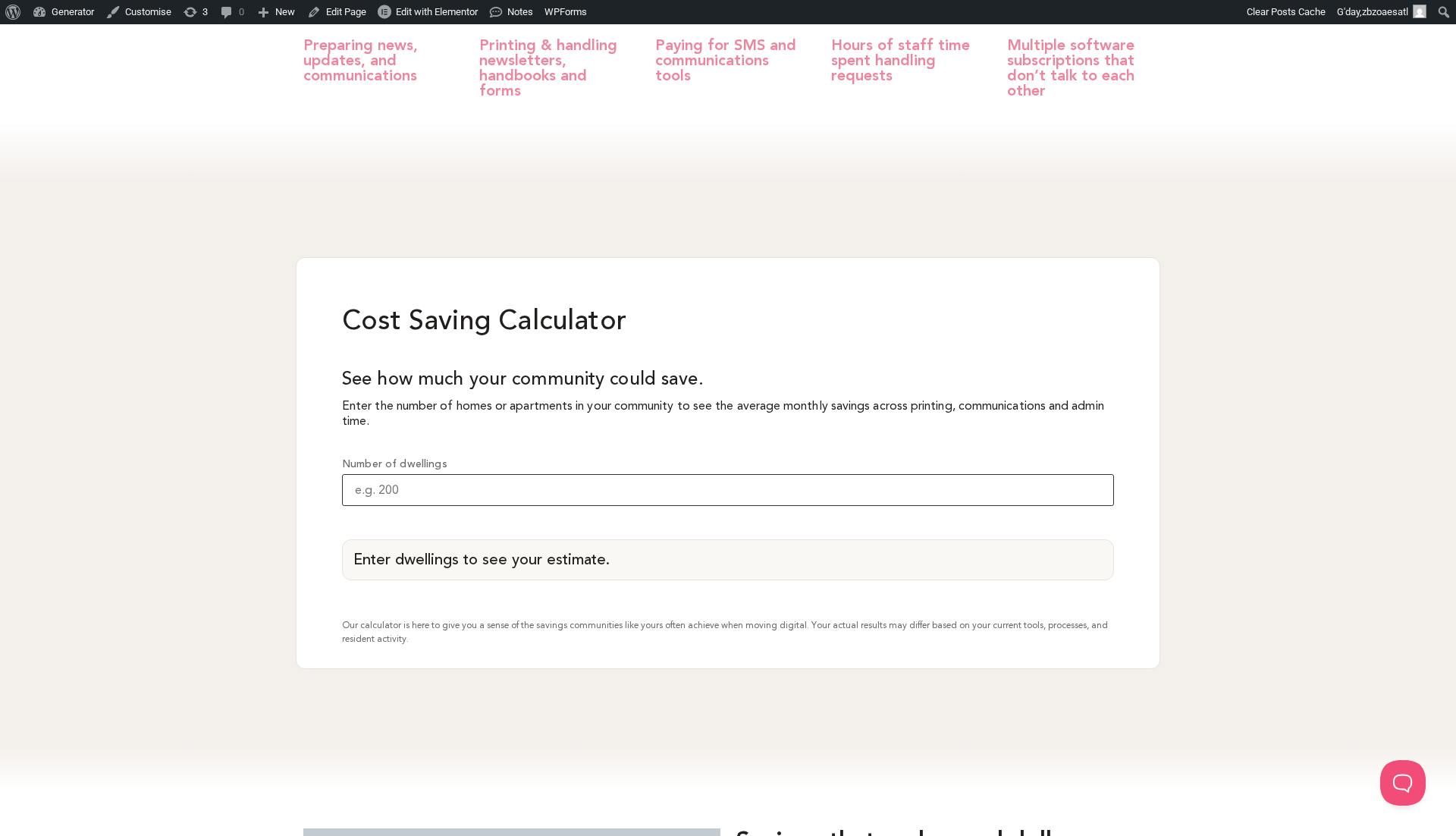
click at [403, 474] on input "Number of dwellings" at bounding box center [728, 490] width 772 height 32
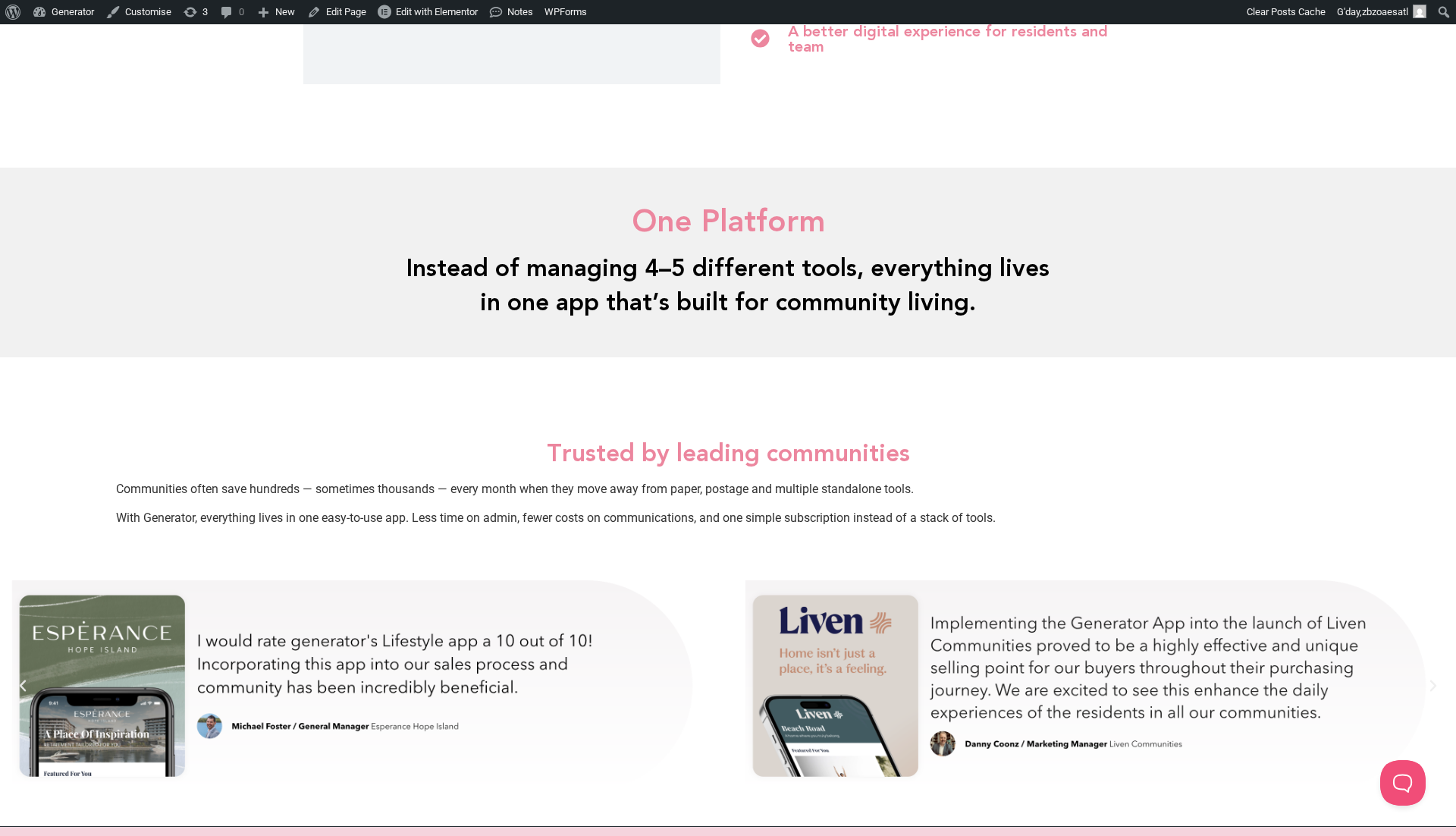
scroll to position [2278, 0]
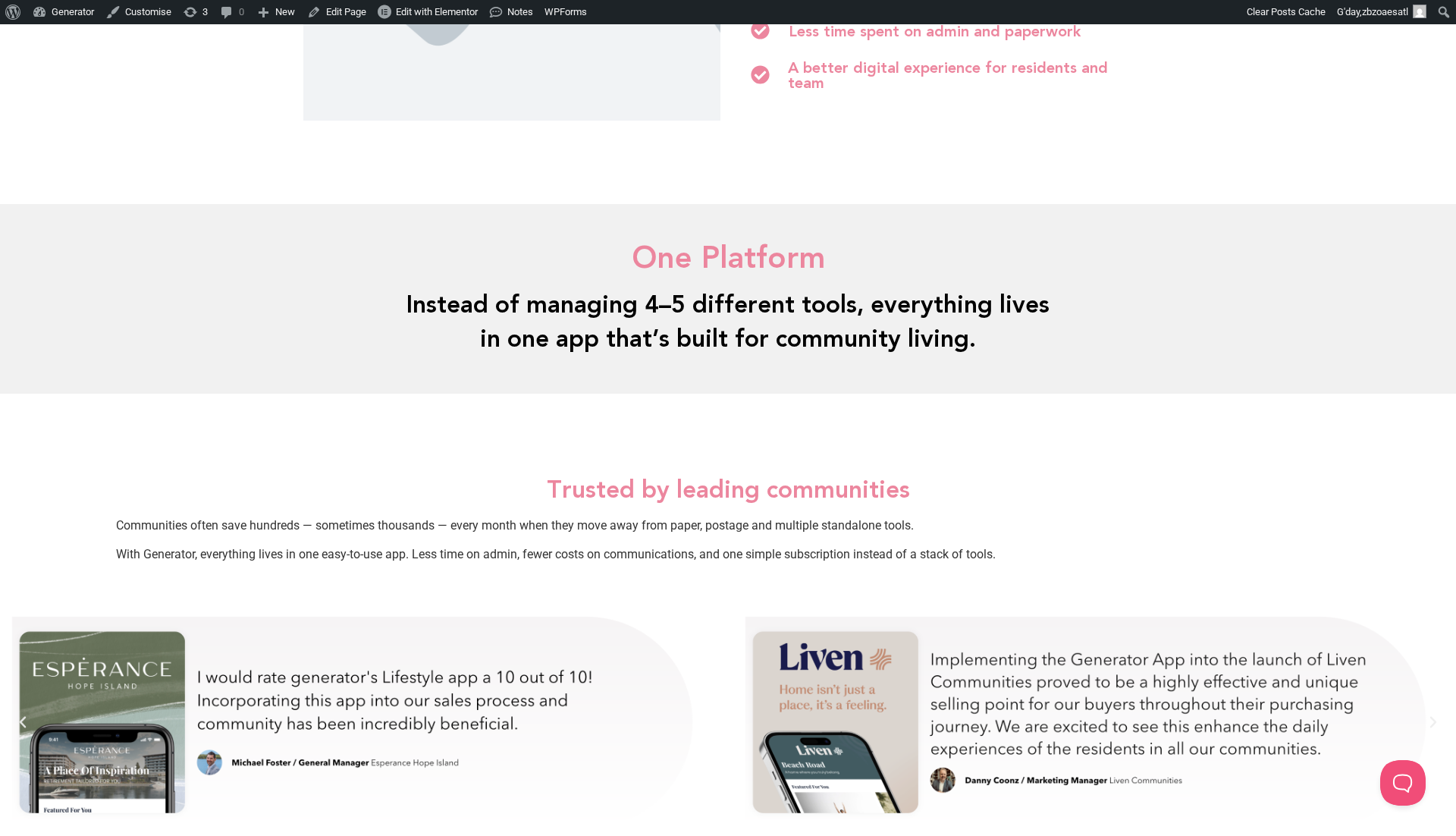
type input "100"
drag, startPoint x: 766, startPoint y: 455, endPoint x: 1140, endPoint y: 456, distance: 374.0
click at [1140, 517] on p "Communities often save hundreds — sometimes thousands — every month when they m…" at bounding box center [728, 525] width 1225 height 18
drag, startPoint x: 365, startPoint y: 486, endPoint x: 748, endPoint y: 486, distance: 383.0
click at [748, 547] on span "With Generator, everything lives in one easy-to-use app. Less time on admin, fe…" at bounding box center [556, 554] width 880 height 14
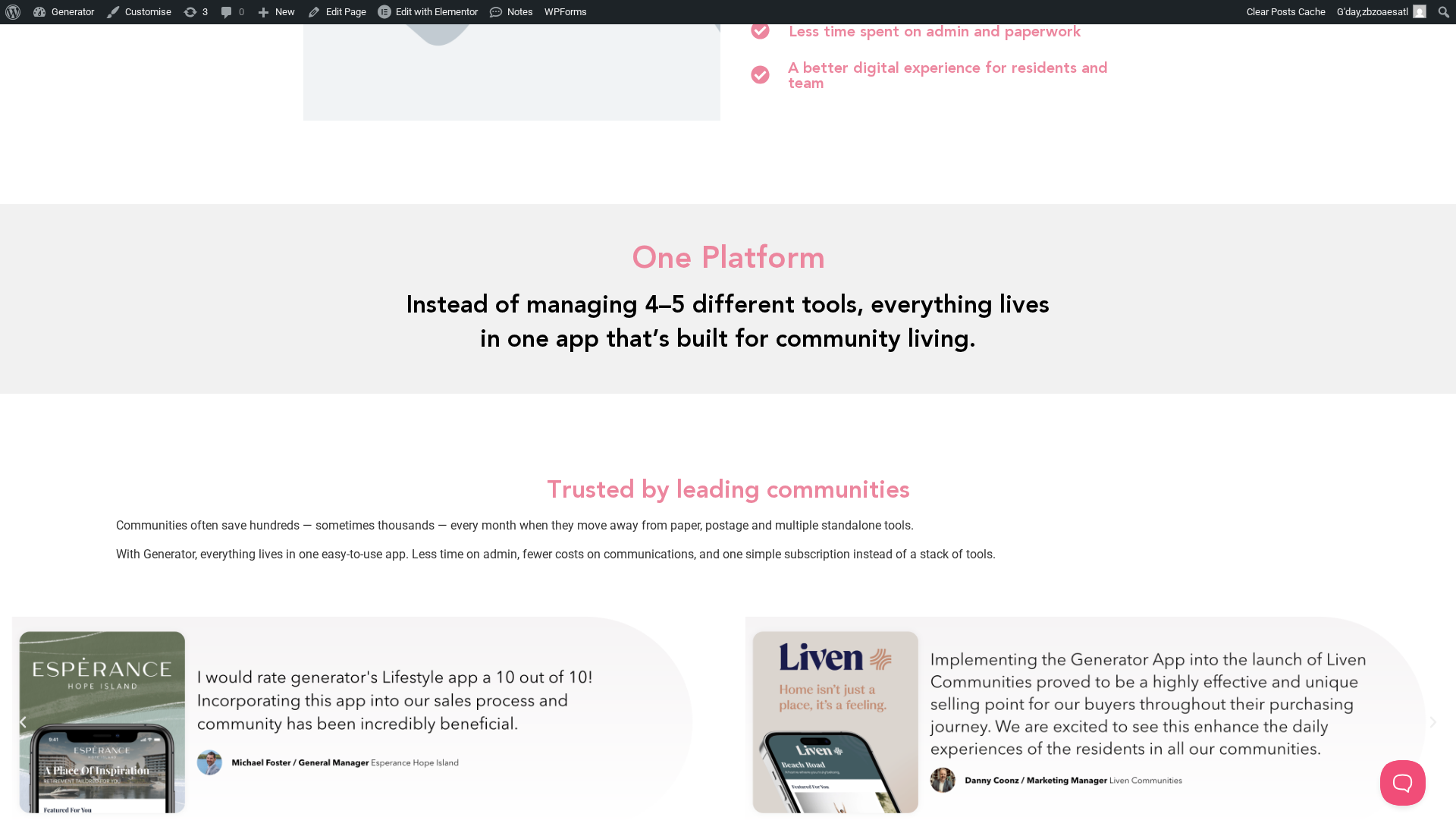
click at [844, 547] on span "With Generator, everything lives in one easy-to-use app. Less time on admin, fe…" at bounding box center [556, 554] width 880 height 14
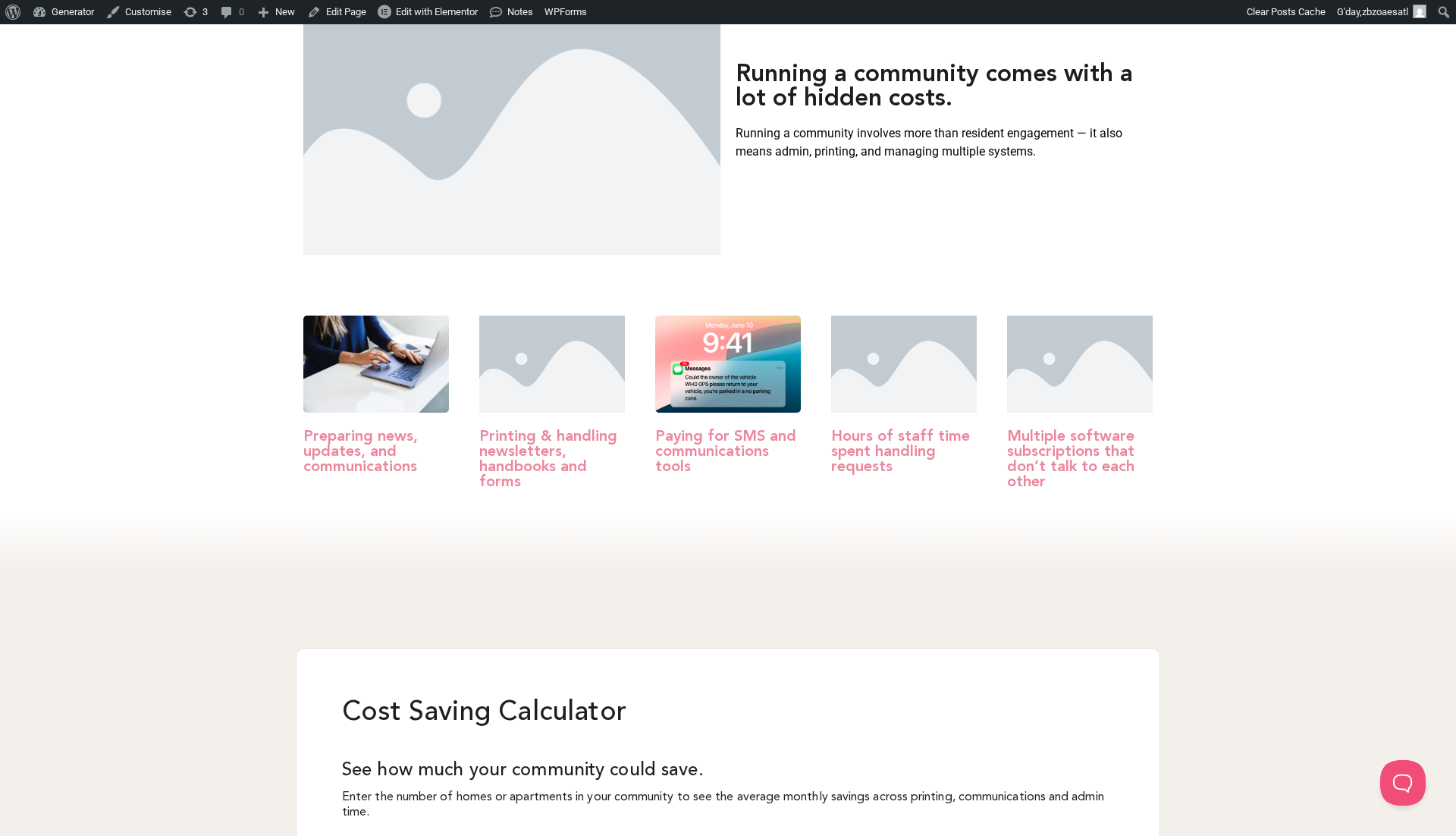
scroll to position [300, 0]
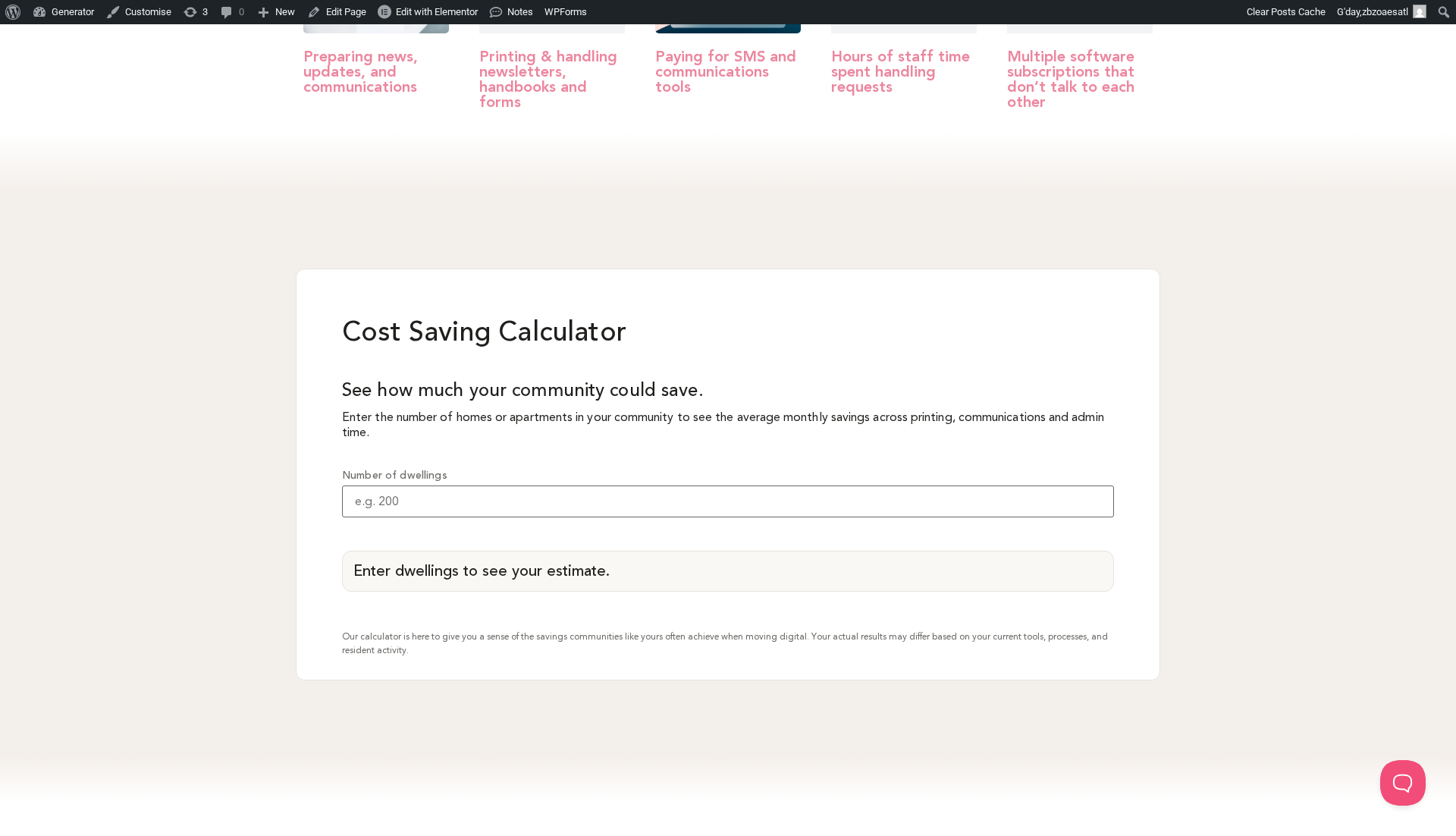
scroll to position [1181, 0]
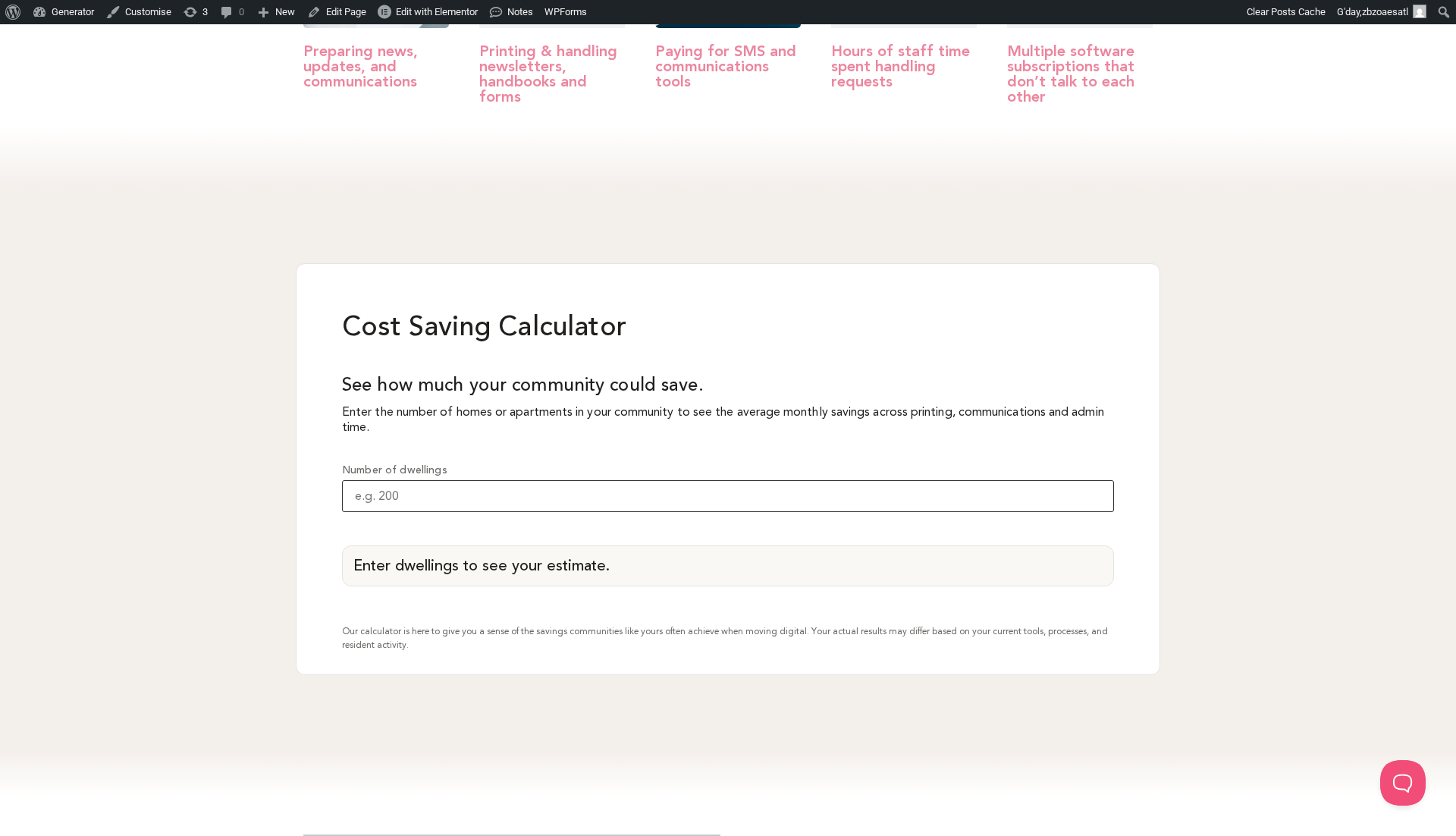
click at [484, 480] on input "Number of dwellings" at bounding box center [728, 496] width 772 height 32
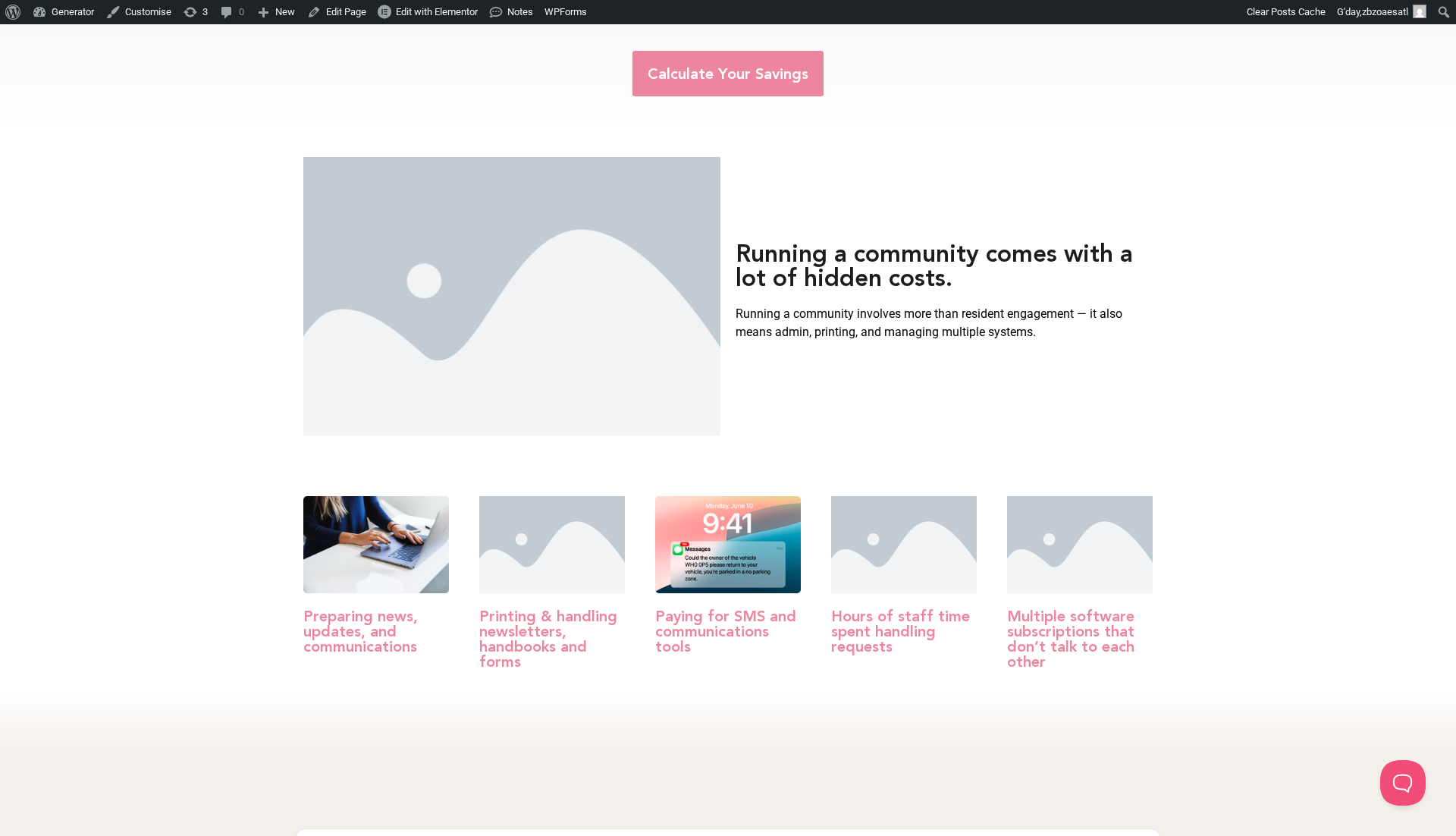
scroll to position [617, 0]
type input "100"
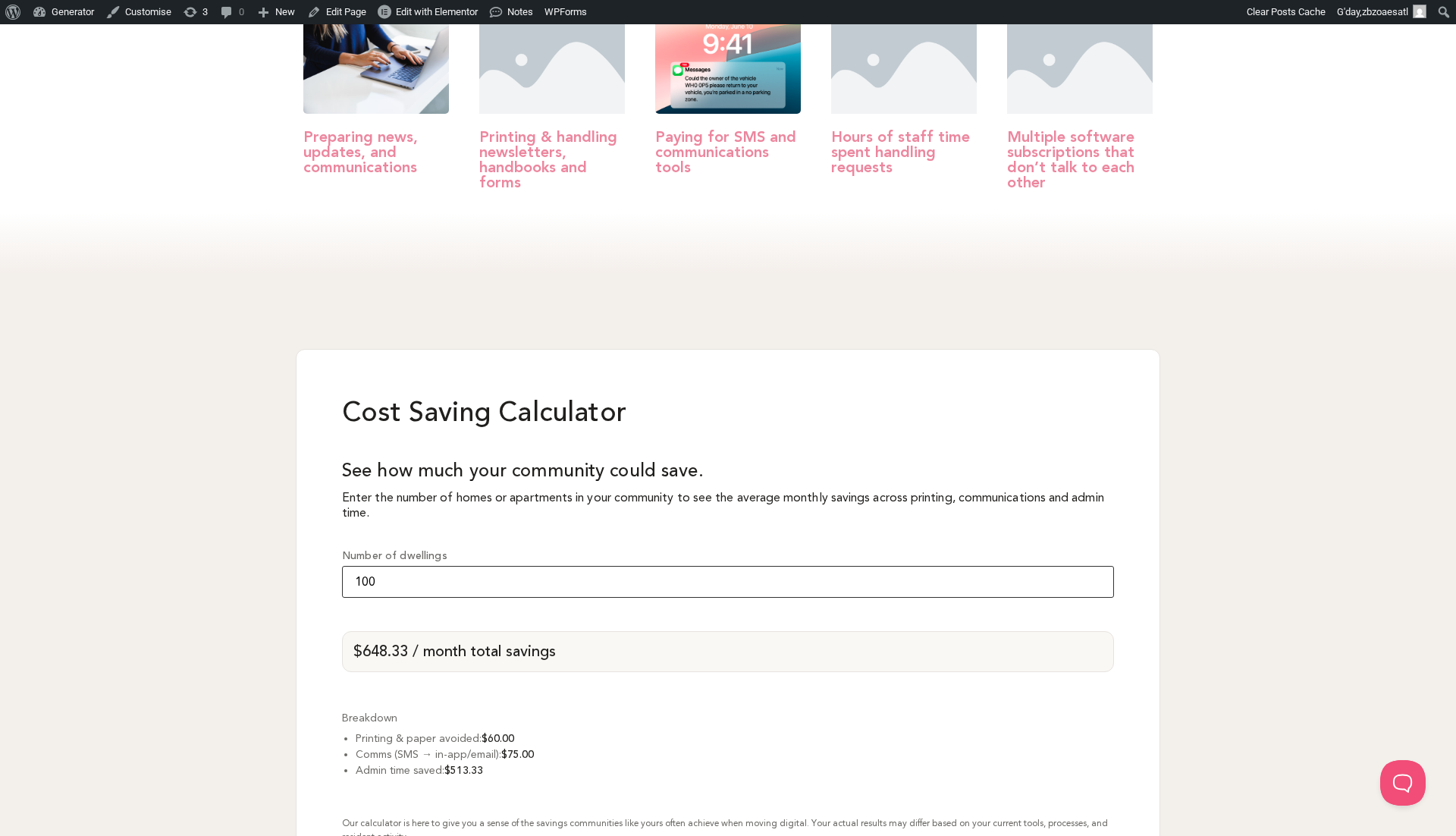
scroll to position [1100, 0]
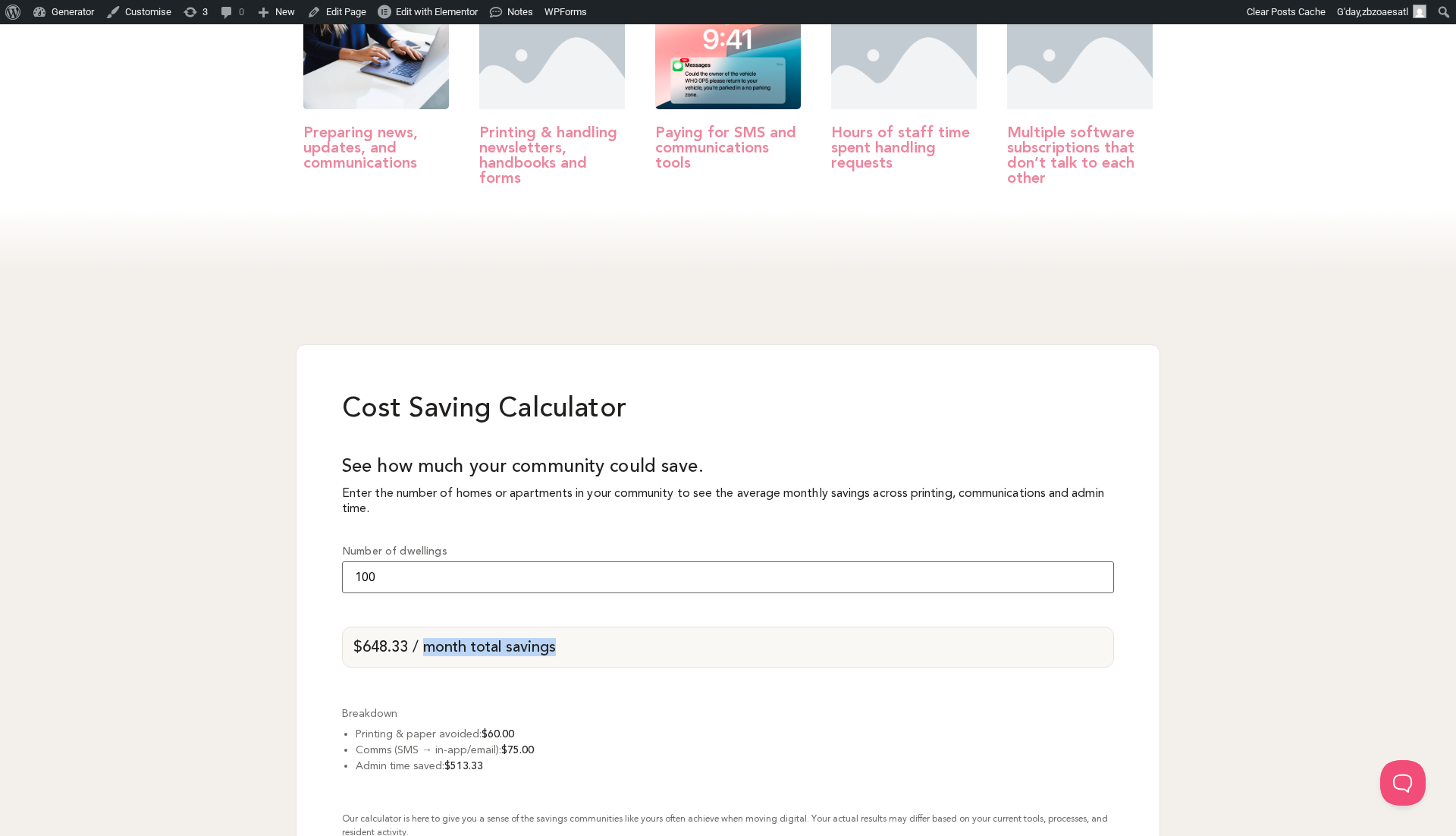
drag, startPoint x: 574, startPoint y: 568, endPoint x: 428, endPoint y: 571, distance: 146.0
click at [428, 626] on div "$648.33 / month total savings" at bounding box center [728, 646] width 772 height 41
copy div "month total savings"
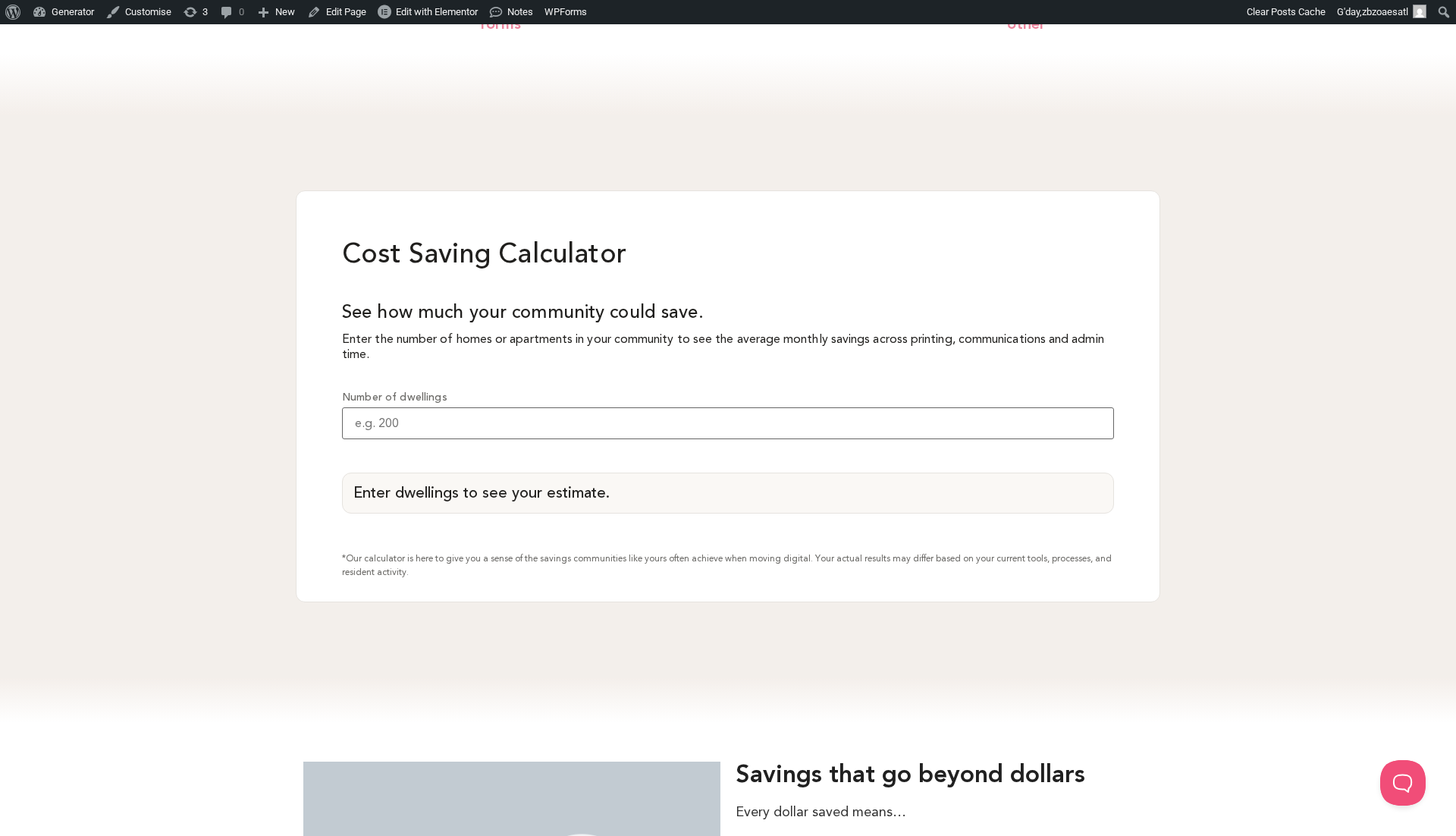
scroll to position [1181, 0]
click at [456, 431] on input "Number of dwellings" at bounding box center [728, 421] width 772 height 32
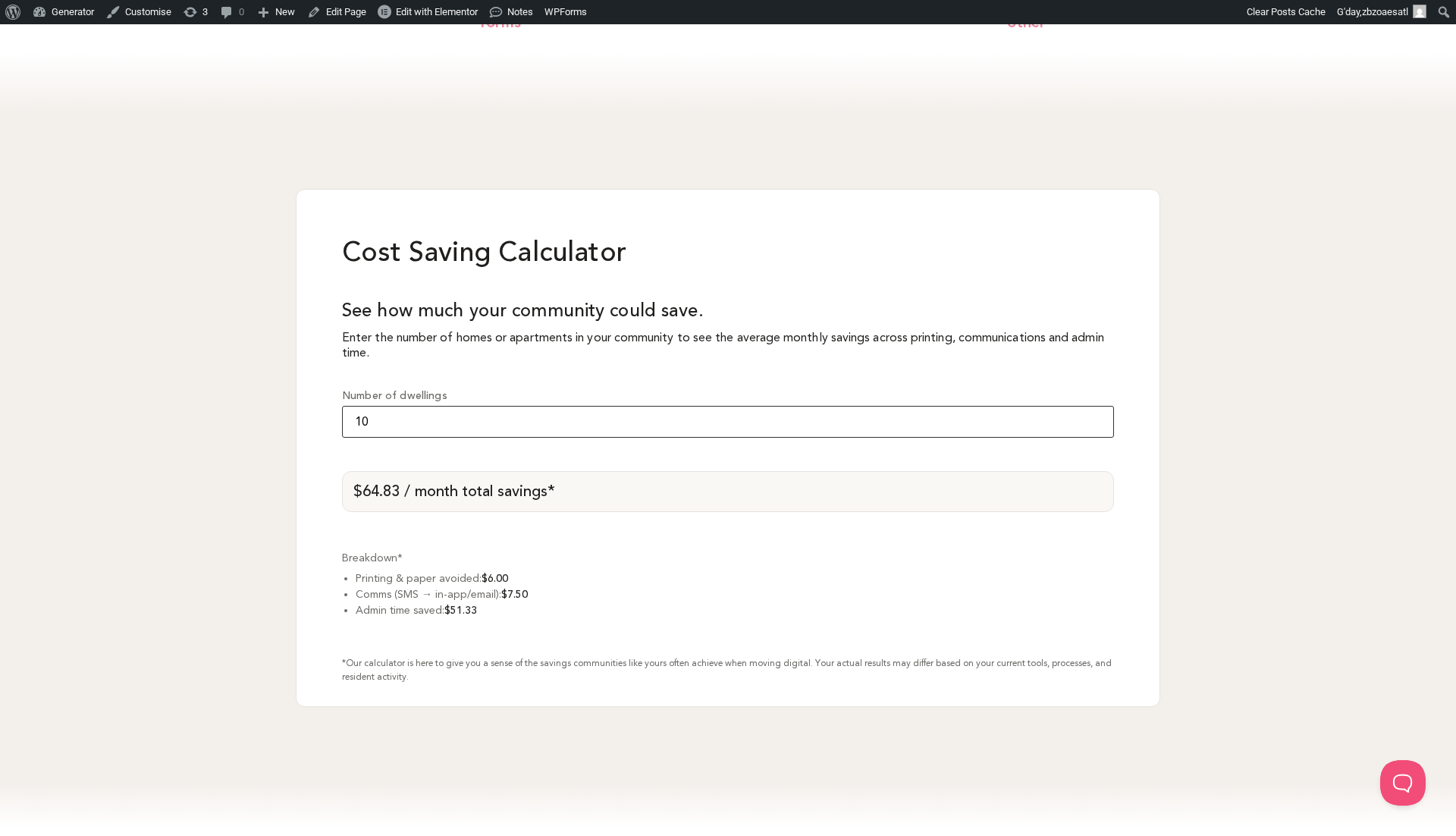
type input "1"
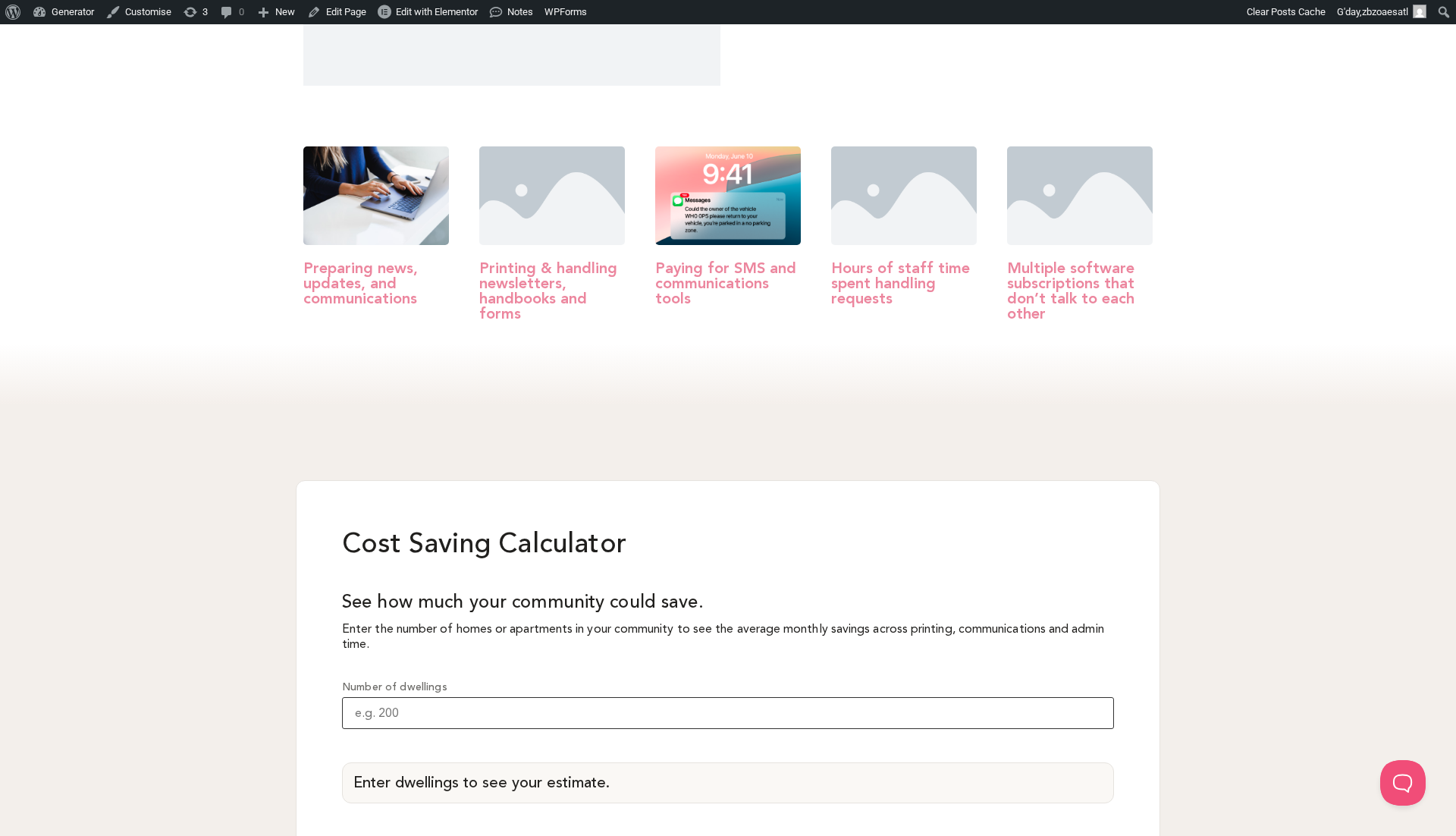
scroll to position [881, 0]
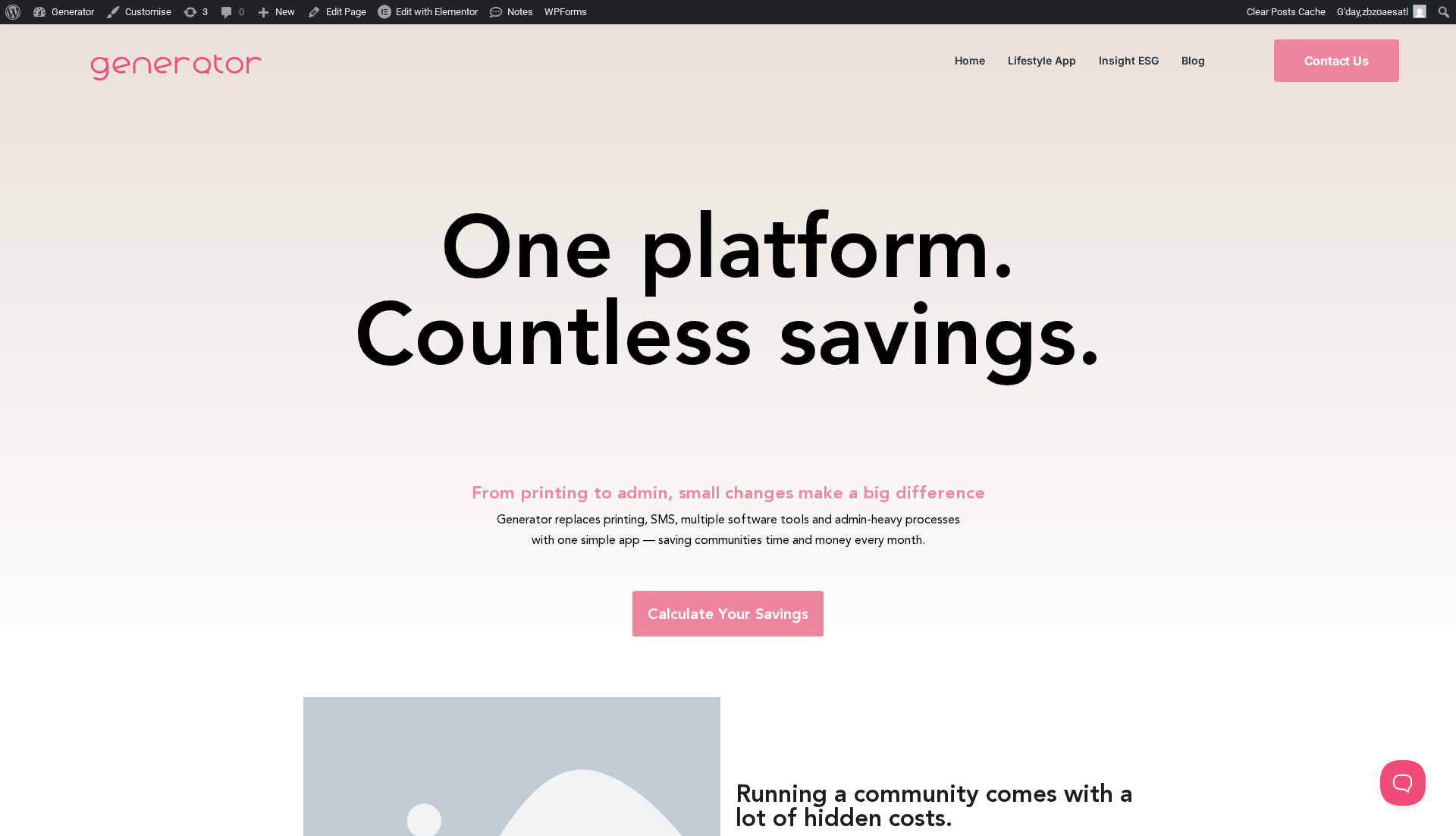
scroll to position [109, 0]
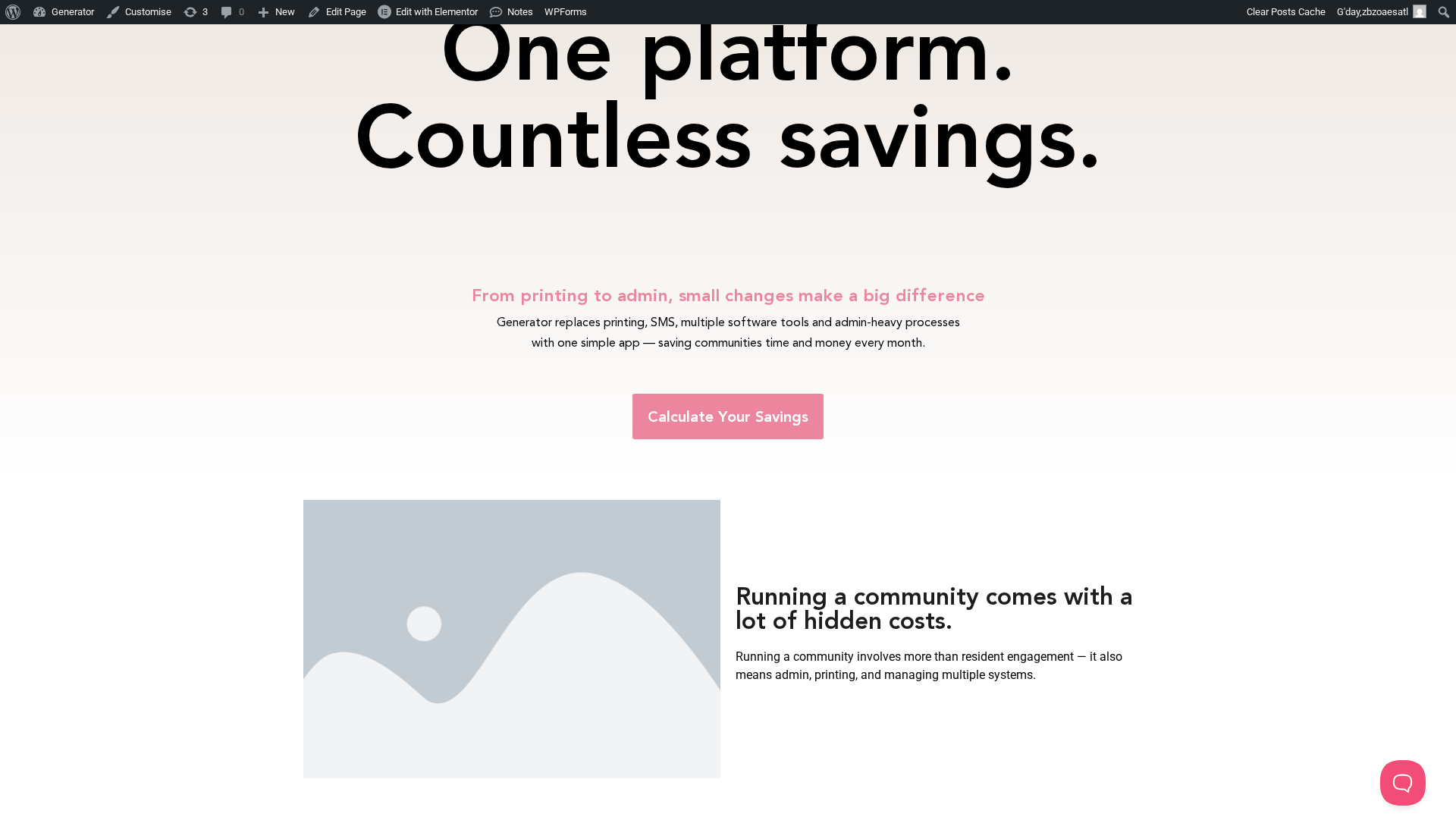
scroll to position [225, 0]
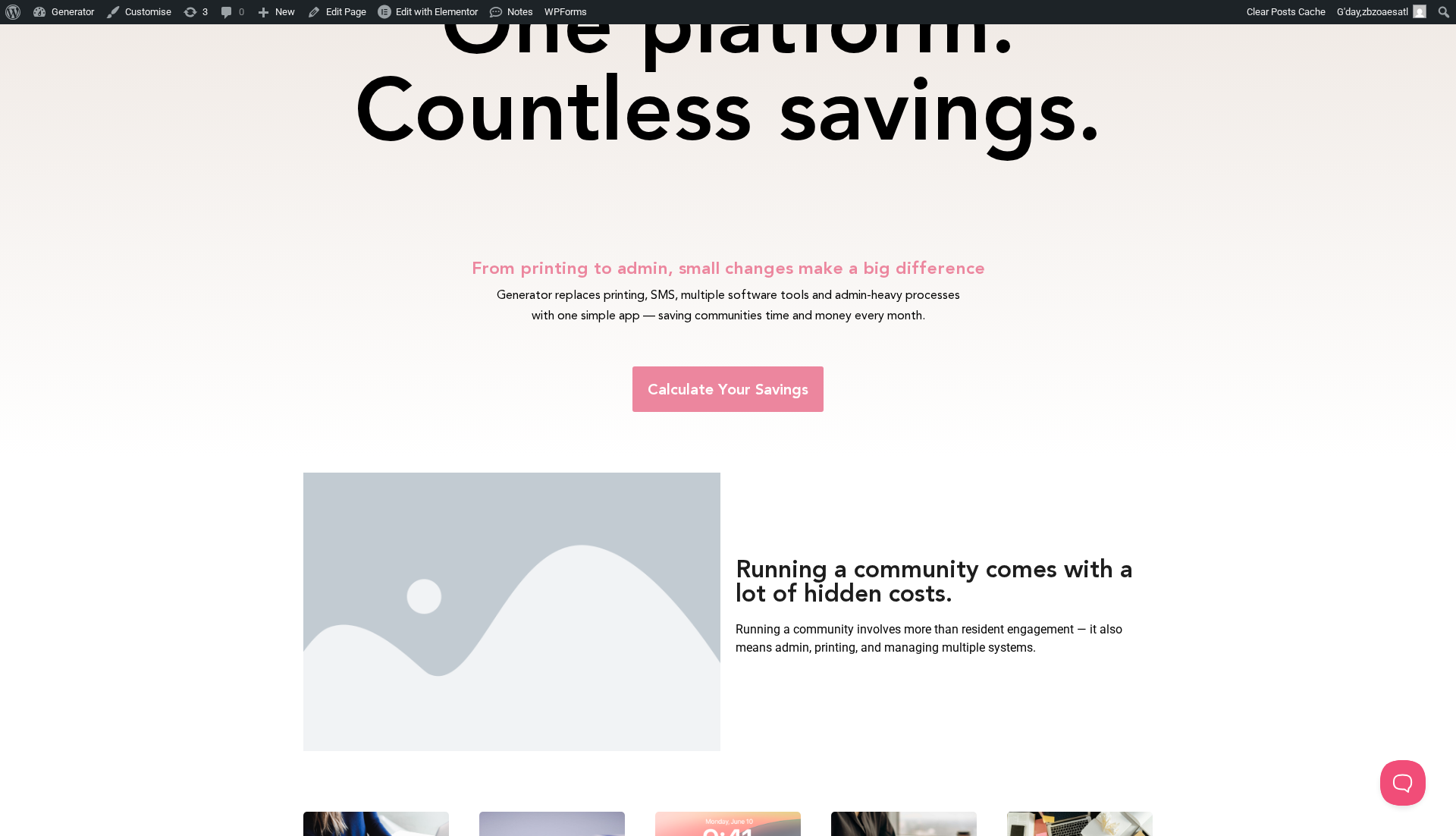
click at [517, 597] on img at bounding box center [512, 611] width 418 height 279
click at [574, 554] on img at bounding box center [512, 611] width 418 height 279
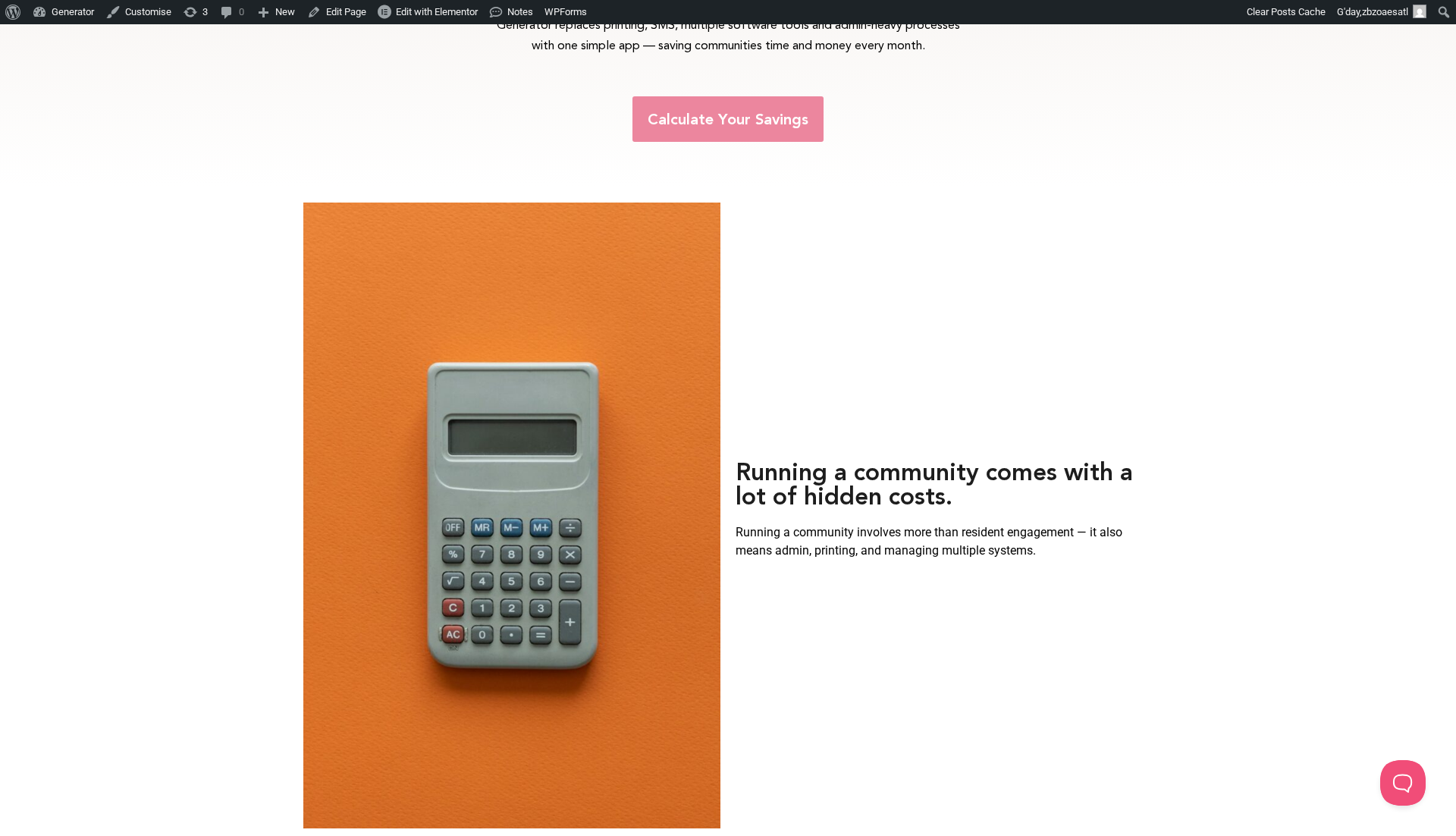
scroll to position [523, 0]
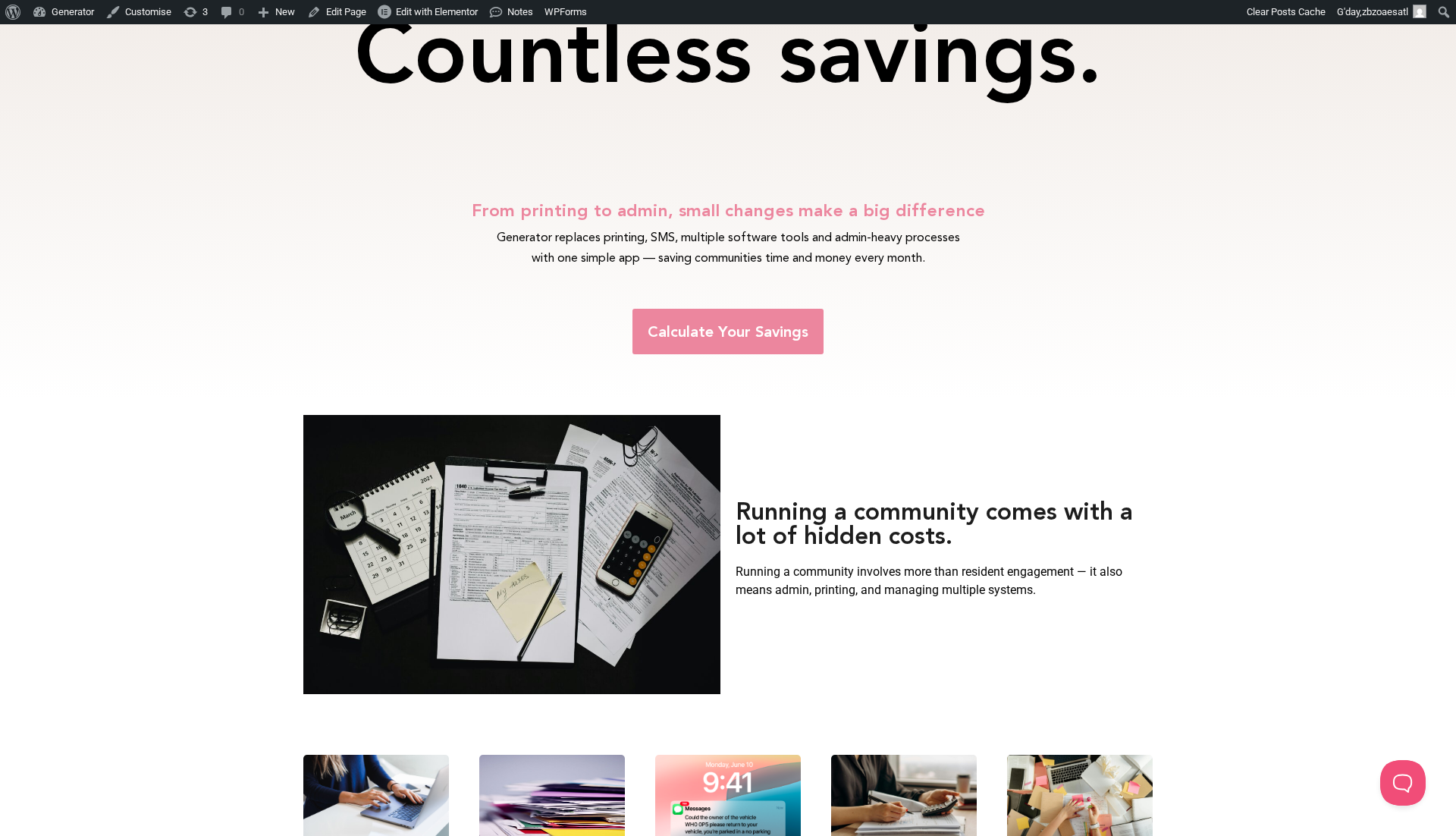
scroll to position [425, 0]
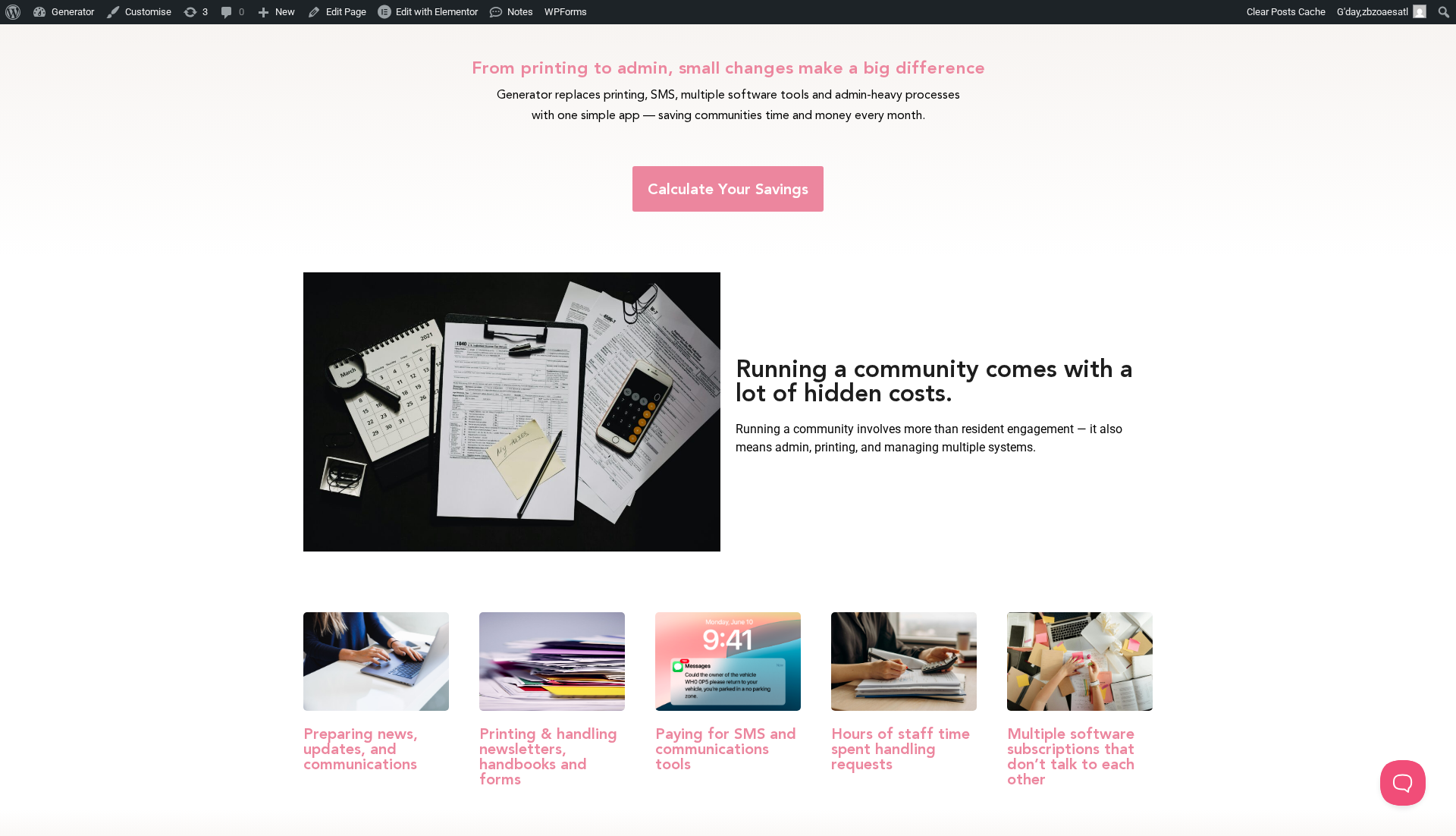
click at [602, 379] on img at bounding box center [512, 411] width 418 height 279
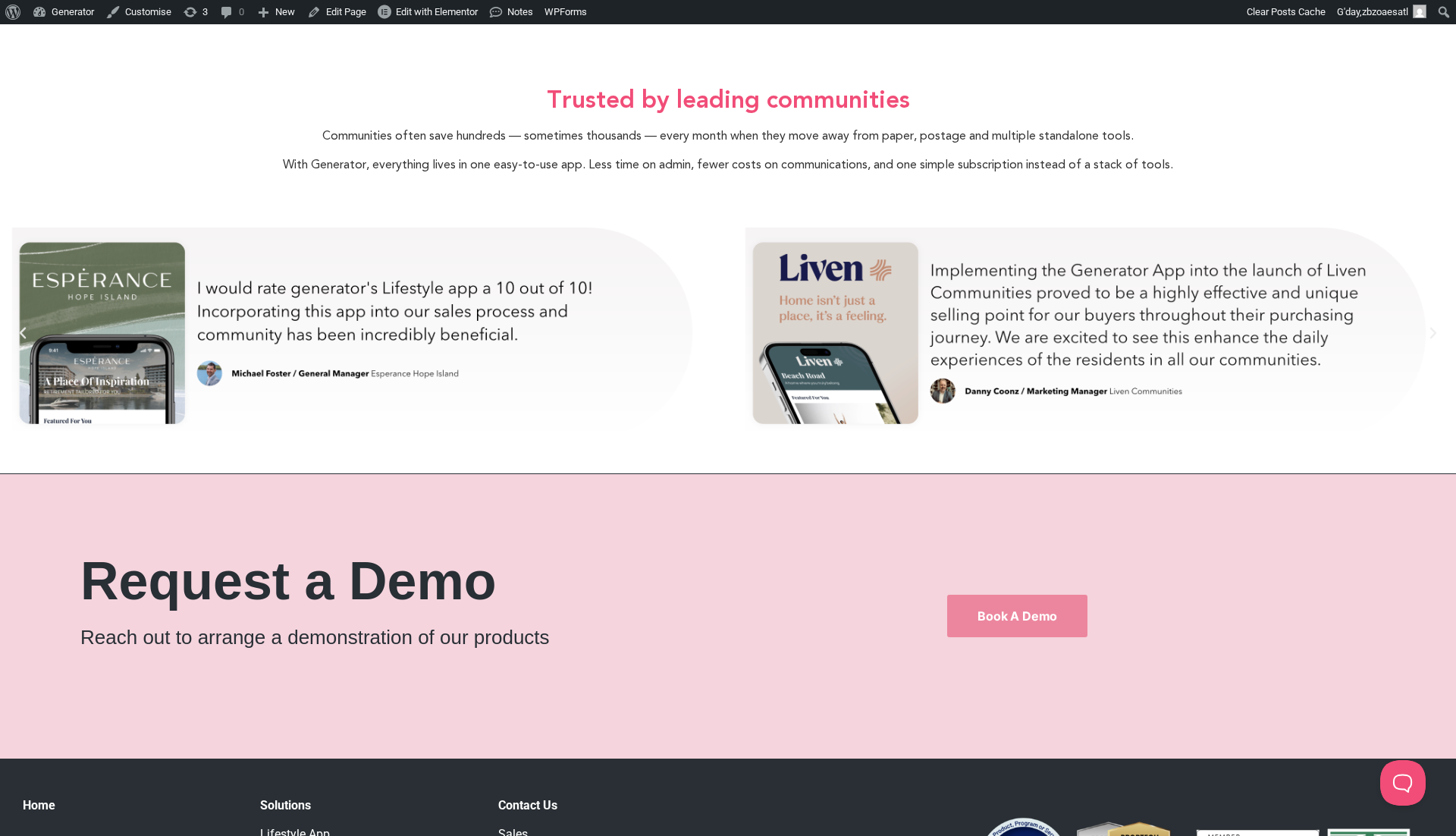
scroll to position [2499, 0]
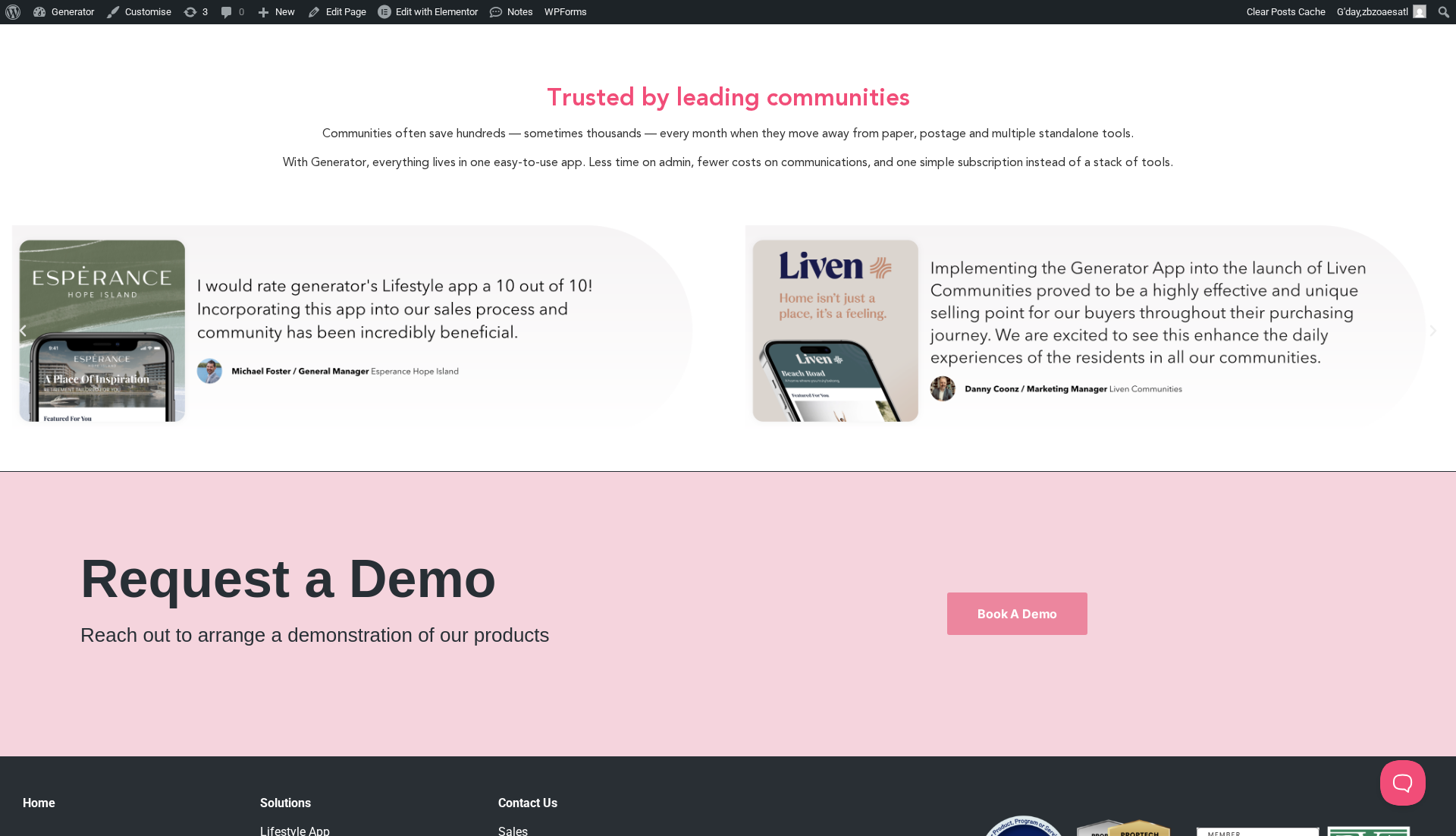
click at [1432, 380] on div "danny-test" at bounding box center [1088, 331] width 695 height 265
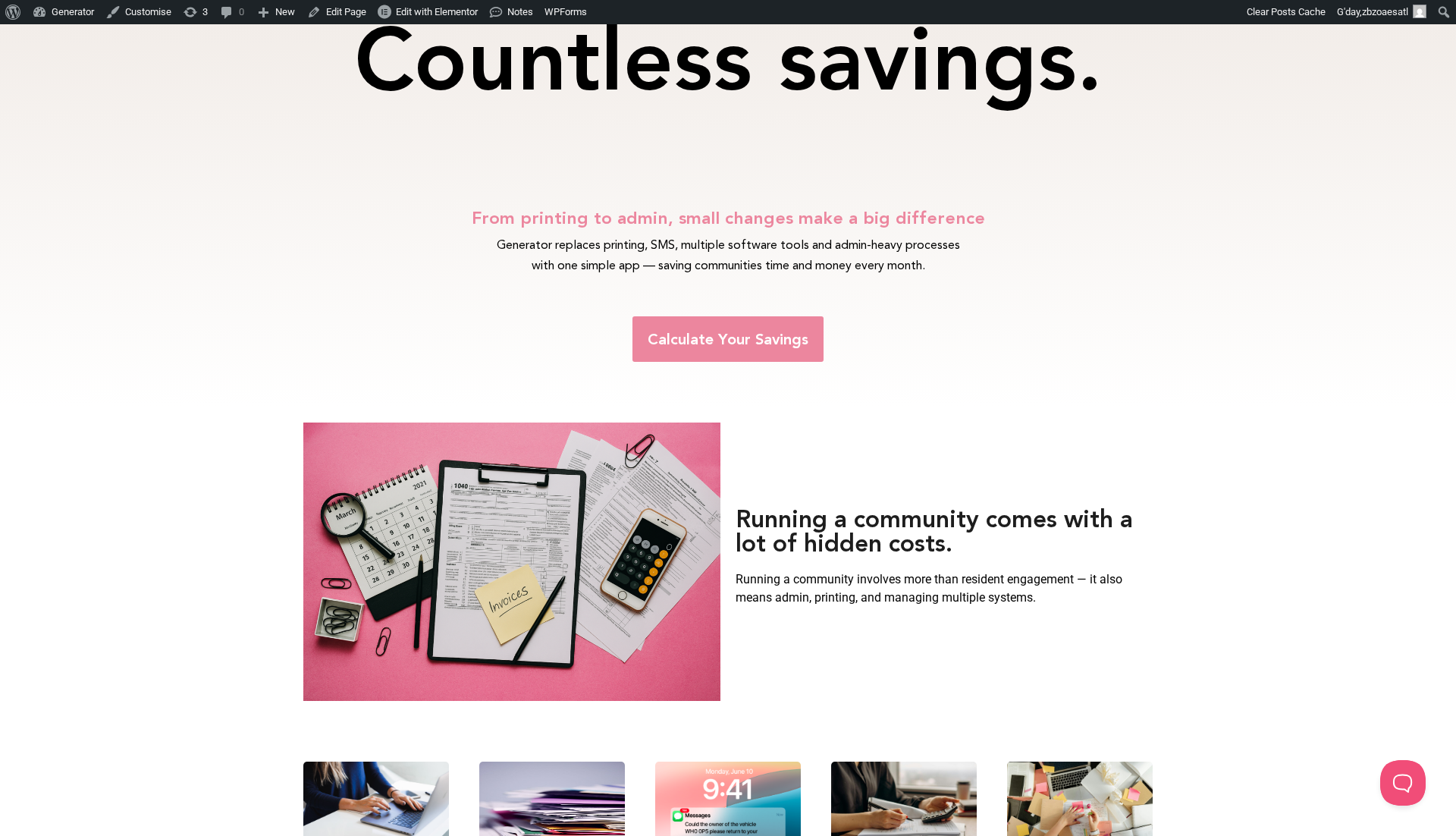
scroll to position [282, 0]
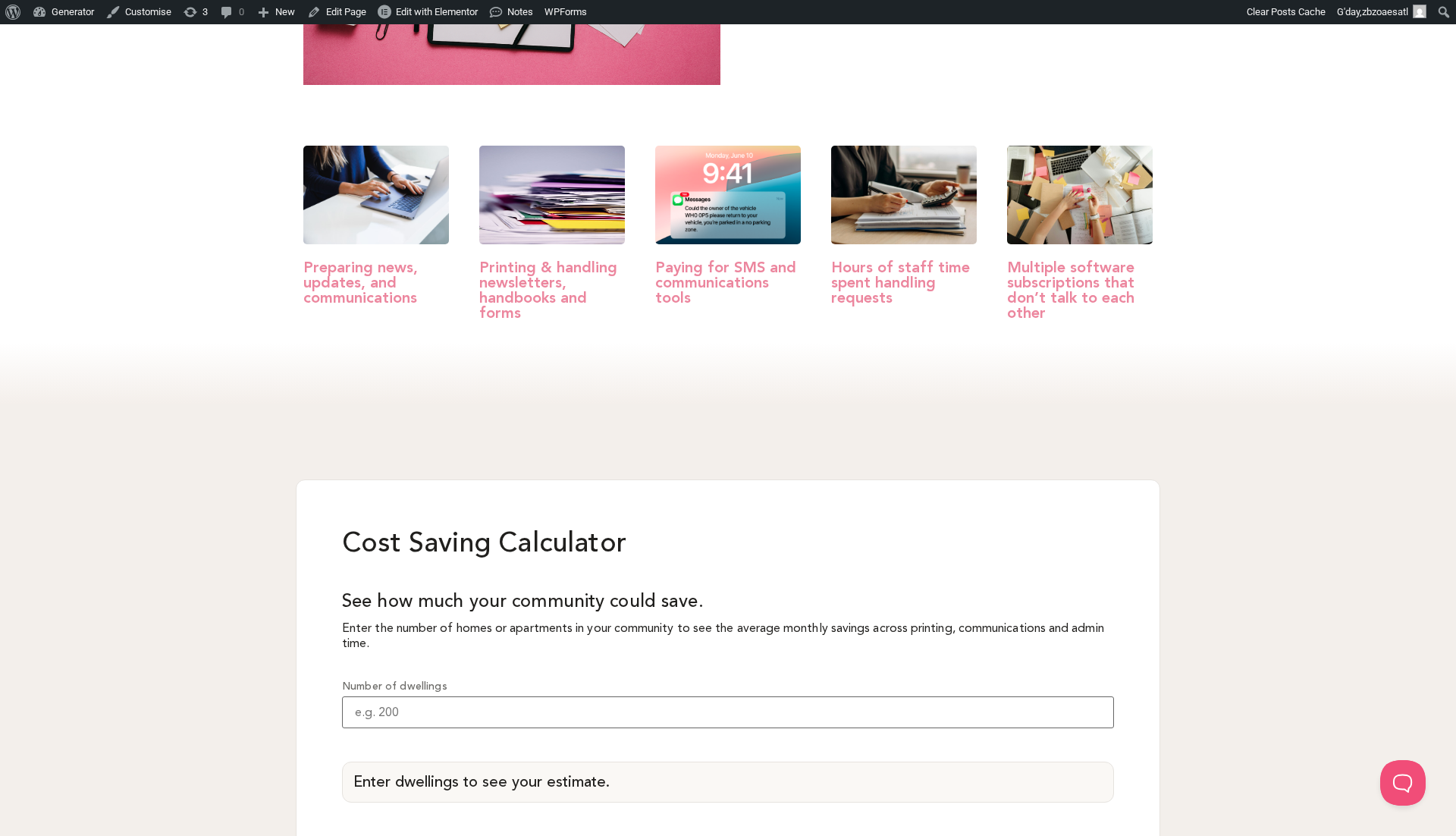
scroll to position [896, 0]
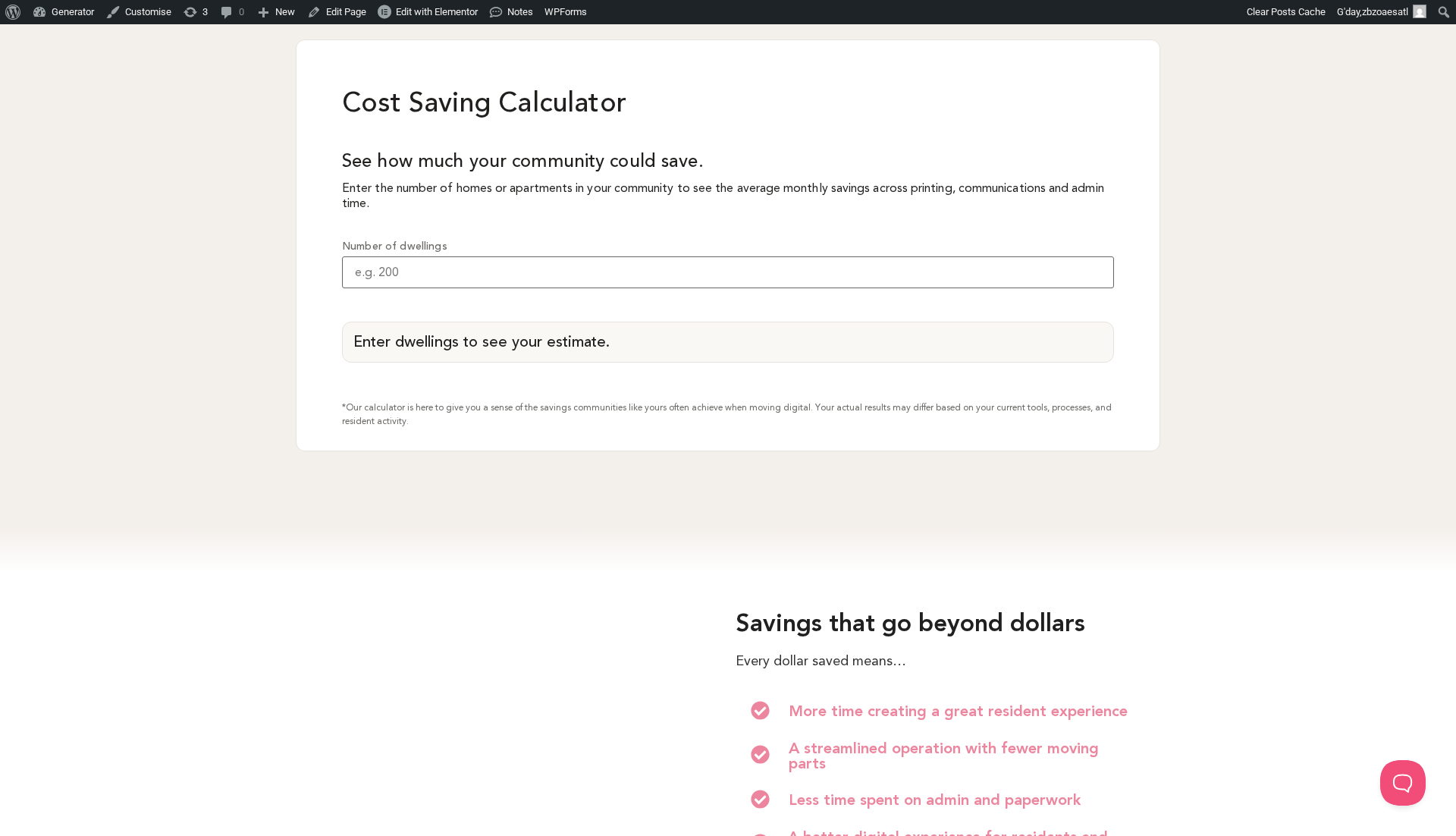
scroll to position [1337, 1]
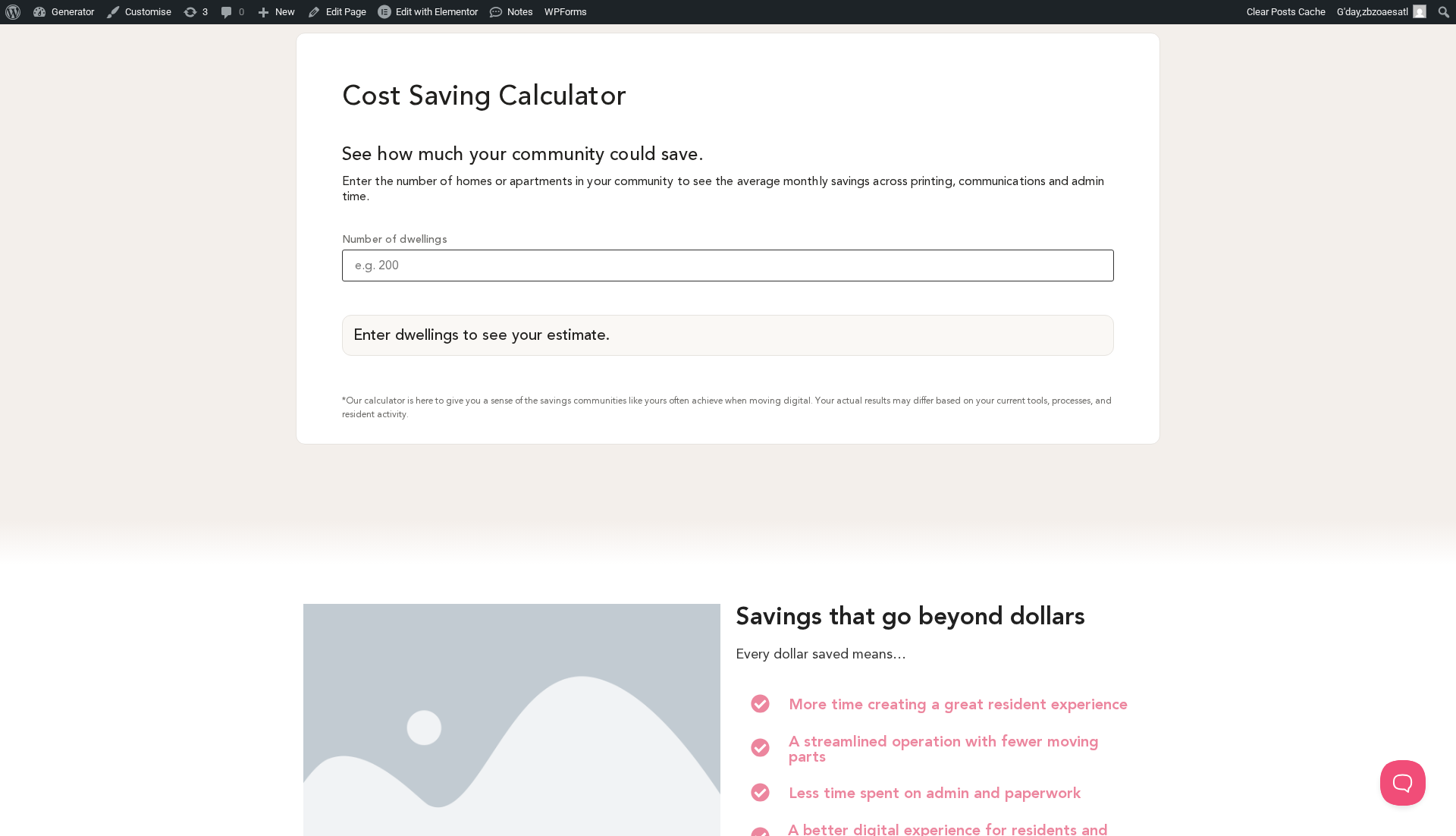
click at [437, 282] on input "Number of dwellings" at bounding box center [728, 265] width 772 height 32
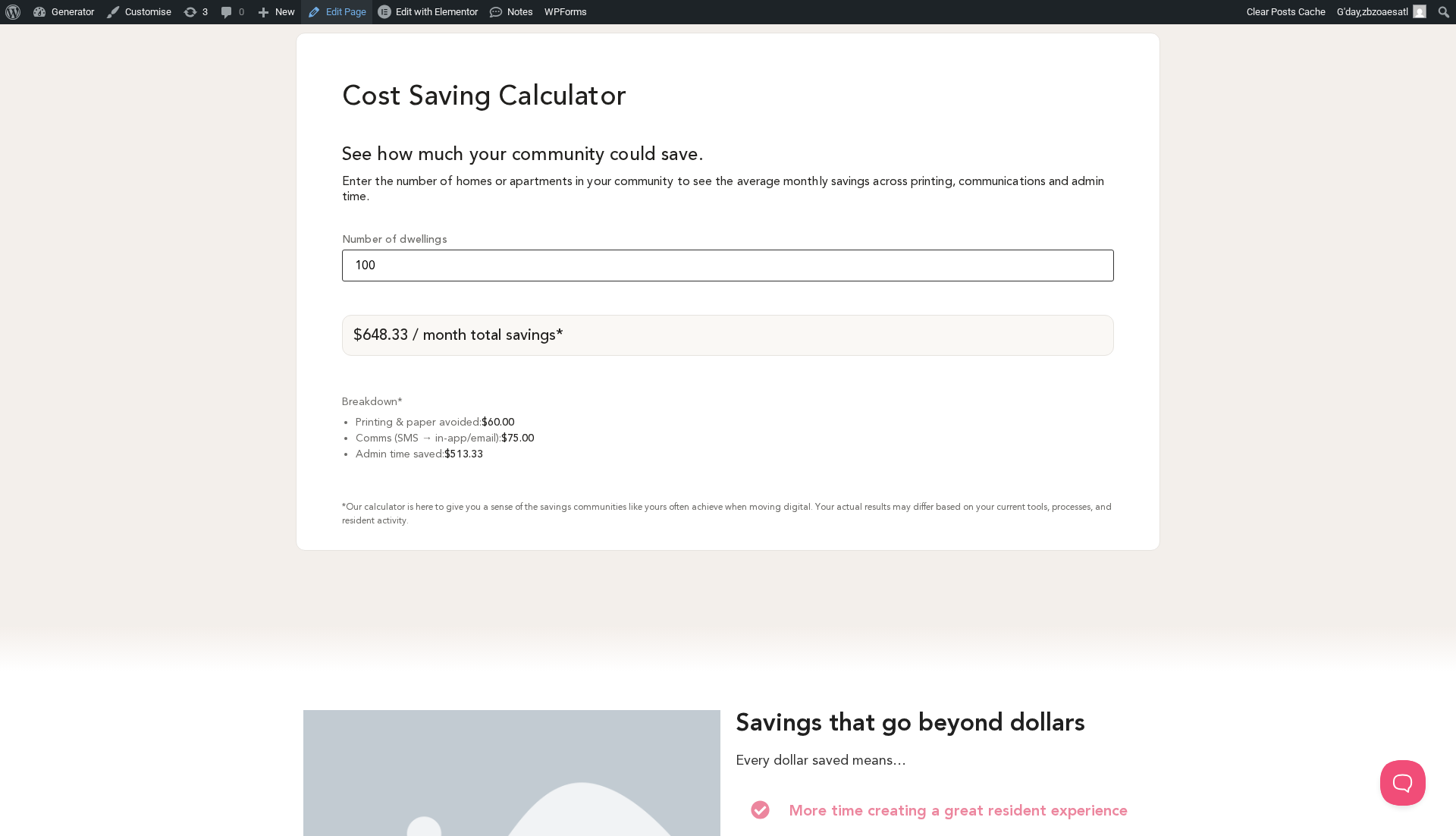
type input "100"
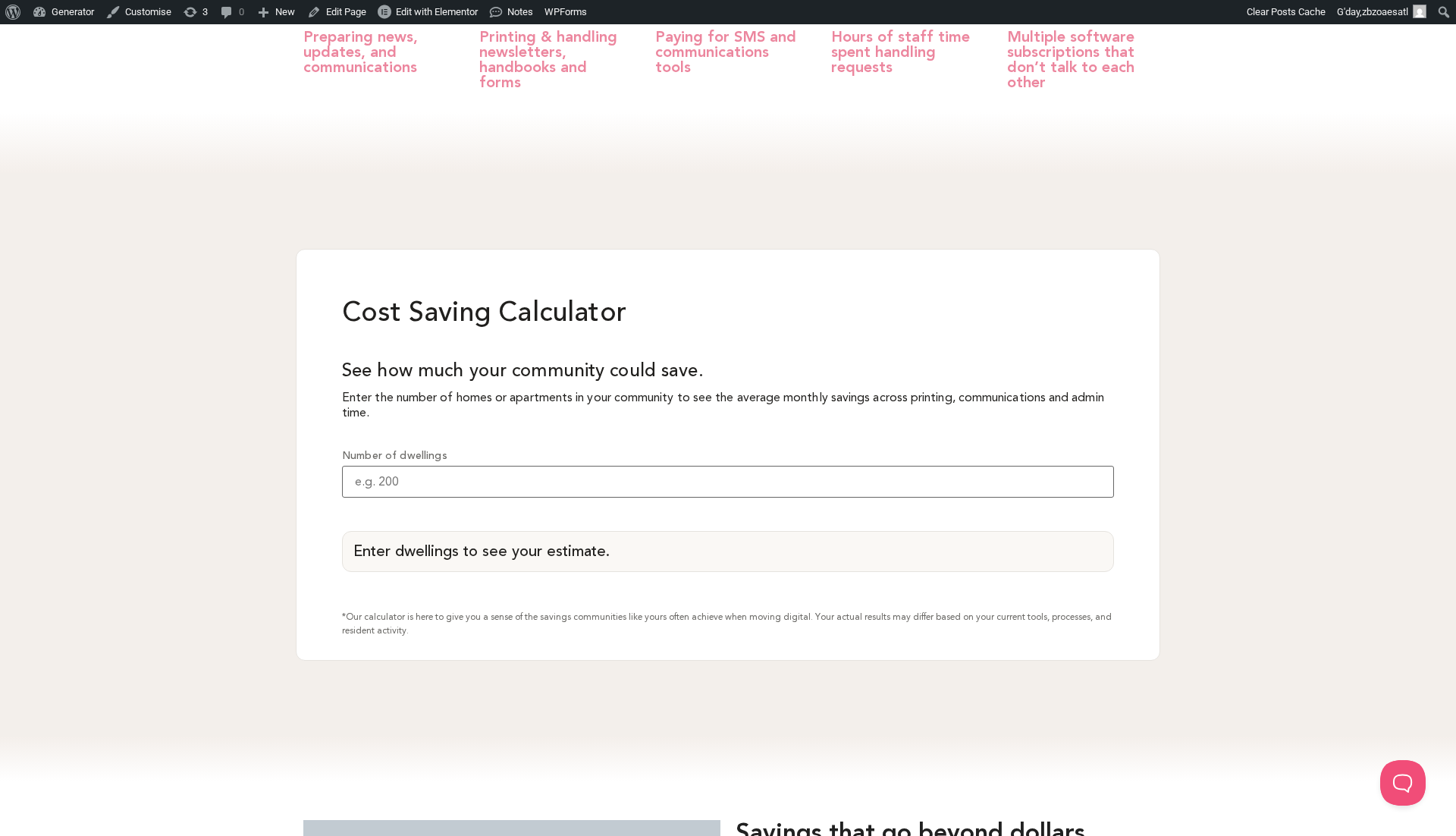
scroll to position [1135, 0]
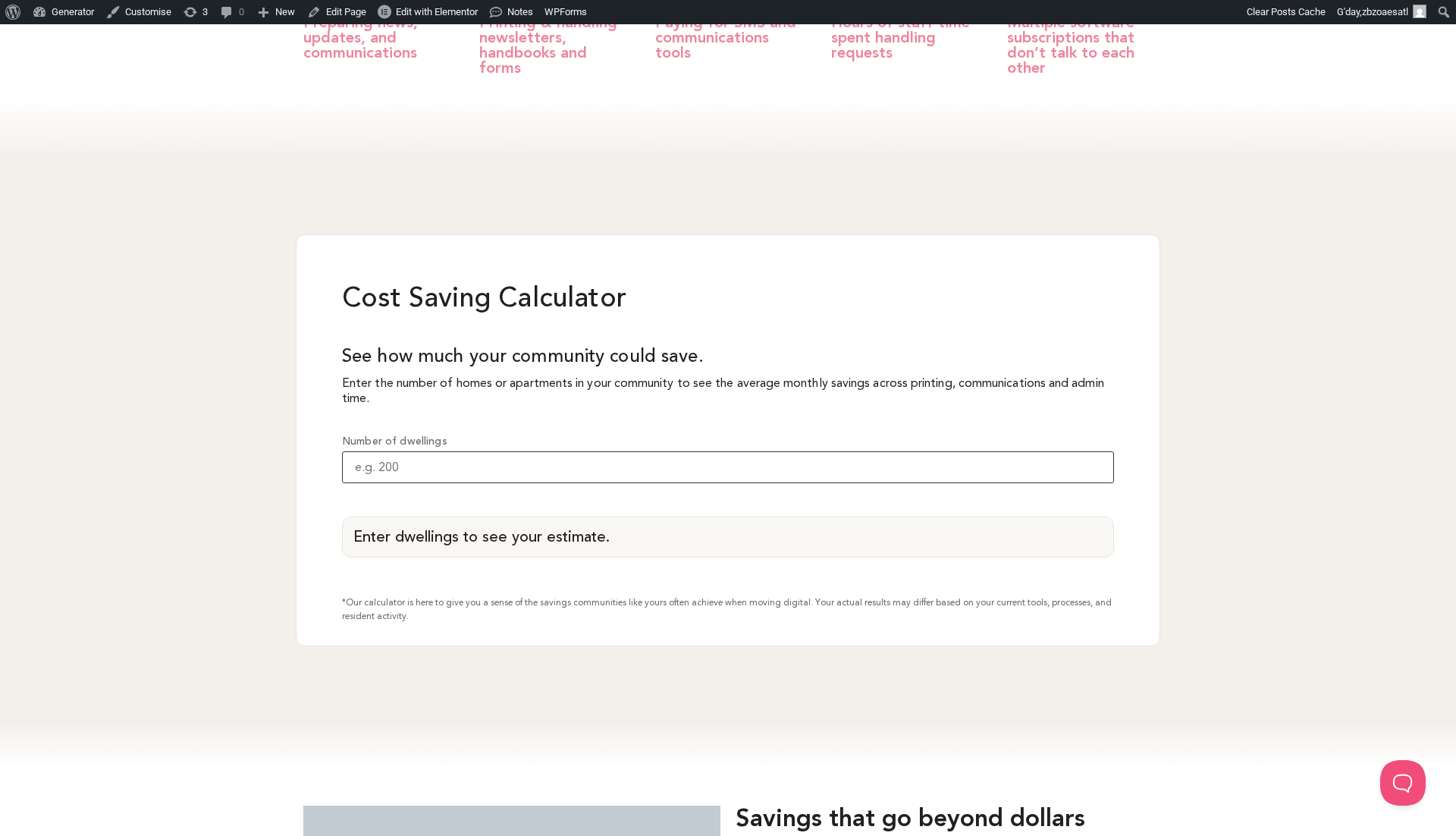
click at [383, 483] on input "Number of dwellings" at bounding box center [728, 468] width 772 height 32
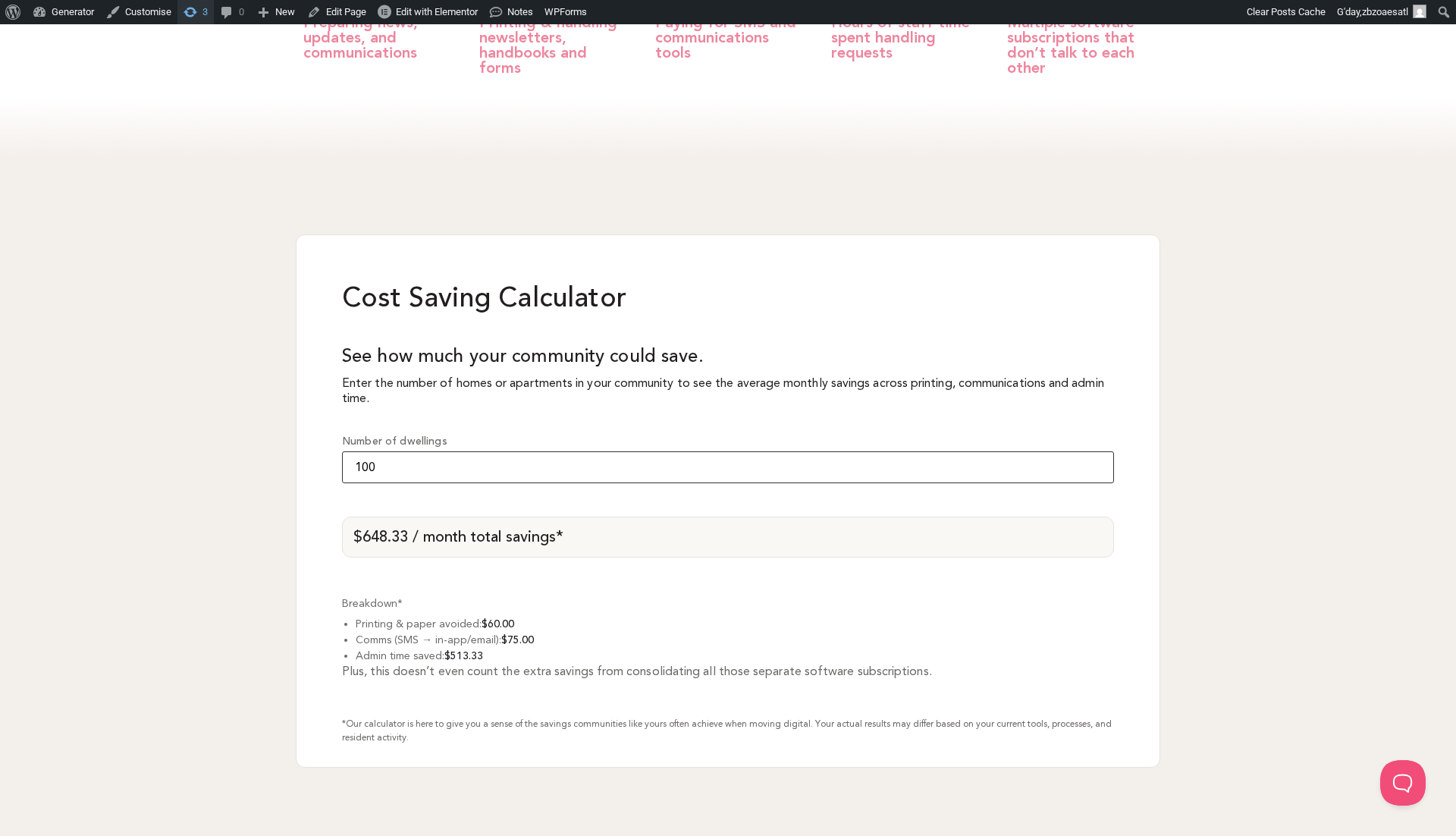
type input "100"
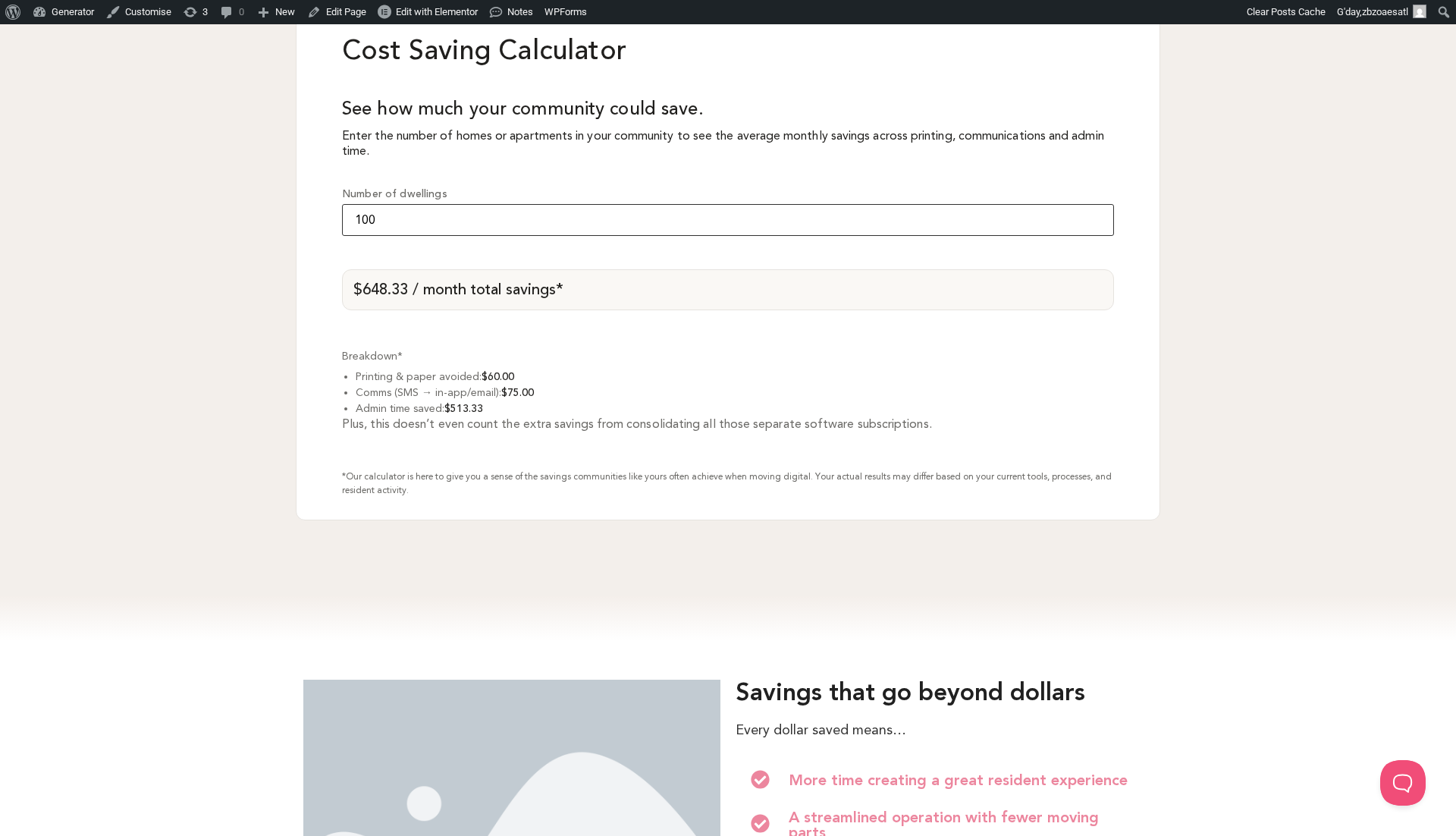
scroll to position [1384, 0]
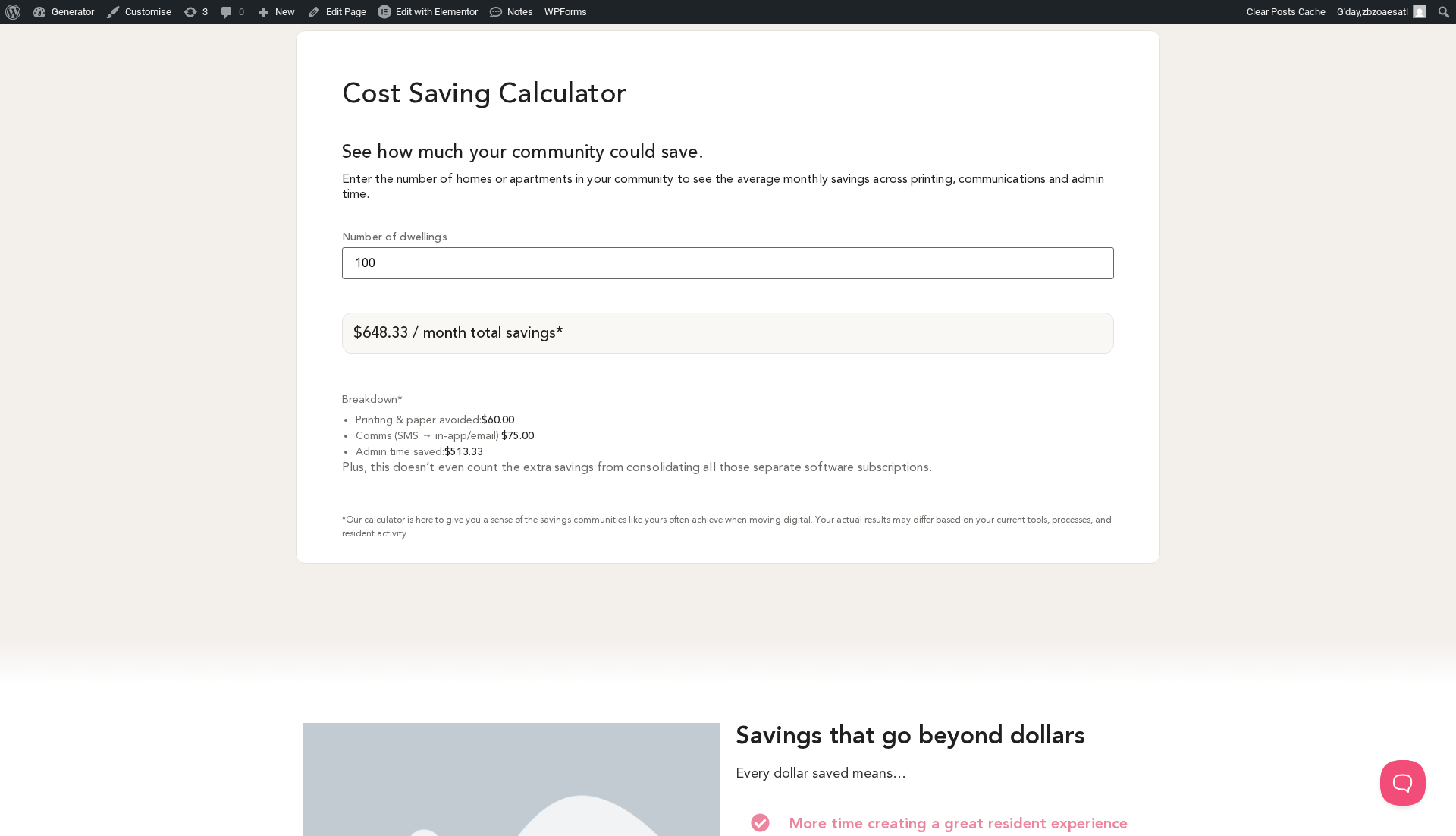
scroll to position [1348, 0]
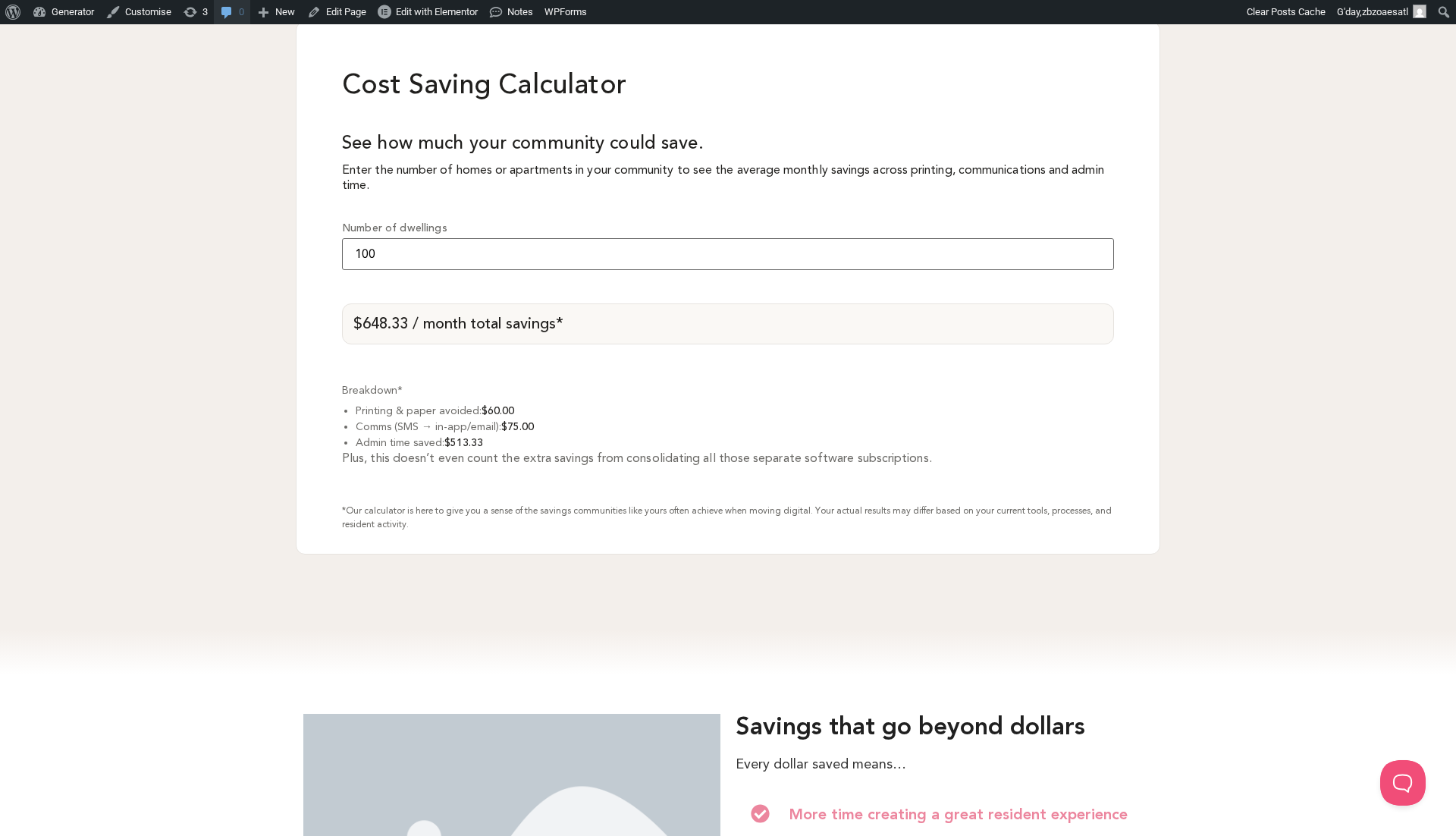
type input "100"
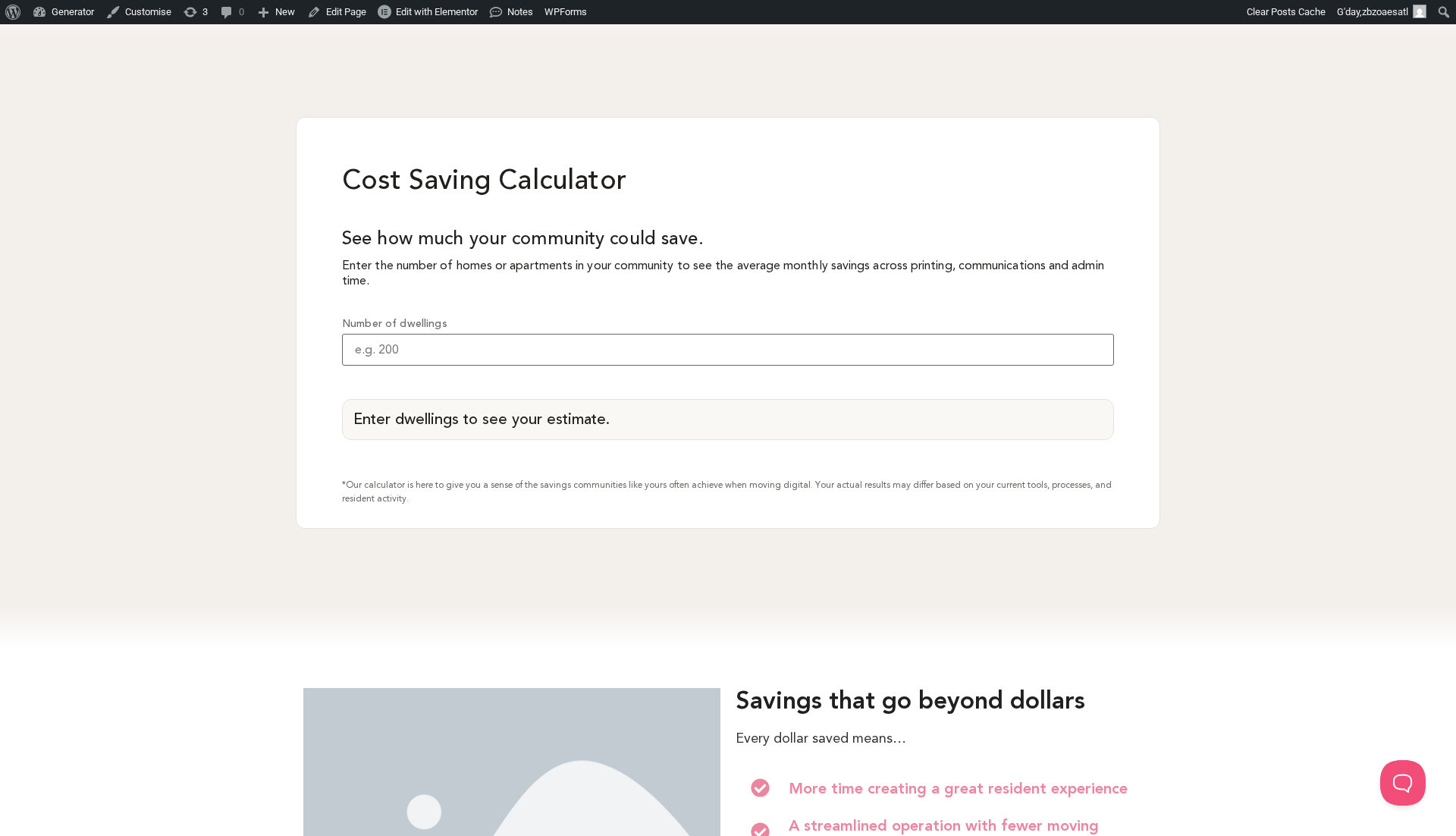
scroll to position [1263, 0]
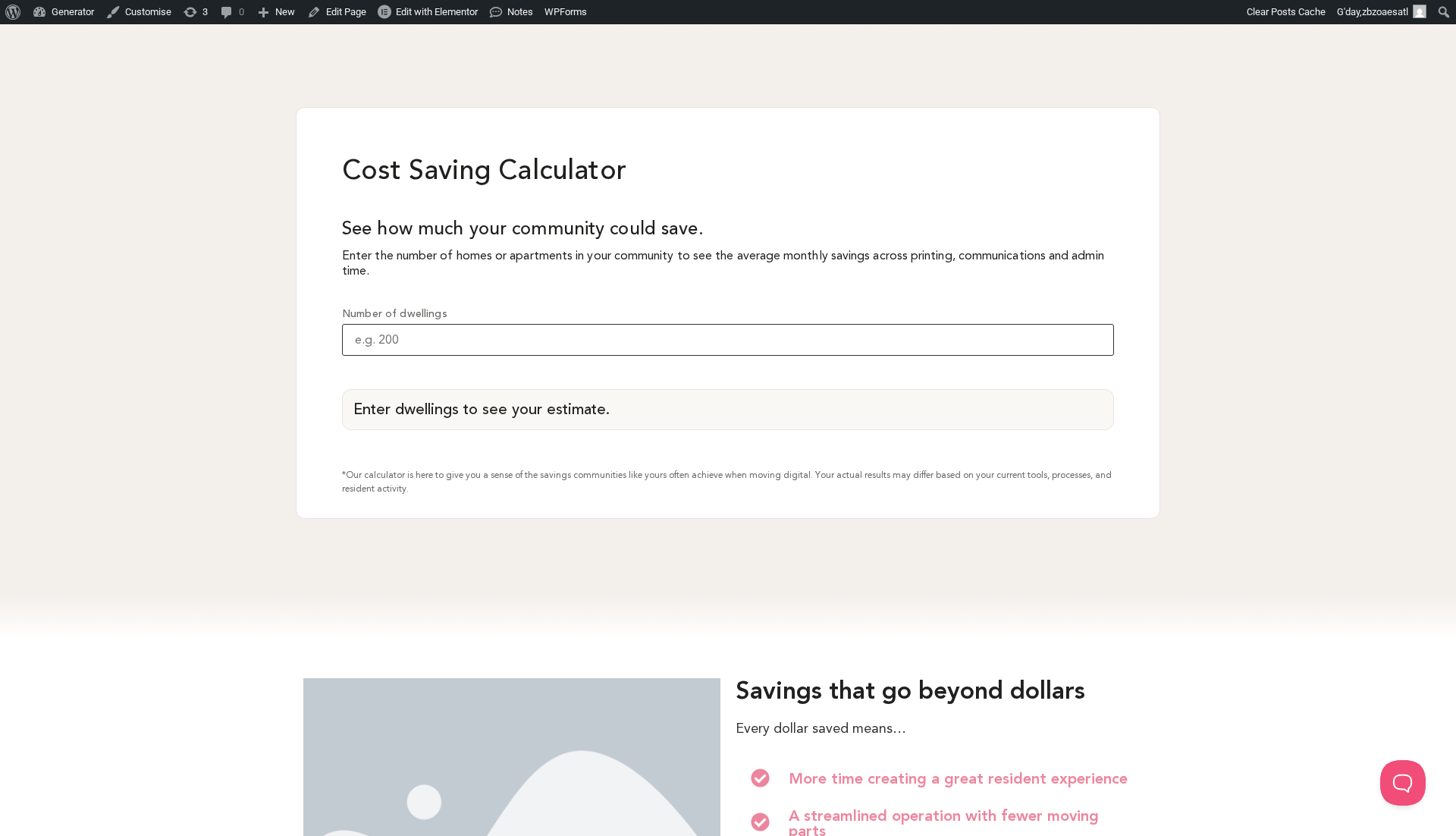
click at [475, 355] on input "Number of dwellings" at bounding box center [728, 340] width 772 height 32
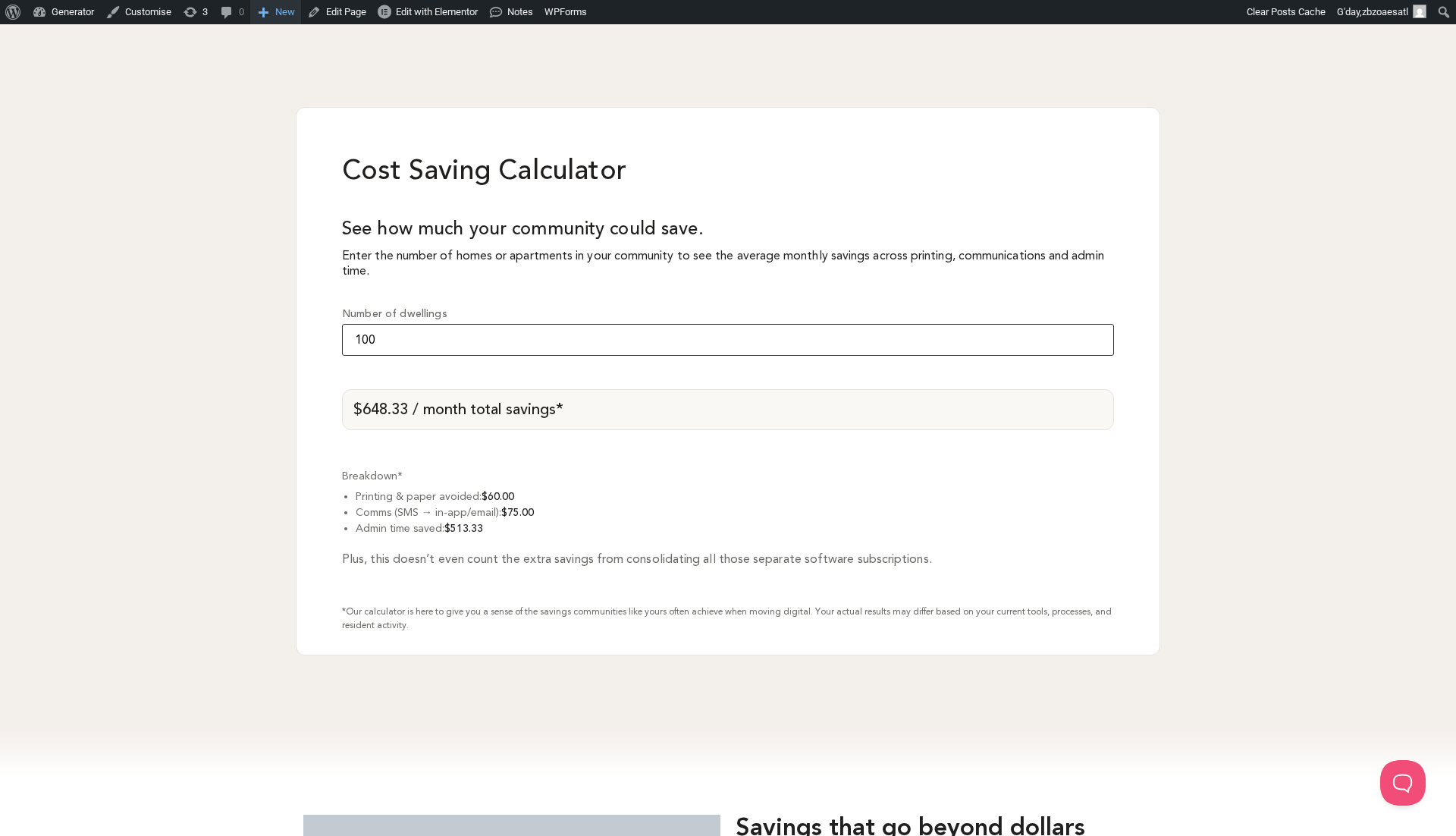
type input "100"
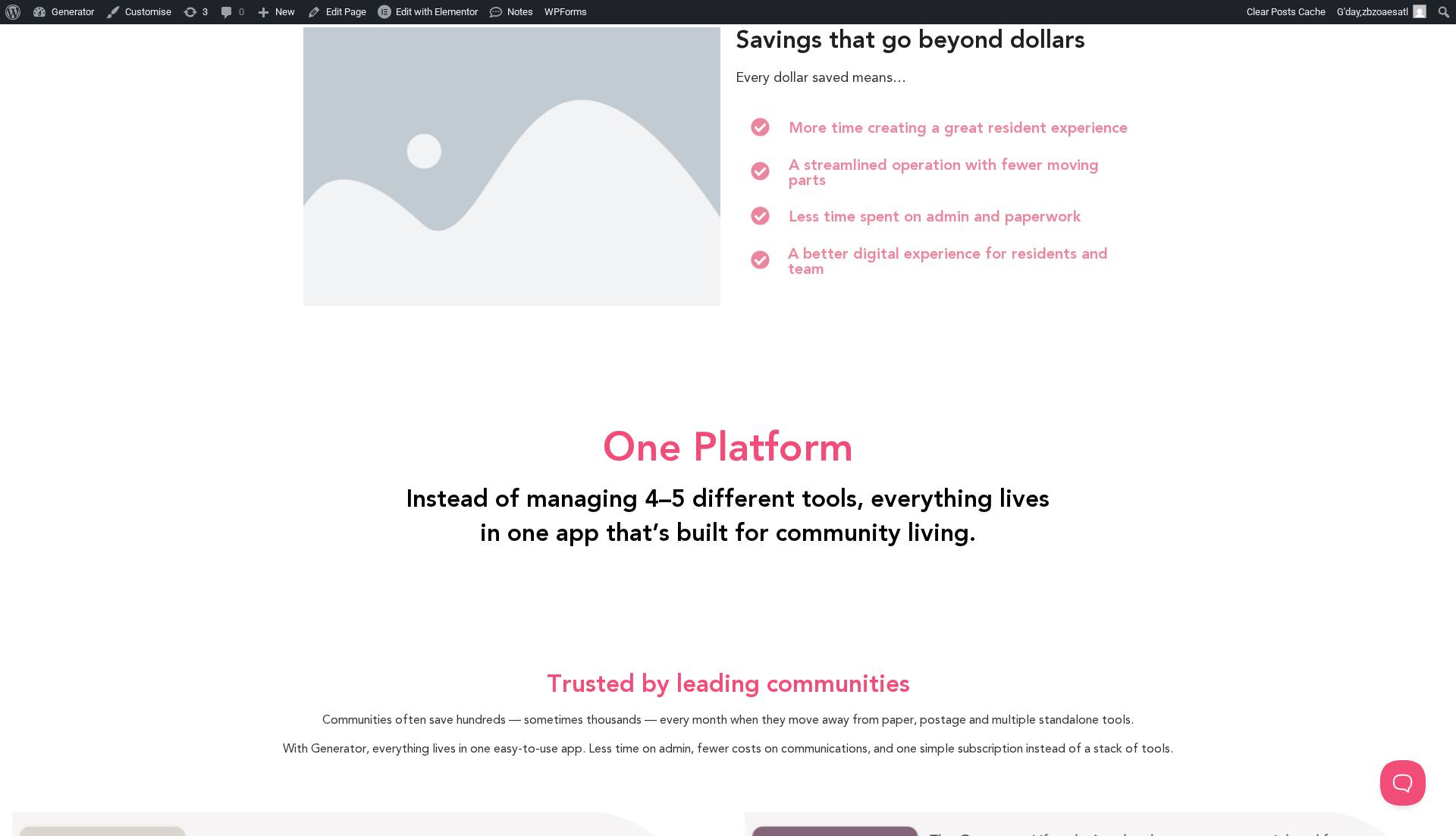
scroll to position [1923, 1]
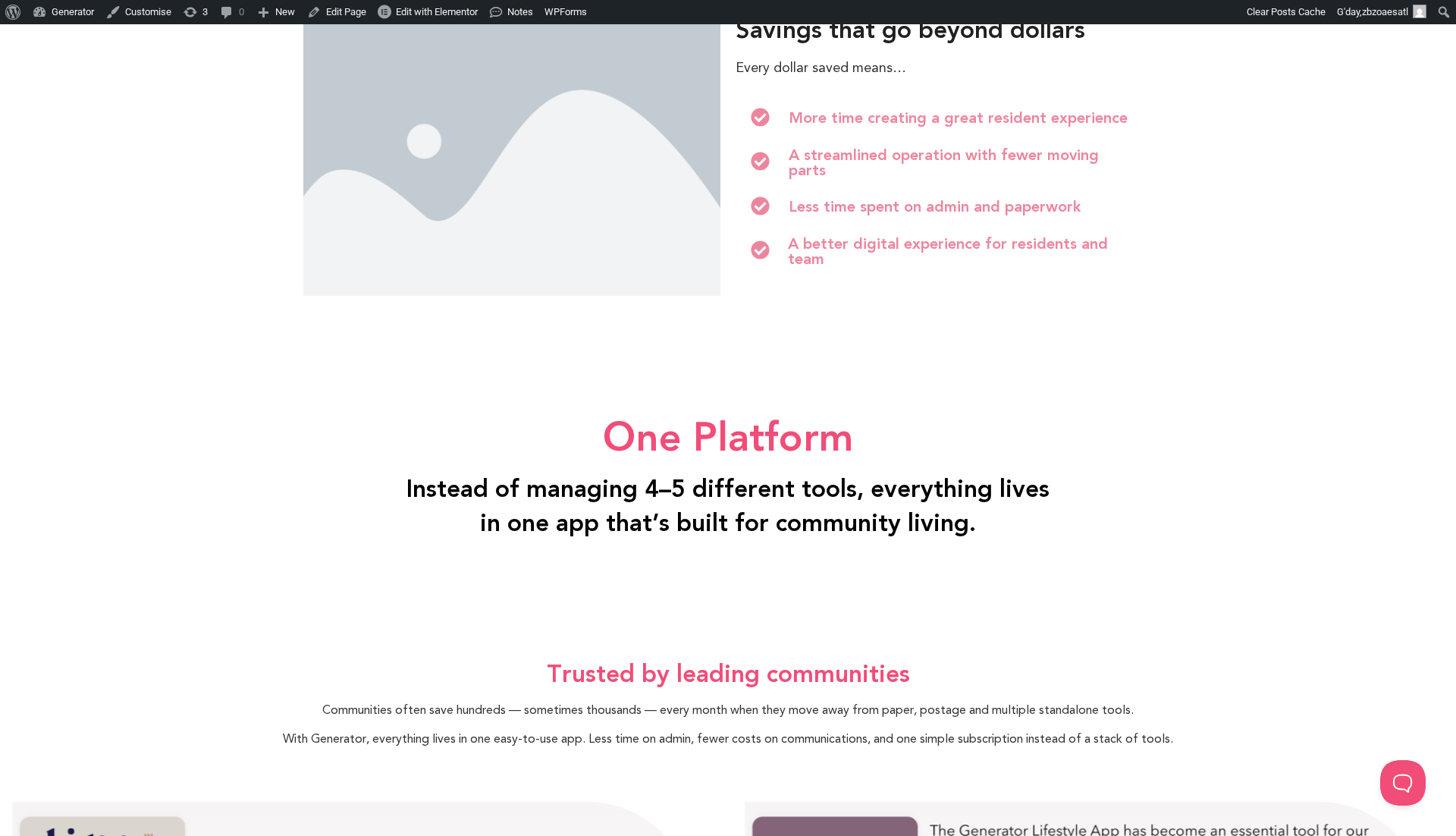
click at [595, 296] on img at bounding box center [512, 156] width 418 height 279
click at [507, 239] on img at bounding box center [512, 156] width 418 height 279
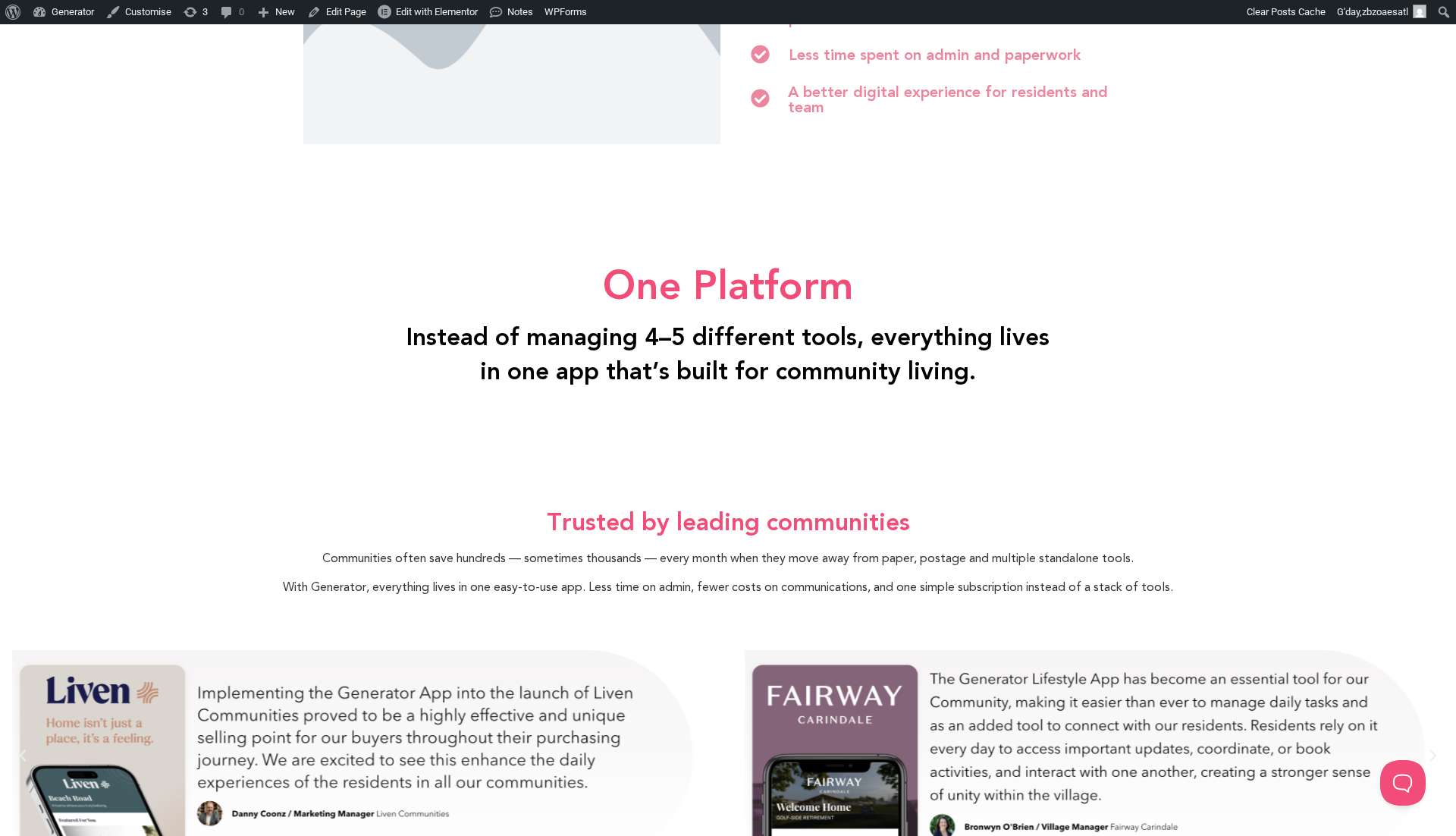
scroll to position [1821, 1]
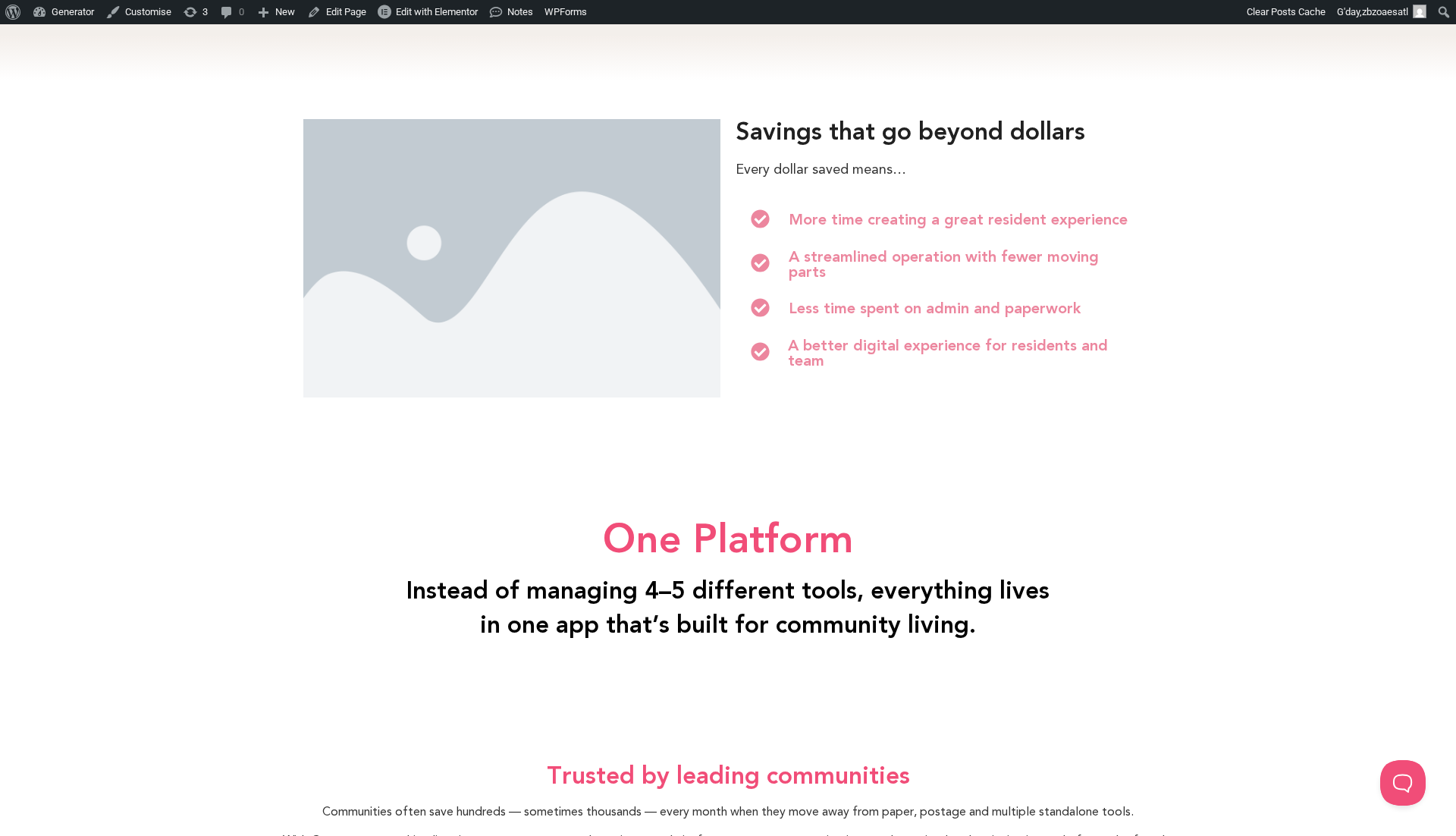
click at [505, 371] on img at bounding box center [512, 258] width 418 height 279
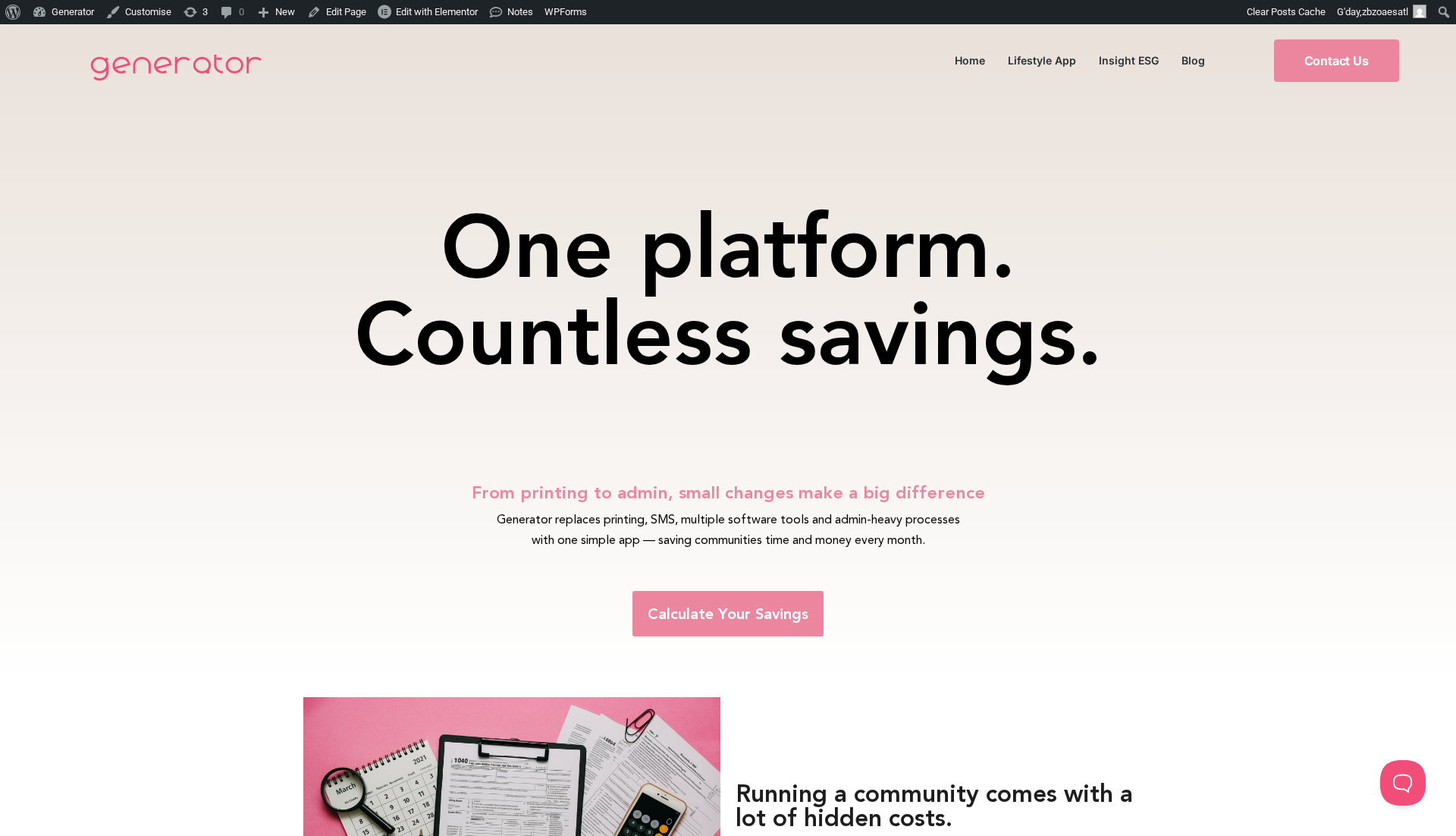
click at [765, 617] on span "Calculate Your Savings" at bounding box center [728, 613] width 161 height 15
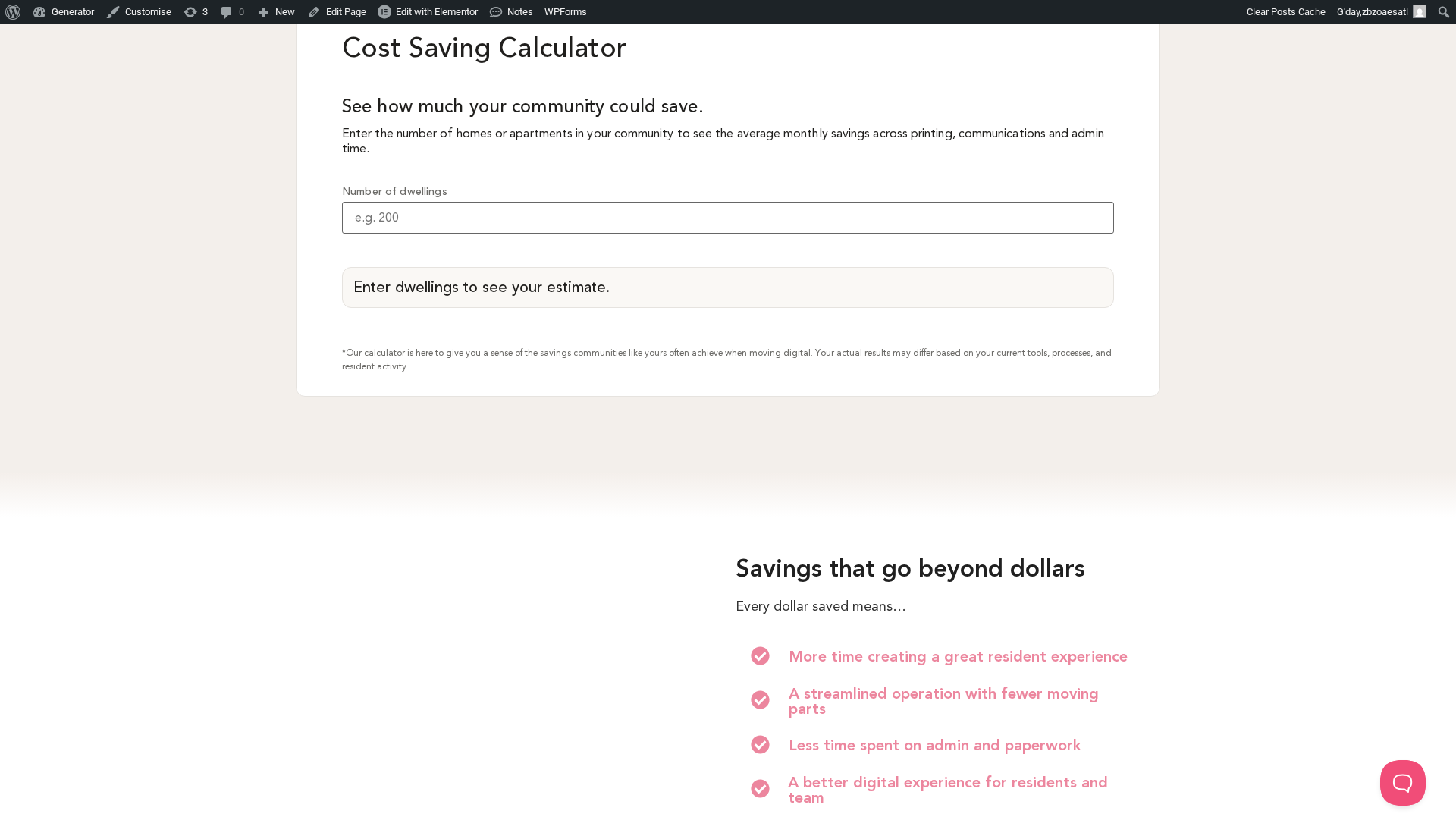
scroll to position [1387, 0]
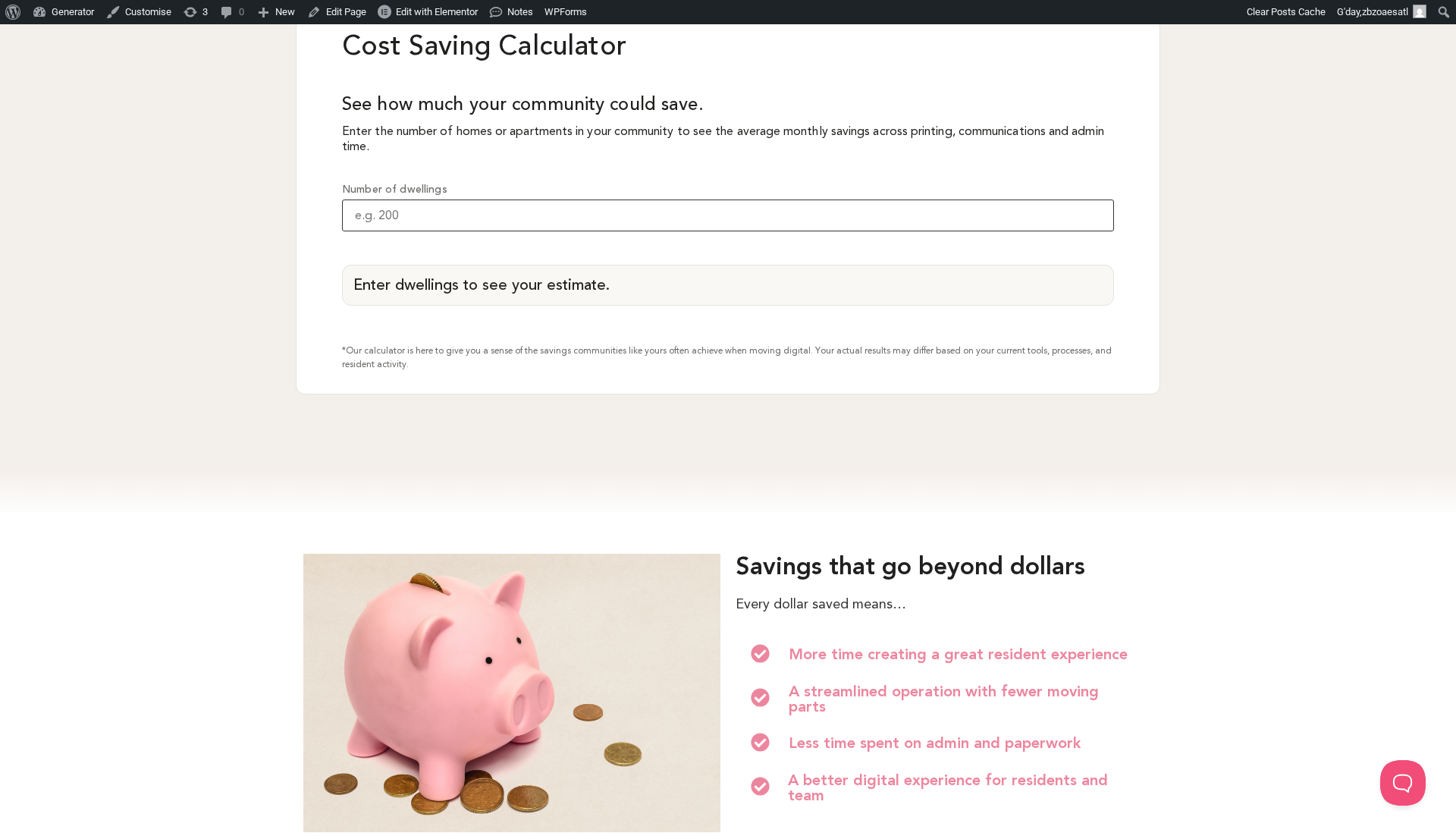
click at [604, 231] on input "Number of dwellings" at bounding box center [728, 215] width 772 height 32
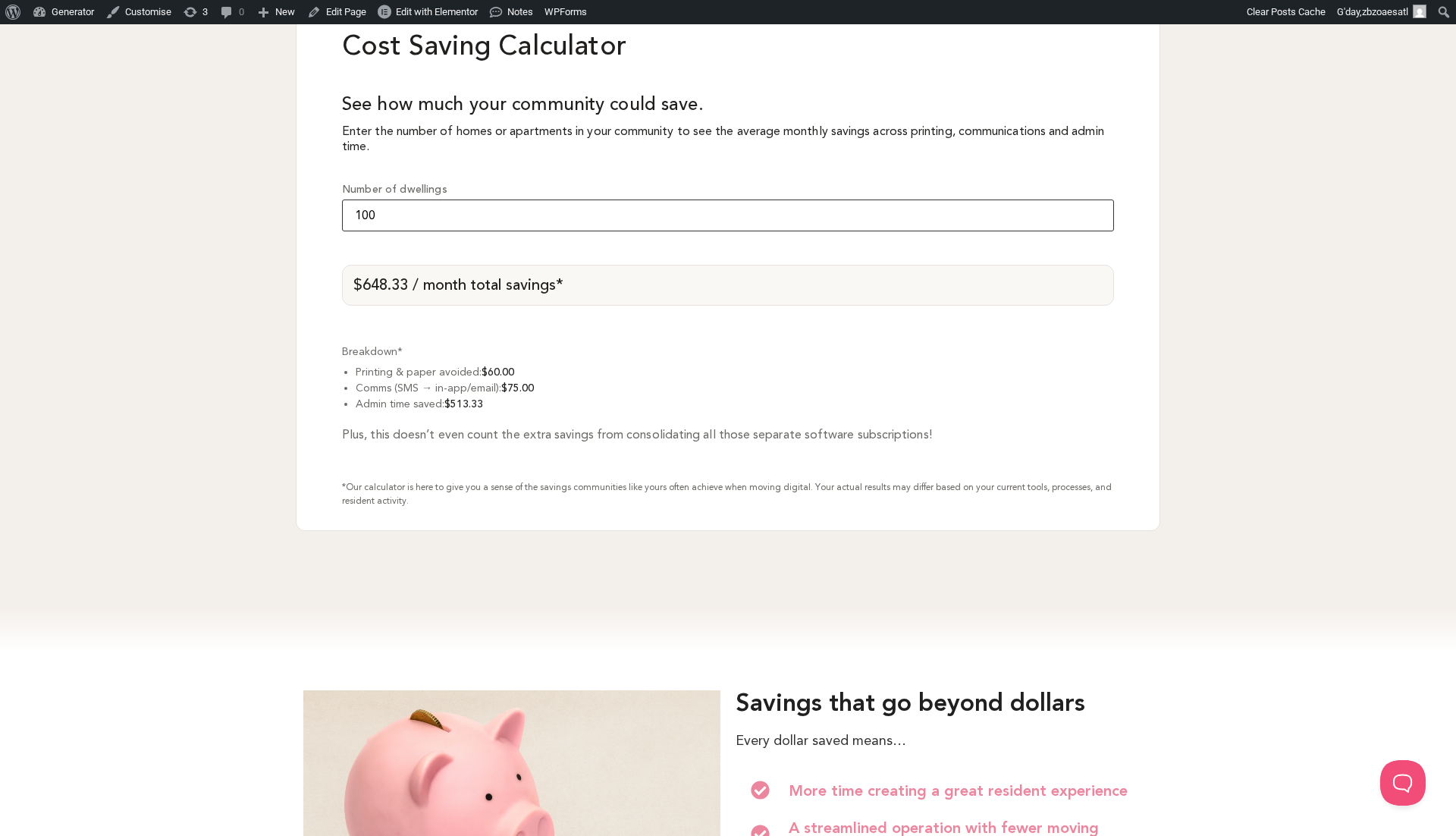
type input "1000"
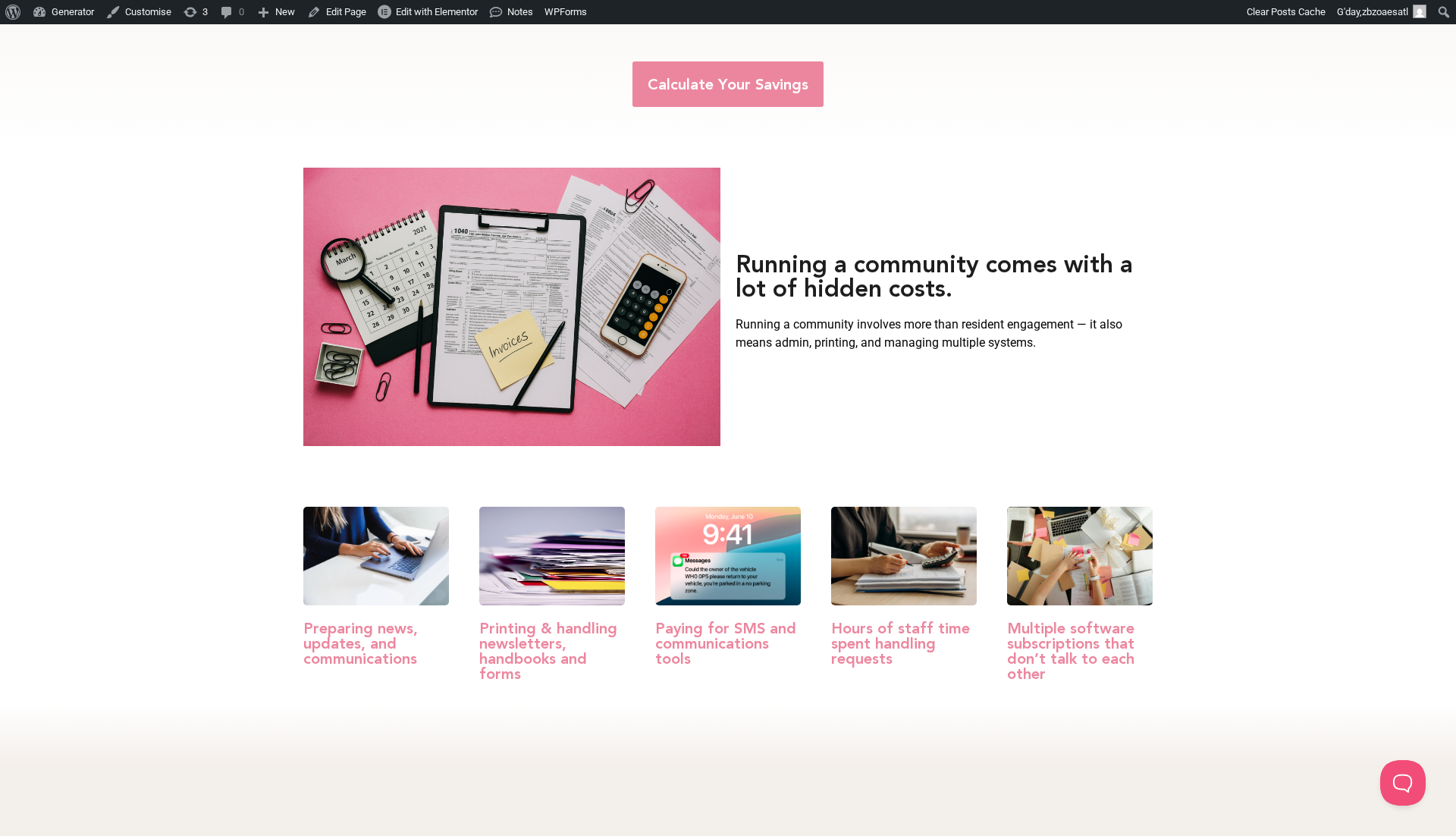
scroll to position [0, 0]
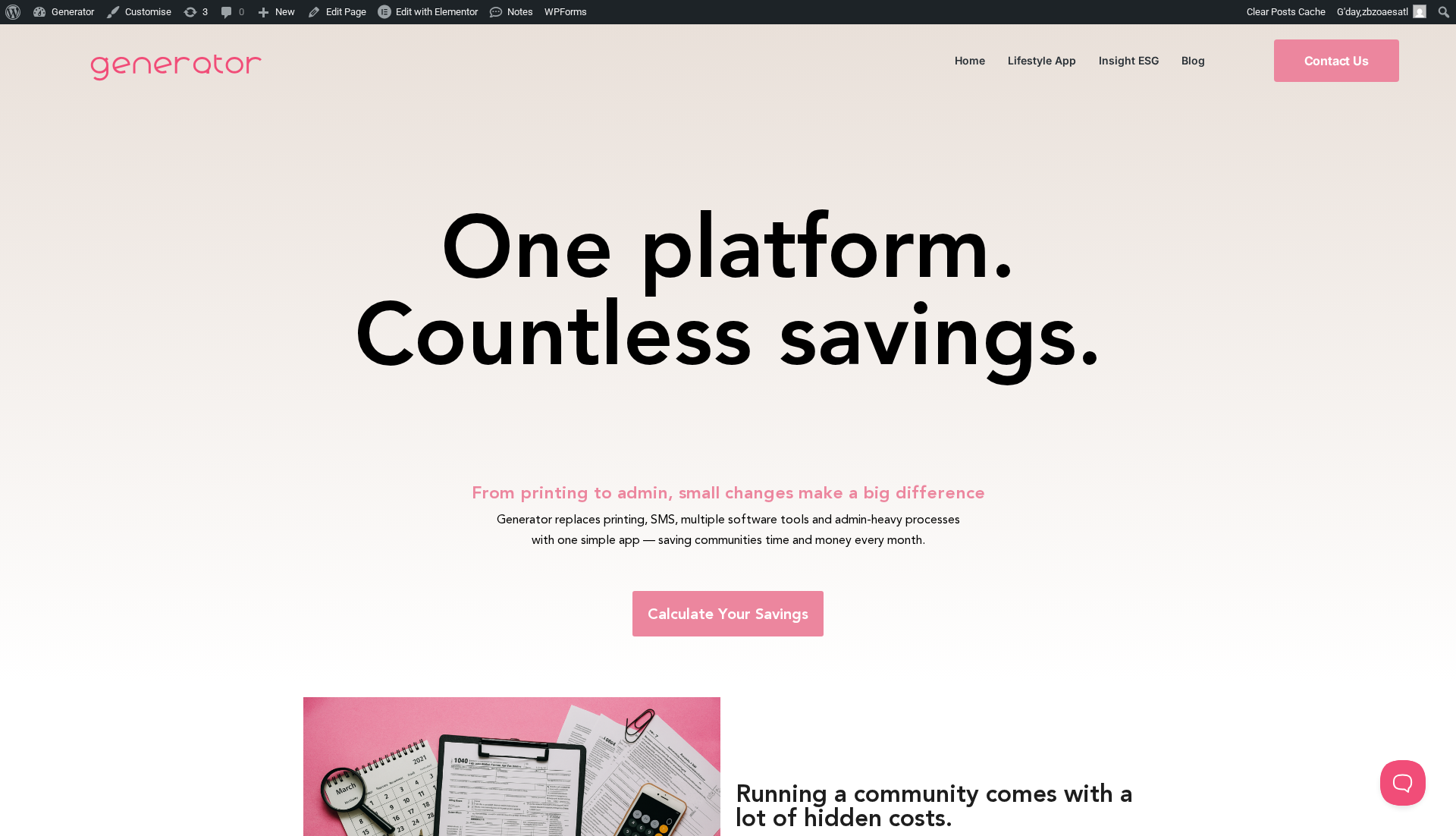
click at [563, 332] on h1 "One platform. Countless savings." at bounding box center [728, 290] width 849 height 175
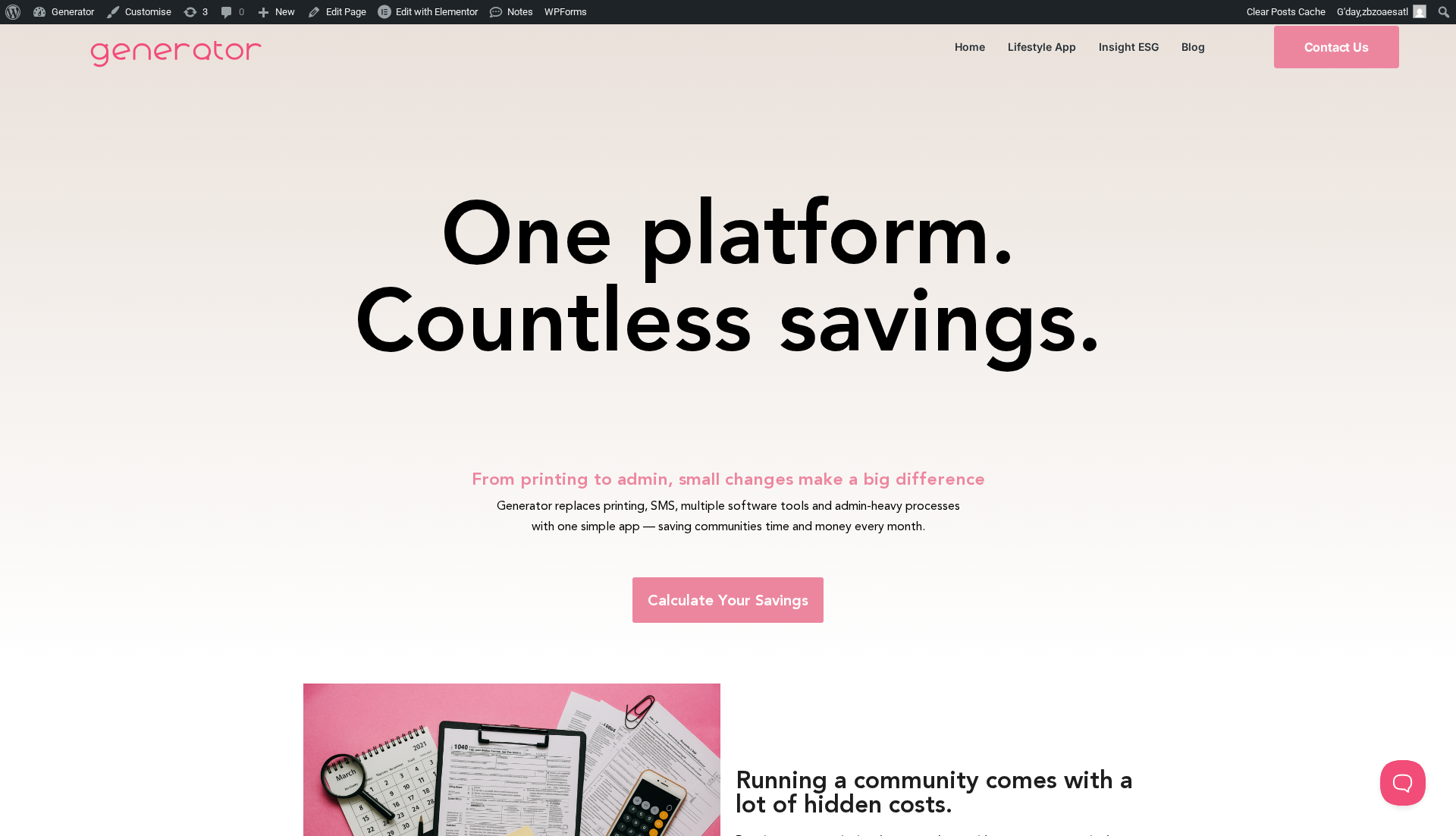
scroll to position [0, 1]
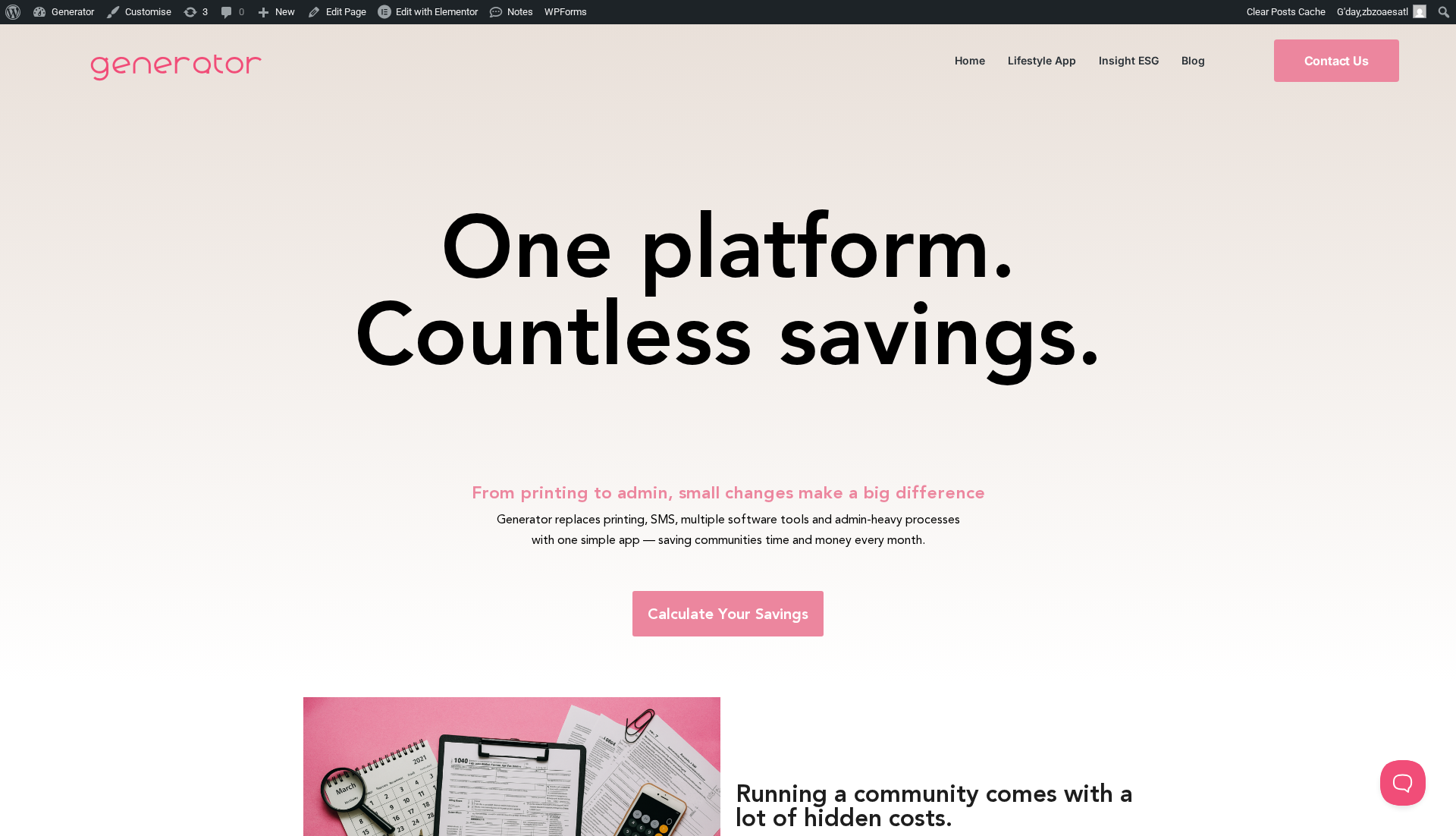
click at [736, 612] on span "Calculate Your Savings" at bounding box center [728, 613] width 161 height 15
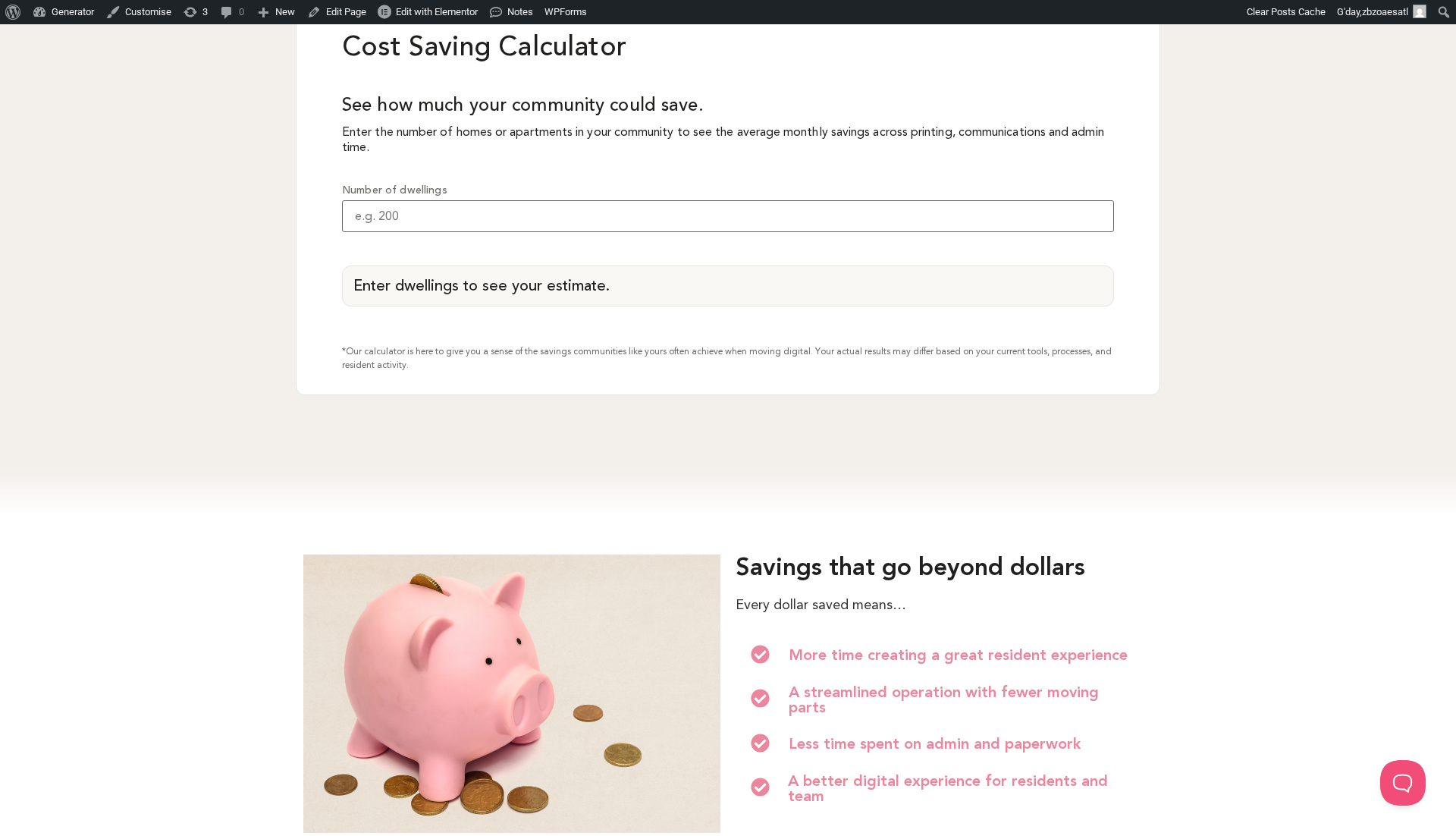
scroll to position [1387, 0]
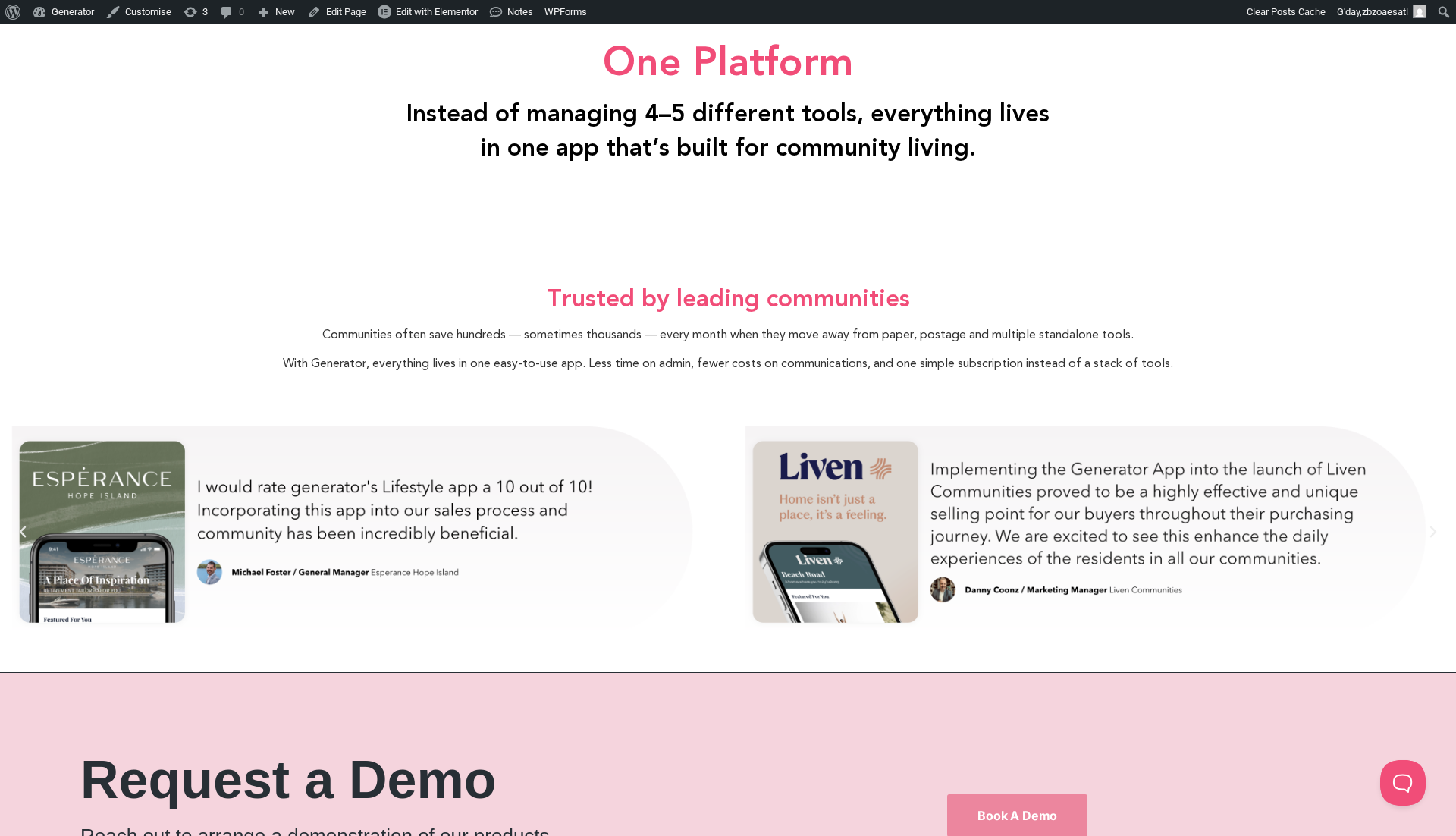
scroll to position [2870, 0]
